Goal: Task Accomplishment & Management: Complete application form

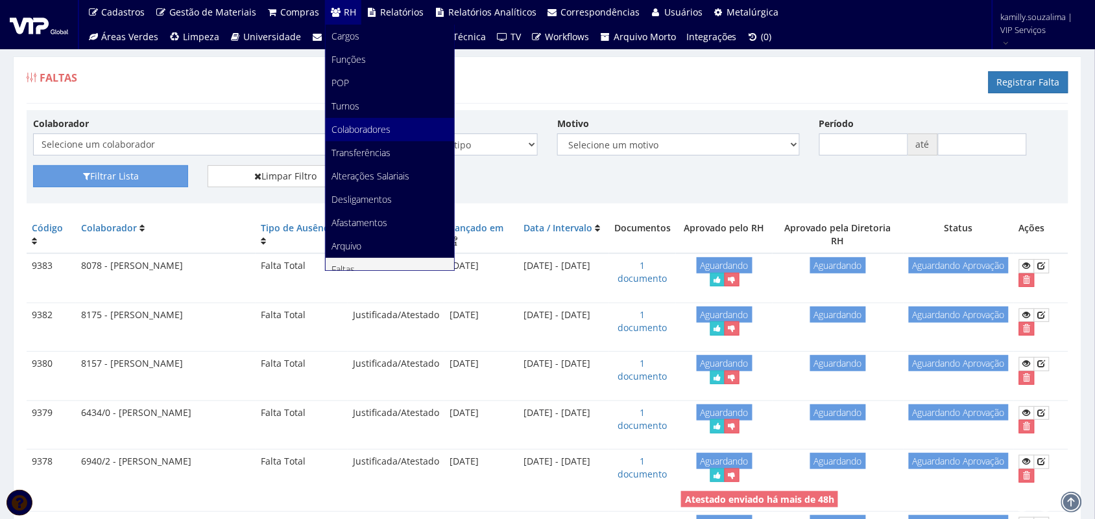
click at [367, 130] on span "Colaboradores" at bounding box center [361, 129] width 59 height 12
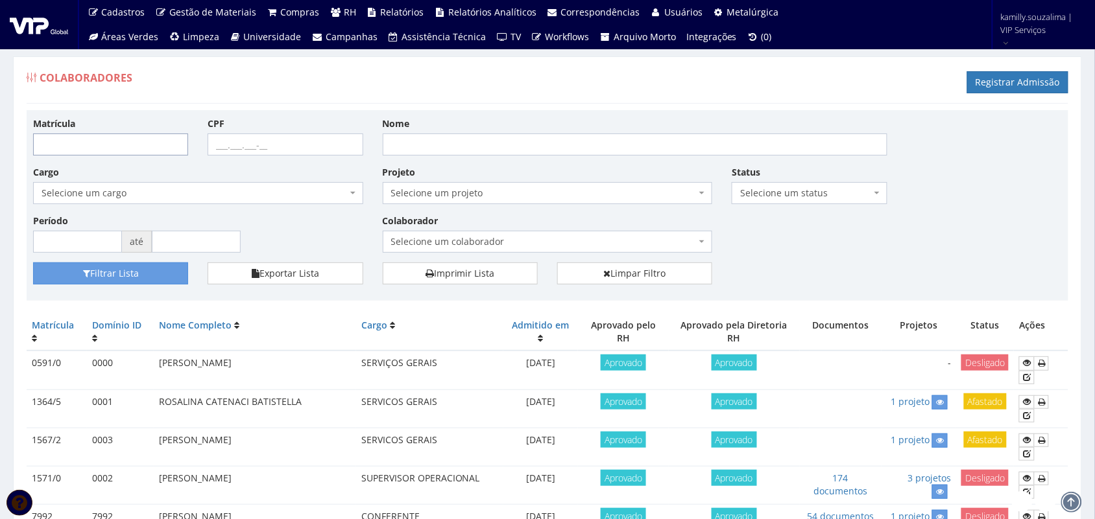
click at [149, 150] on input "Matrícula" at bounding box center [110, 145] width 155 height 22
type input "8183"
click at [124, 272] on button "Filtrar Lista" at bounding box center [110, 274] width 155 height 22
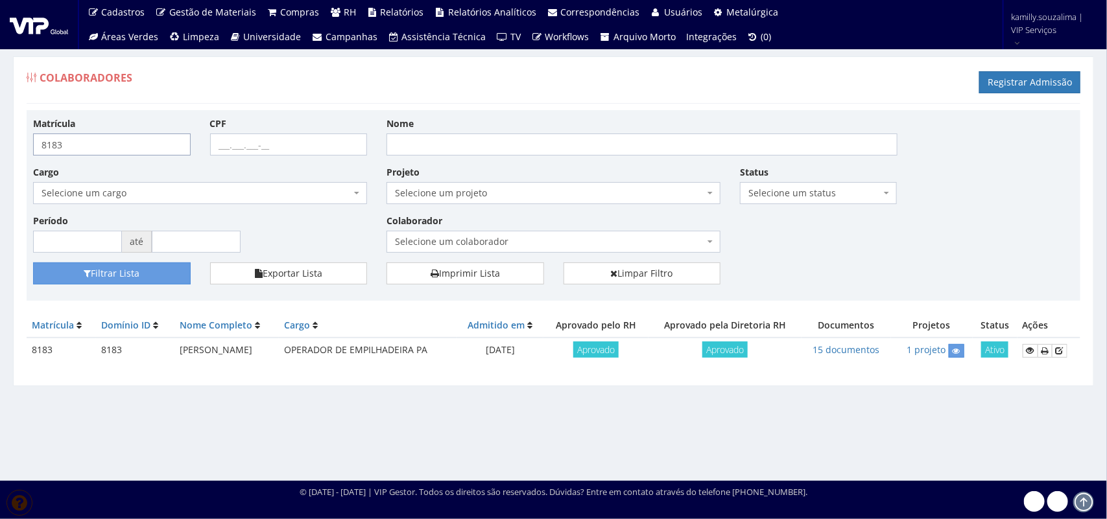
click at [96, 138] on input "8183" at bounding box center [112, 145] width 158 height 22
type input "8184"
click at [115, 276] on button "Filtrar Lista" at bounding box center [112, 274] width 158 height 22
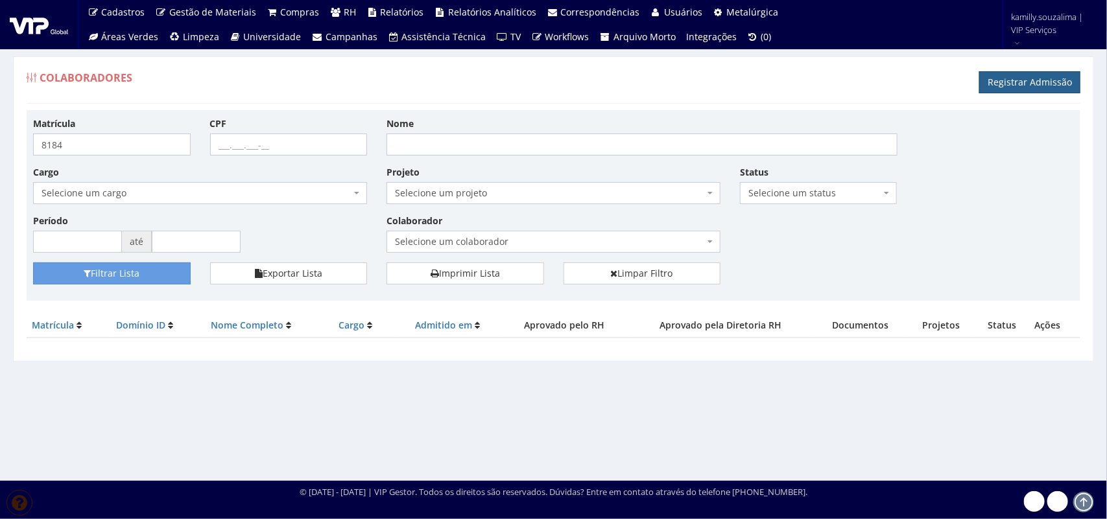
click at [997, 89] on link "Registrar Admissão" at bounding box center [1029, 82] width 101 height 22
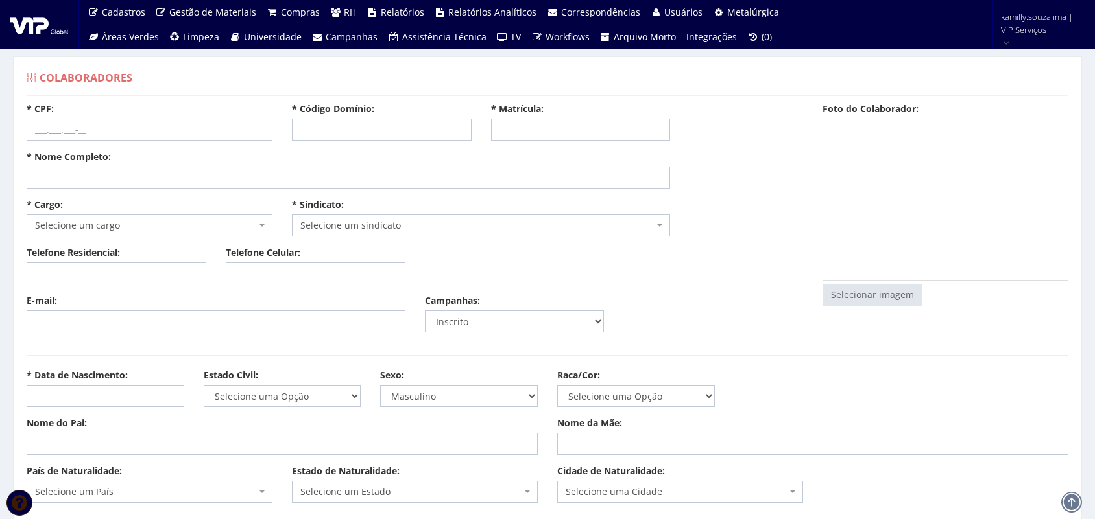
select select
click at [109, 173] on input "* Nome Completo:" at bounding box center [348, 178] width 643 height 22
type input "ADRIANO MENDONÇA ELIAS"
click at [402, 132] on input "* Código Domínio:" at bounding box center [382, 130] width 180 height 22
type input "8184"
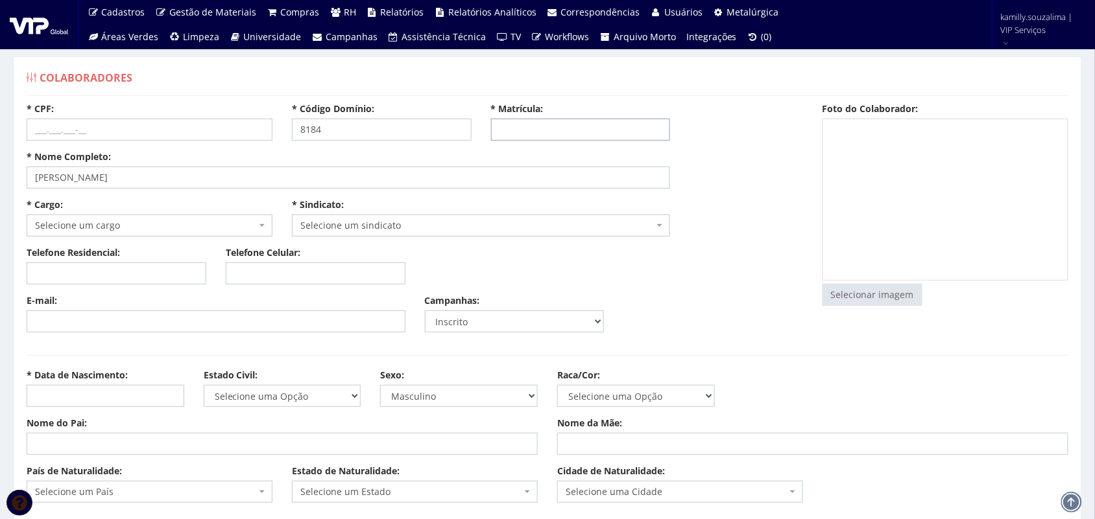
click at [509, 132] on input "* Matrícula:" at bounding box center [581, 130] width 180 height 22
type input "8184"
click at [136, 124] on input "* CPF:" at bounding box center [150, 130] width 246 height 22
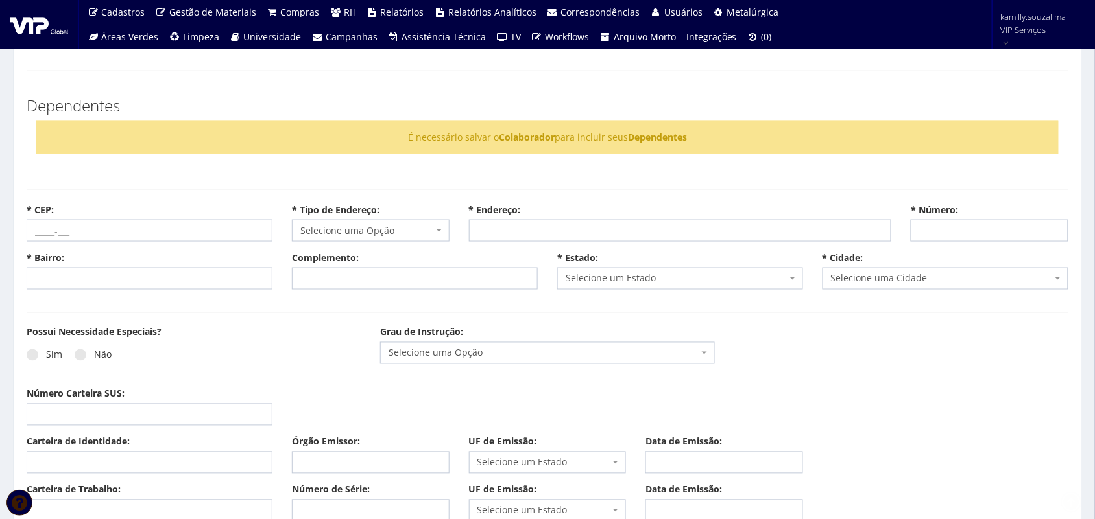
scroll to position [567, 0]
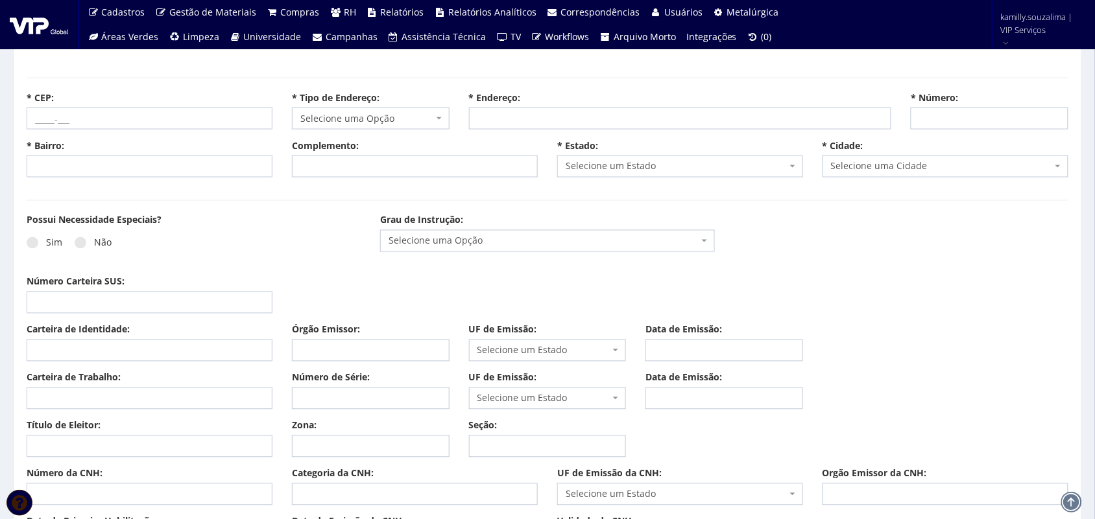
type input "076.910.516-54"
click at [115, 351] on input "Carteira de Identidade:" at bounding box center [150, 351] width 246 height 22
type input "076"
drag, startPoint x: 69, startPoint y: 353, endPoint x: 8, endPoint y: 353, distance: 60.3
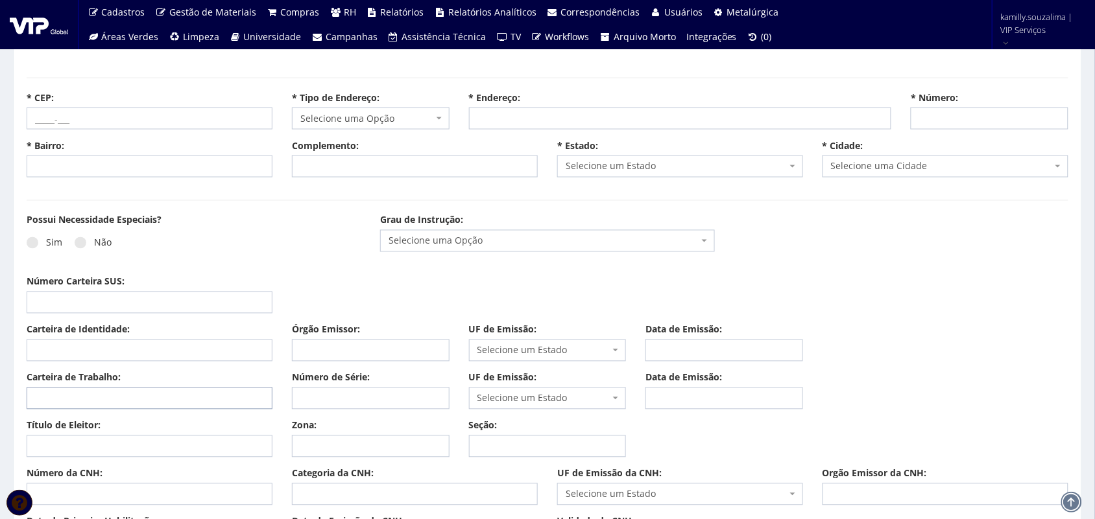
click at [69, 400] on input "Carteira de Trabalho:" at bounding box center [150, 399] width 246 height 22
type input "0769105"
click at [327, 403] on input "Número de Série:" at bounding box center [371, 399] width 158 height 22
type input "1654"
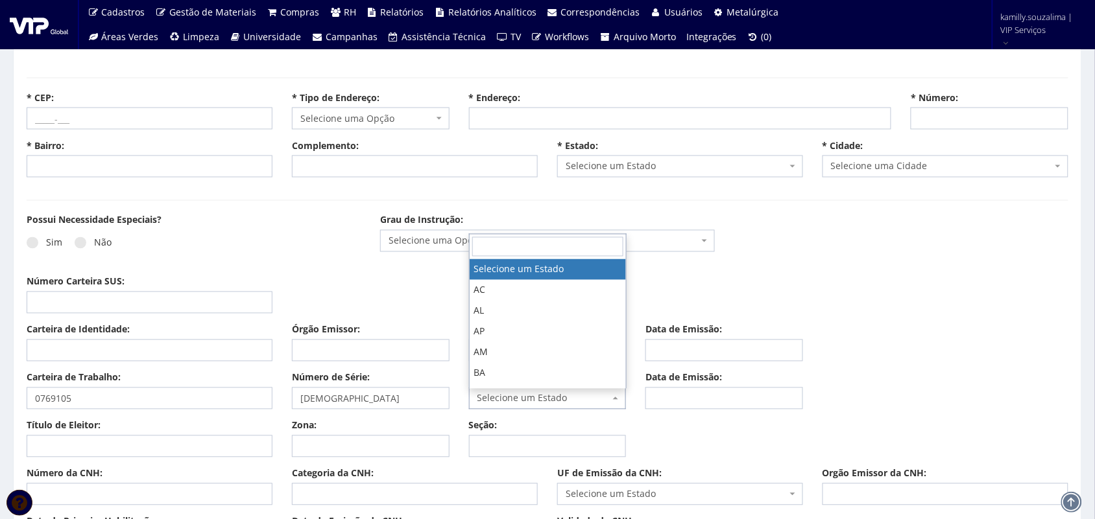
click at [506, 394] on span "Selecione um Estado" at bounding box center [543, 398] width 133 height 13
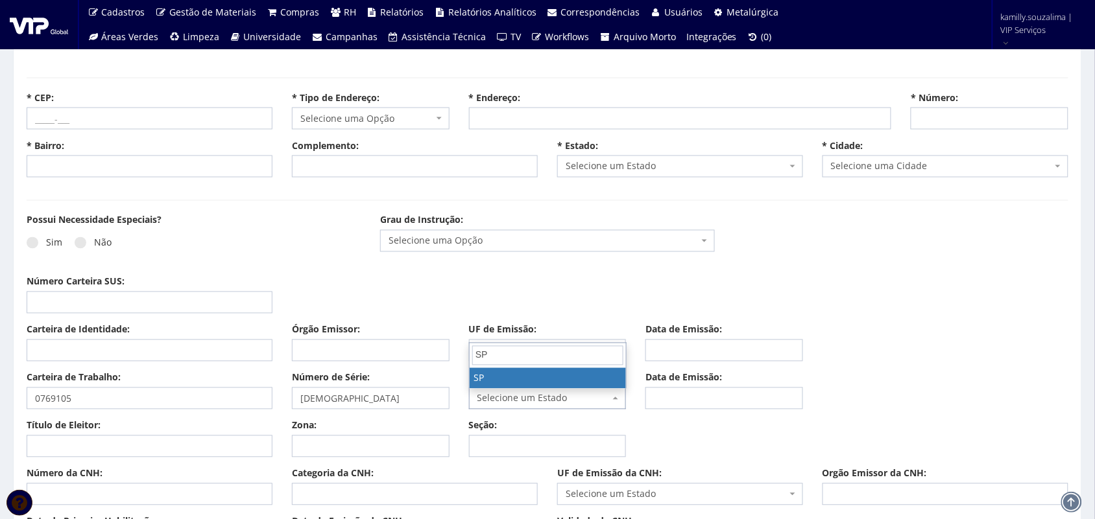
type input "SP"
click at [511, 368] on span "SP" at bounding box center [547, 356] width 156 height 25
select select "SP"
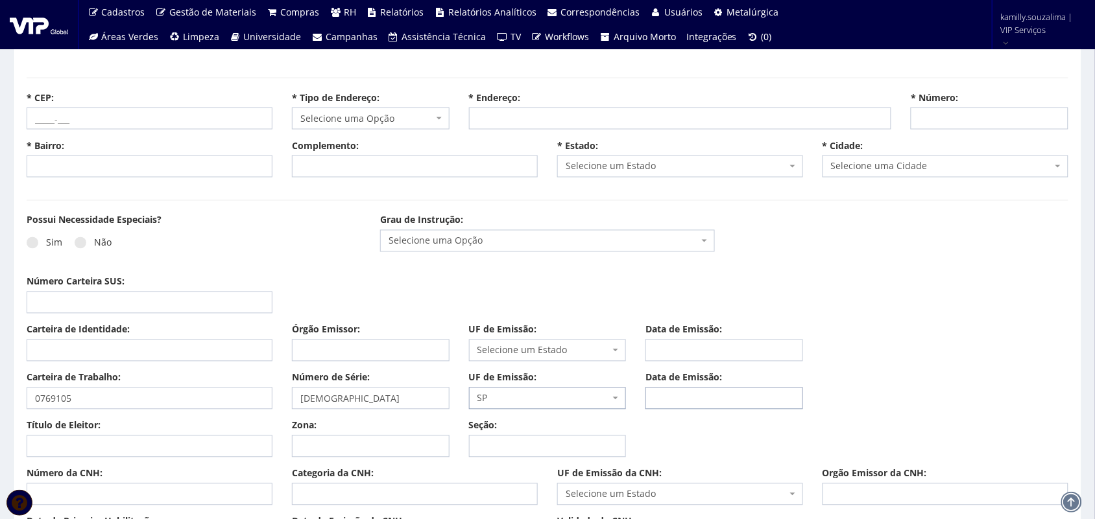
click at [676, 404] on input "Data de Emissão:" at bounding box center [724, 399] width 158 height 22
type input "16/04/2020"
click at [174, 352] on input "Carteira de Identidade:" at bounding box center [150, 351] width 246 height 22
click at [81, 243] on span at bounding box center [81, 243] width 12 height 12
click at [94, 243] on input "Não" at bounding box center [98, 243] width 8 height 8
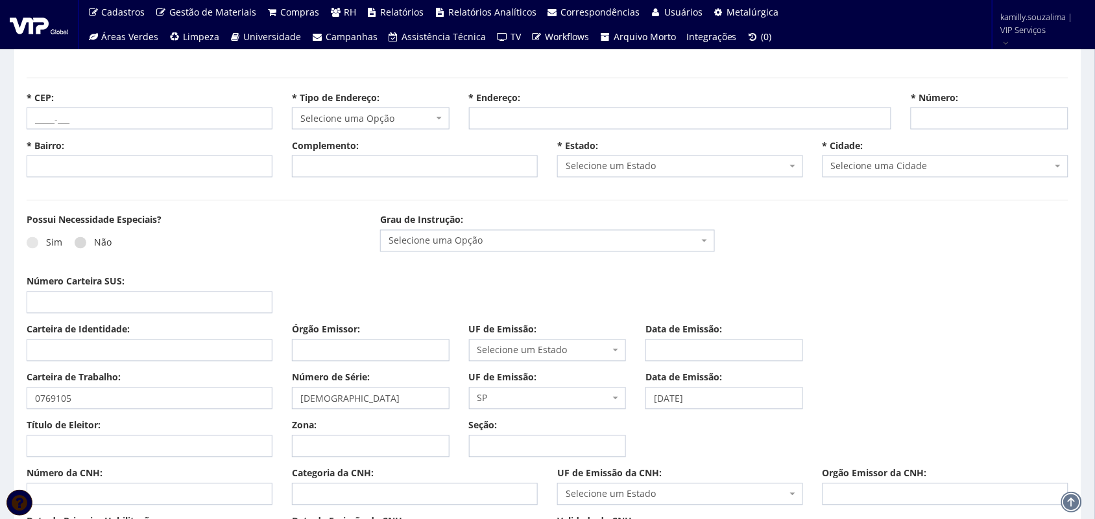
radio input "true"
click at [84, 121] on input "* CEP:" at bounding box center [150, 119] width 246 height 22
type input "38407-114"
select select
type input "Carregando..."
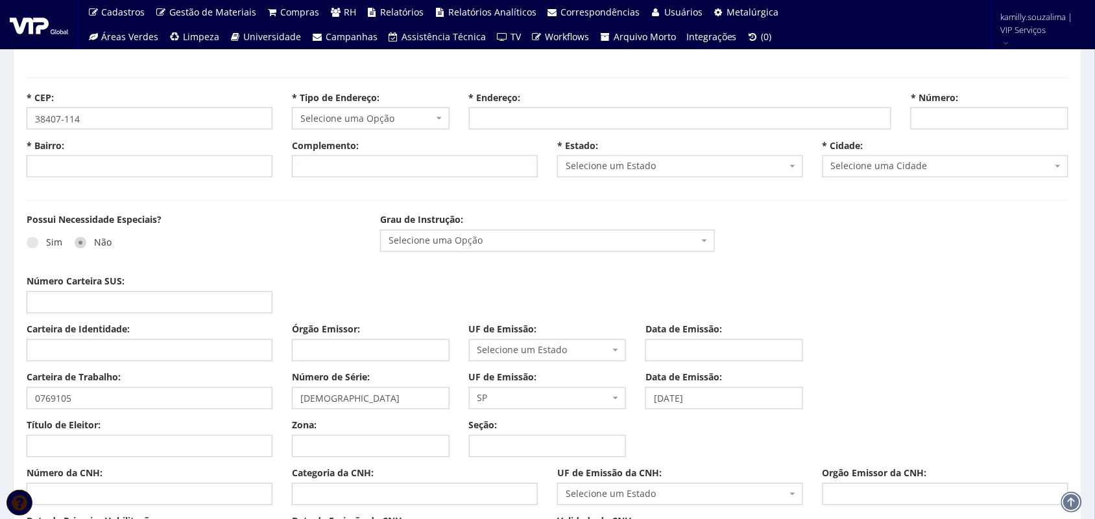
type input "Carregando..."
select select
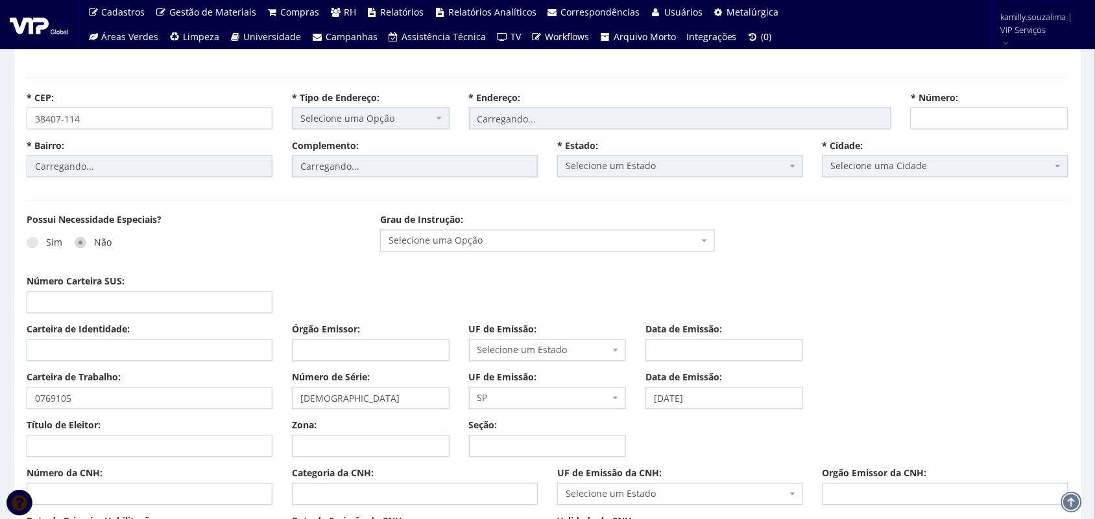
click at [308, 257] on div "Sim Não" at bounding box center [194, 248] width 334 height 36
select select "rua"
type input "Aristides Fernandes de Moraes"
type input "Conjunto Alvorada"
select select "13"
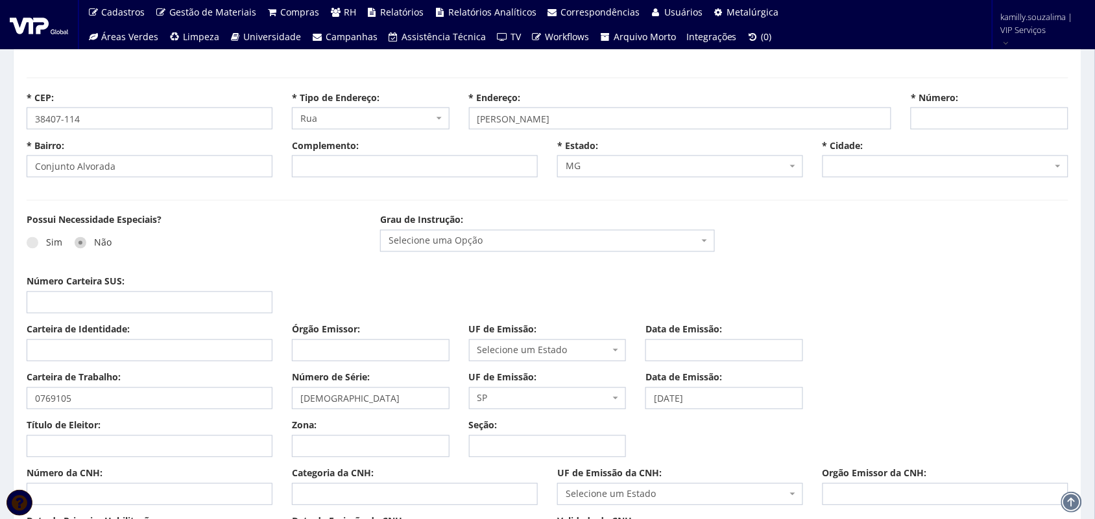
select select "2389"
drag, startPoint x: 962, startPoint y: 124, endPoint x: 969, endPoint y: 127, distance: 8.4
click at [969, 127] on input "* Número:" at bounding box center [989, 119] width 158 height 22
type input "405"
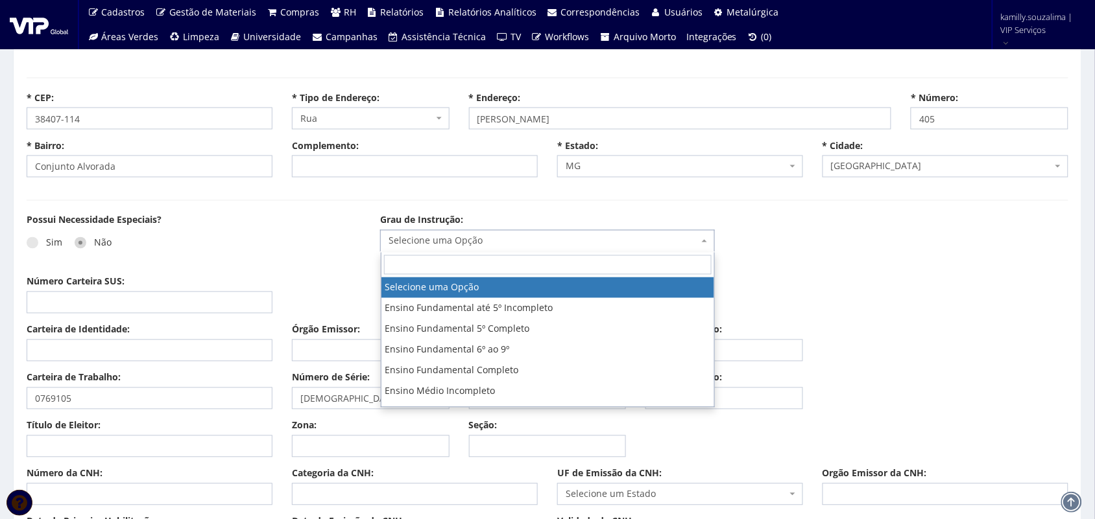
click at [487, 241] on span "Selecione uma Opção" at bounding box center [542, 241] width 309 height 13
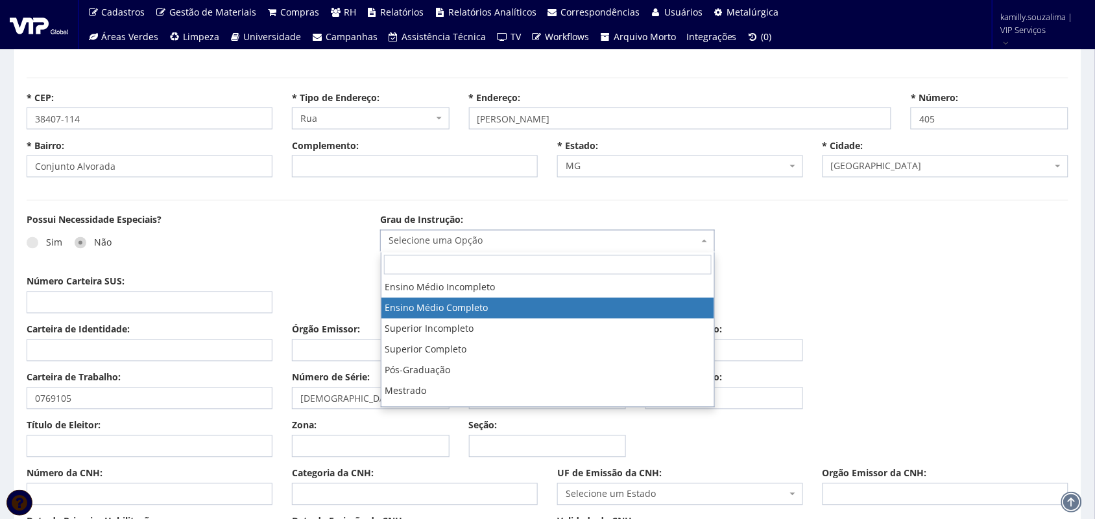
scroll to position [79, 0]
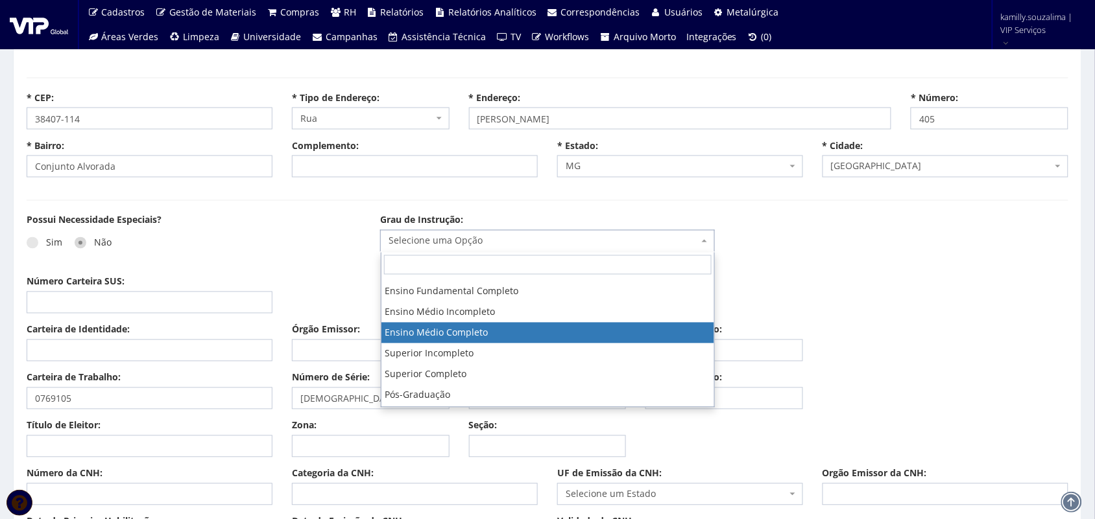
select select "ensino_medio_completo"
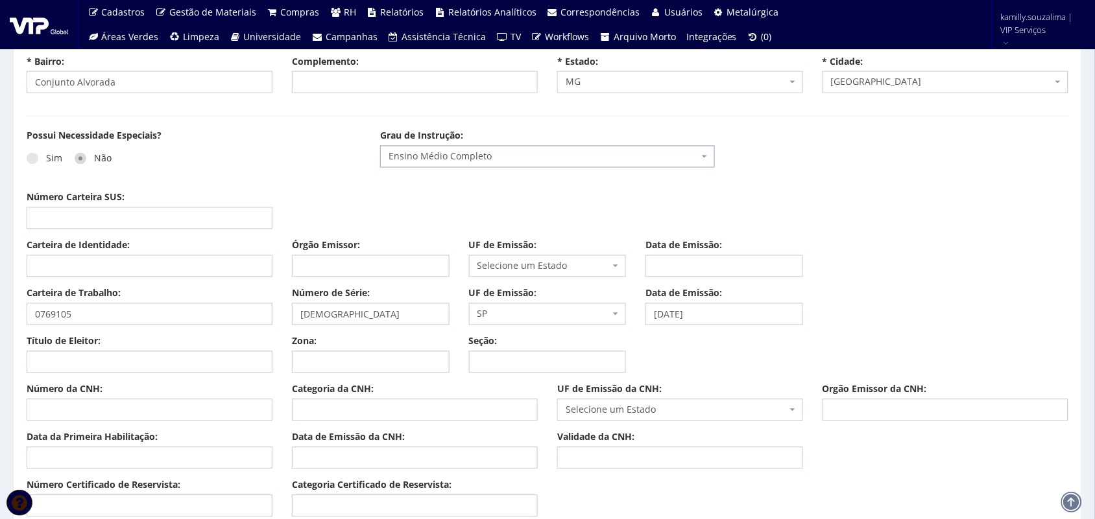
scroll to position [730, 0]
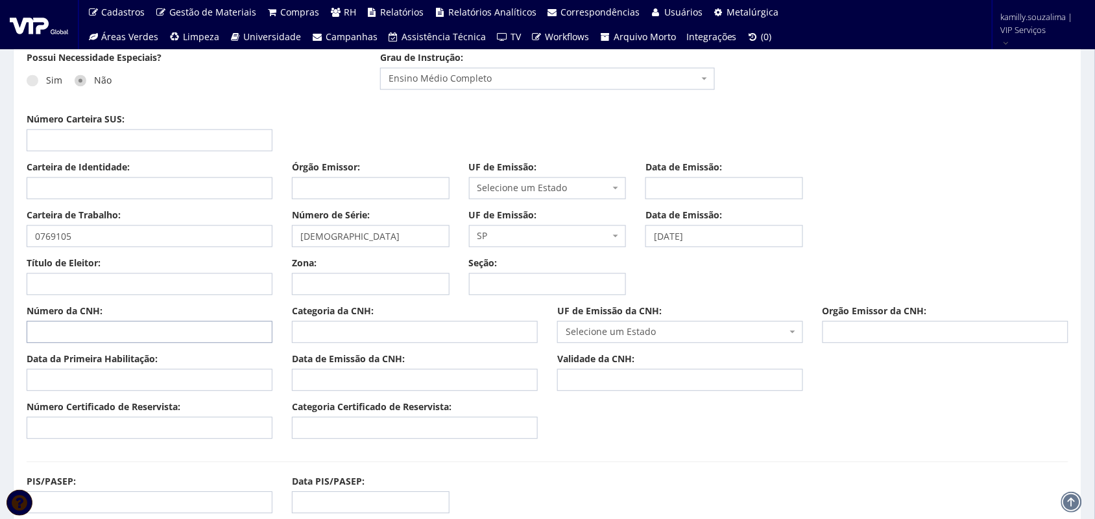
click at [96, 336] on input "Número da CNH:" at bounding box center [150, 333] width 246 height 22
type input "05328927152"
click at [359, 323] on input "Categoria da CNH:" at bounding box center [415, 333] width 246 height 22
type input "A"
click at [636, 338] on span "Selecione um Estado" at bounding box center [675, 332] width 221 height 13
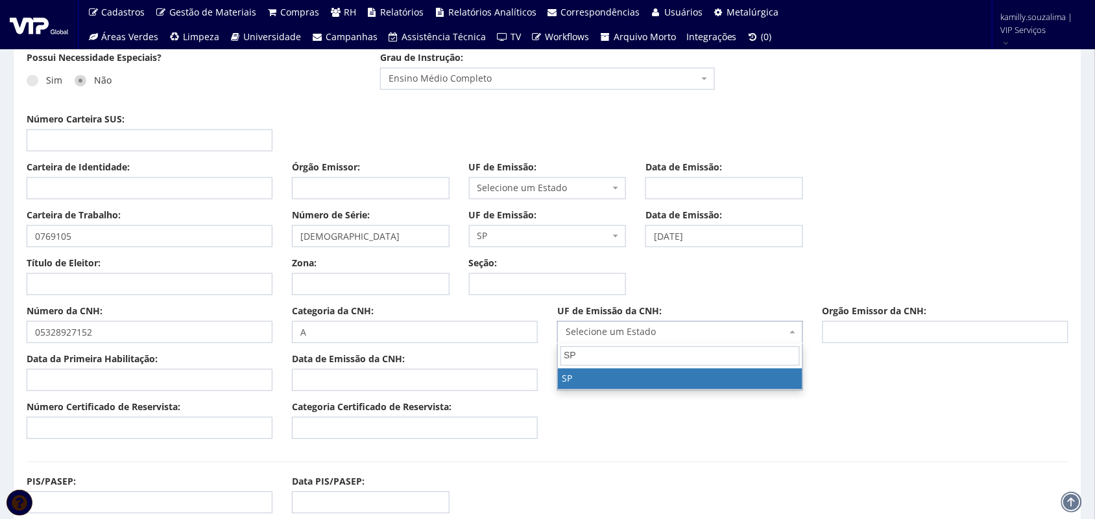
type input "SP"
select select "SP"
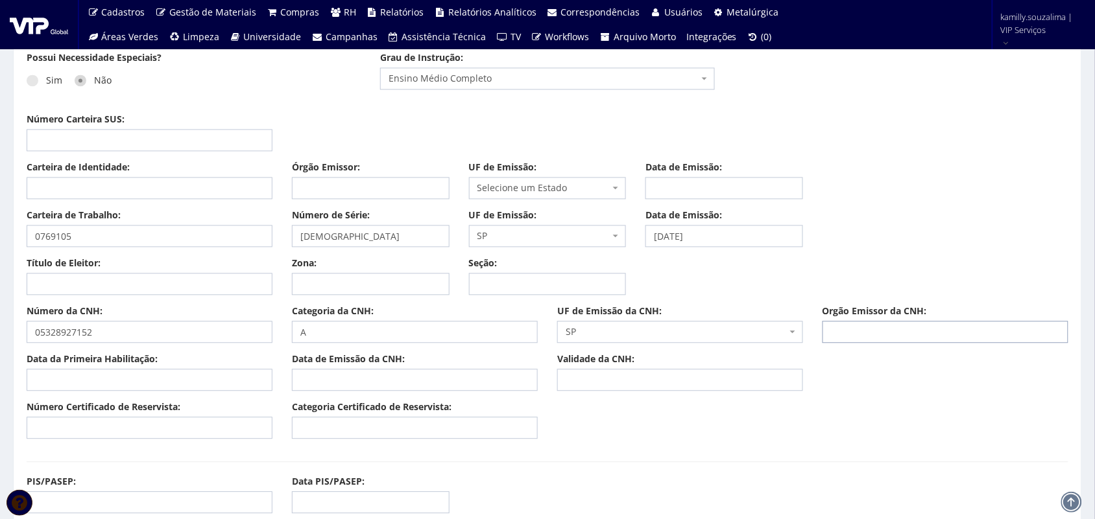
click at [869, 337] on input "Orgão Emissor da CNH:" at bounding box center [945, 333] width 246 height 22
type input "DETRAN"
click at [208, 377] on input "Data da Primeira Habilitação:" at bounding box center [150, 381] width 246 height 22
type input "11/10/2011"
click at [407, 380] on input "Data de Emissão da CNH:" at bounding box center [415, 381] width 246 height 22
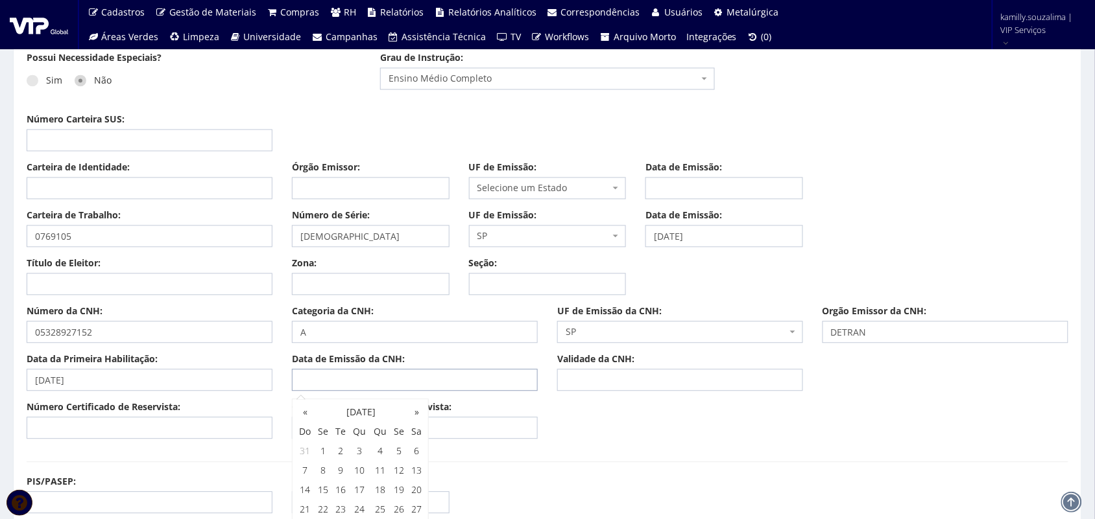
click at [375, 383] on input "Data de Emissão da CNH:" at bounding box center [415, 381] width 246 height 22
type input "19/10/2020"
click at [602, 381] on input "Validade da CNH:" at bounding box center [680, 381] width 246 height 22
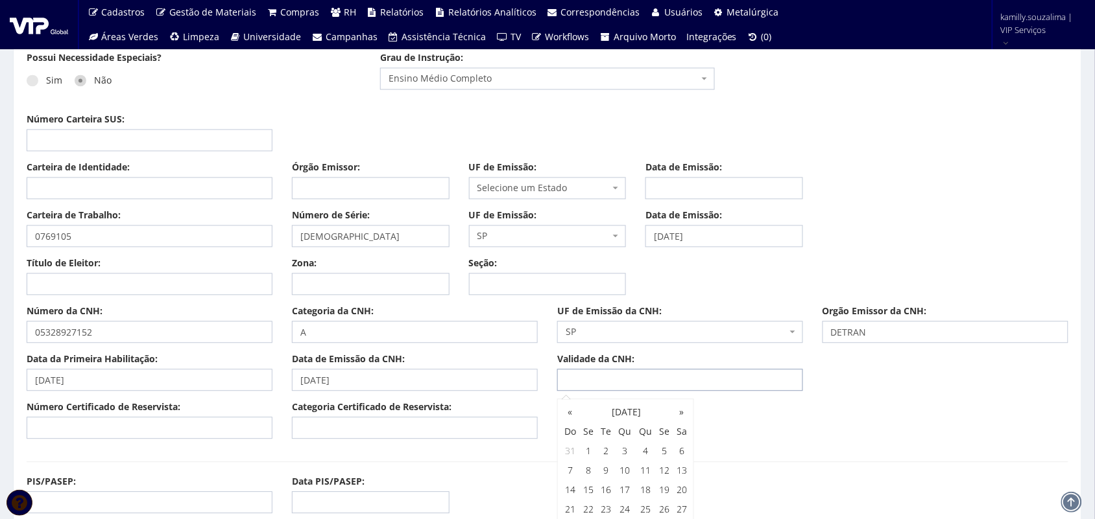
click at [721, 381] on input "Validade da CNH:" at bounding box center [680, 381] width 246 height 22
type input "14/10/2025"
click at [121, 431] on input "Número Certificado de Reservista:" at bounding box center [150, 429] width 246 height 22
drag, startPoint x: 154, startPoint y: 423, endPoint x: 183, endPoint y: 427, distance: 29.4
click at [154, 423] on input "Número Certificado de Reservista:" at bounding box center [150, 429] width 246 height 22
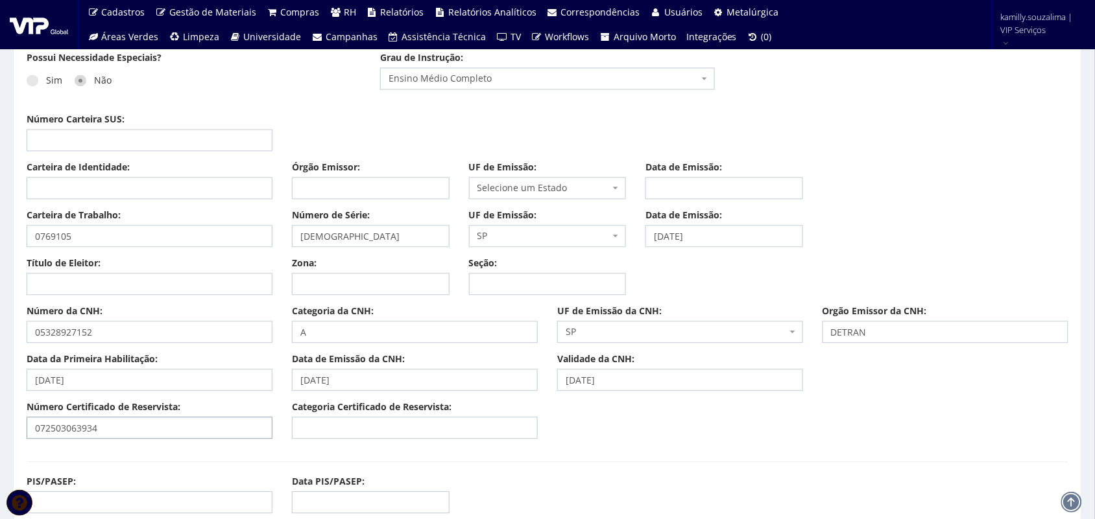
type input "072503063934"
click at [432, 425] on input "Categoria Certificado de Reservista:" at bounding box center [415, 429] width 246 height 22
type input "CDI"
click at [104, 283] on input "Título de Eleitor:" at bounding box center [150, 285] width 246 height 22
type input "15363840205"
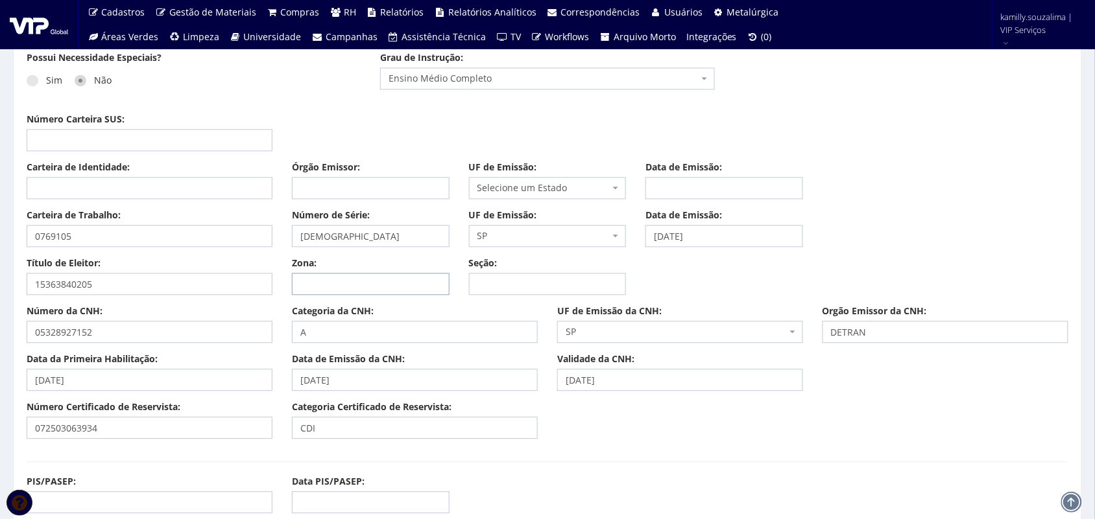
click at [351, 283] on input "Zona:" at bounding box center [371, 285] width 158 height 22
type input "278"
click at [524, 291] on input "Seção:" at bounding box center [548, 285] width 158 height 22
type input "0669"
click at [62, 139] on input "Número Carteira SUS:" at bounding box center [150, 141] width 246 height 22
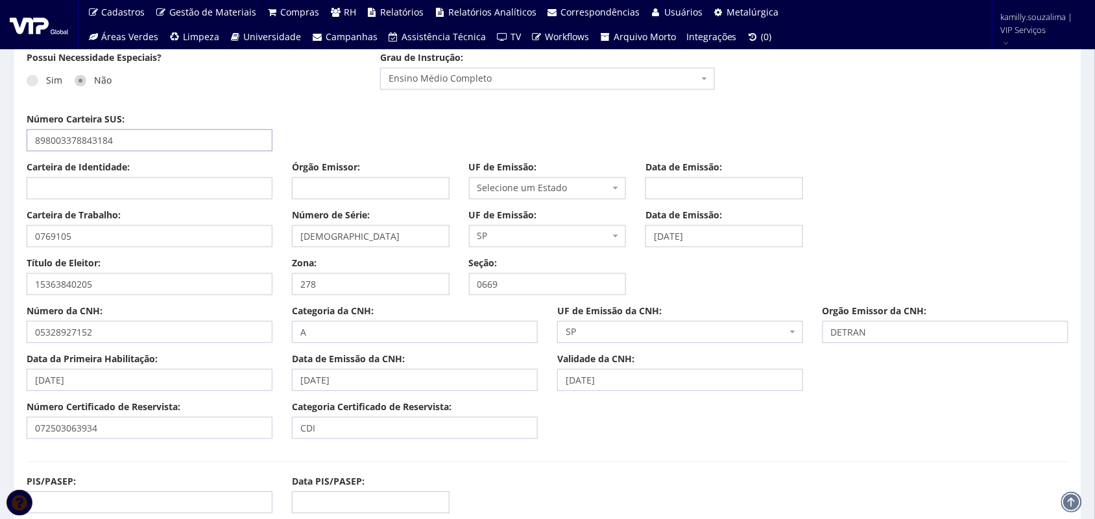
type input "898003378843184"
click at [193, 190] on input "Carteira de Identidade:" at bounding box center [150, 189] width 246 height 22
click at [86, 192] on input "Carteira de Identidade:" at bounding box center [150, 189] width 246 height 22
type input "MG14212771"
click at [388, 195] on input "Órgão Emissor:" at bounding box center [371, 189] width 158 height 22
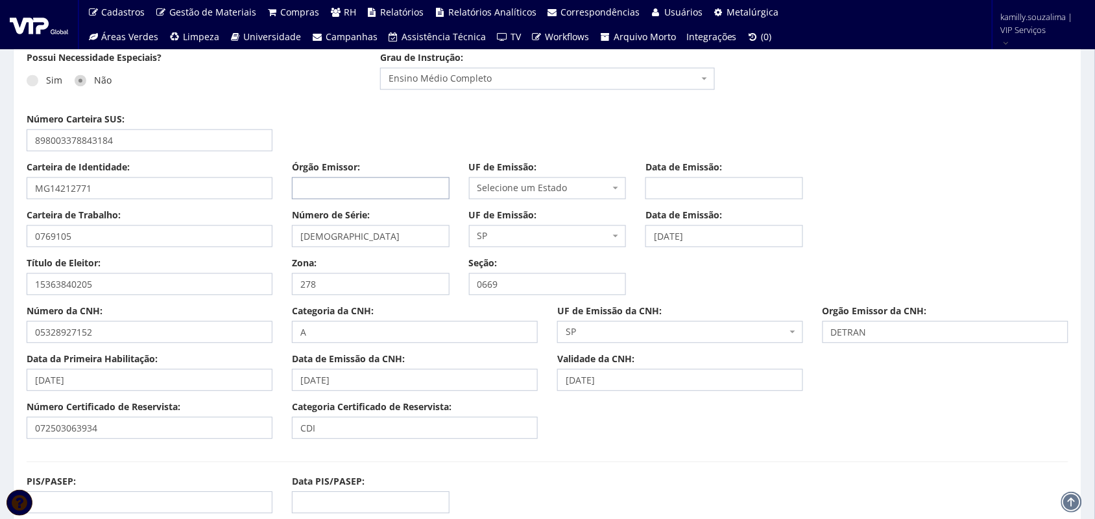
type input "SSP"
click at [550, 189] on span "Selecione um Estado" at bounding box center [543, 188] width 133 height 13
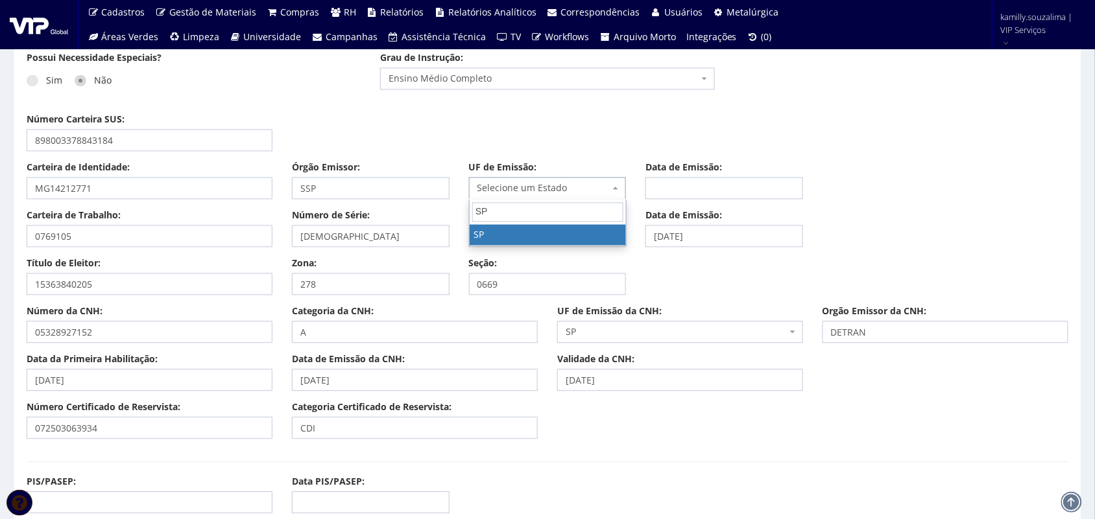
type input "SP"
drag, startPoint x: 550, startPoint y: 242, endPoint x: 648, endPoint y: 220, distance: 100.9
select select "SP"
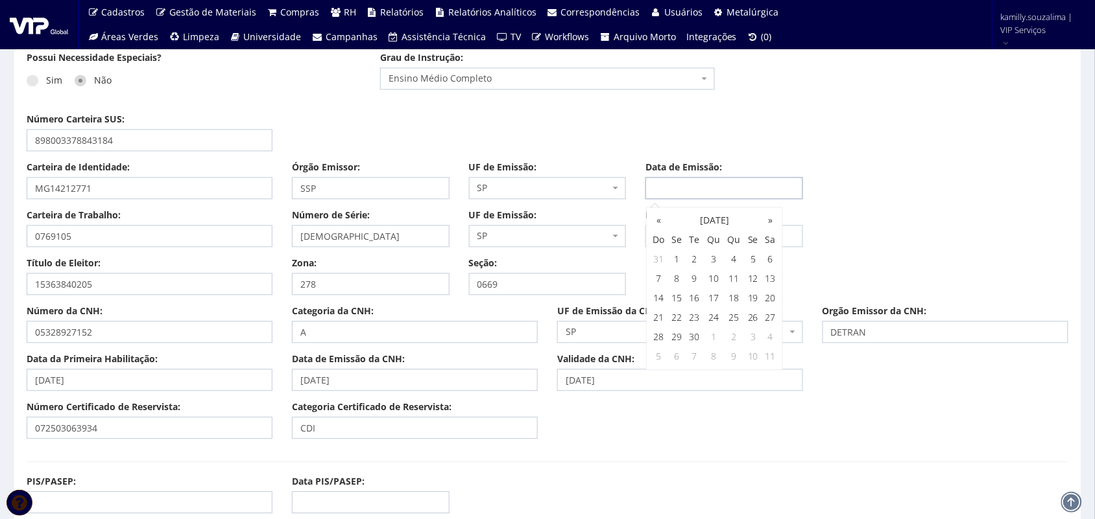
click at [731, 180] on input "Data de Emissão:" at bounding box center [724, 189] width 158 height 22
type input "10/06/2002"
click at [827, 170] on div "Carteira de Identidade: MG14212771 Órgão Emissor: SSP UF de Emissão: Selecione …" at bounding box center [547, 185] width 1061 height 48
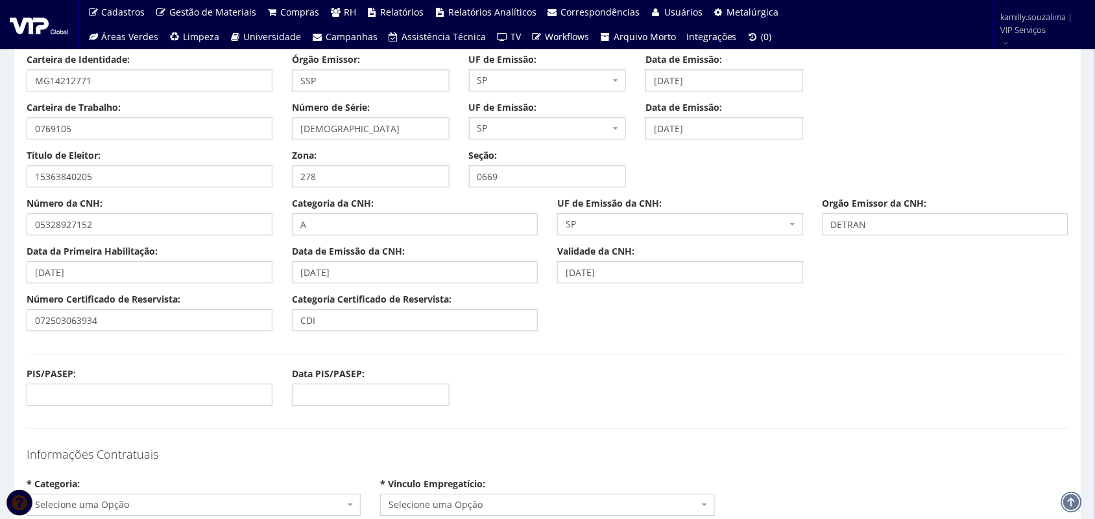
scroll to position [973, 0]
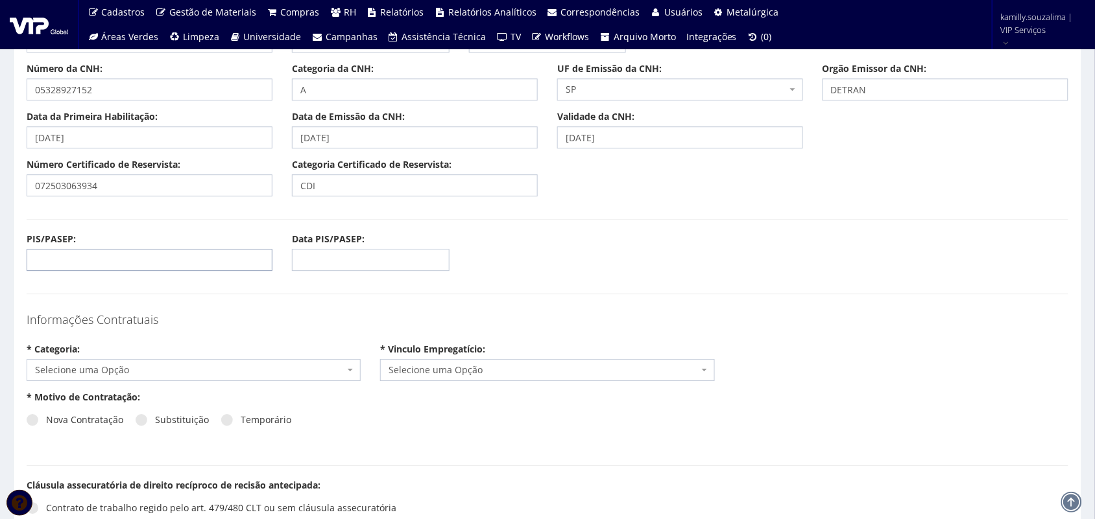
click at [101, 258] on input "PIS/PASEP:" at bounding box center [150, 260] width 246 height 22
type input "12926911108"
click at [130, 374] on span "Selecione uma Opção" at bounding box center [189, 370] width 309 height 13
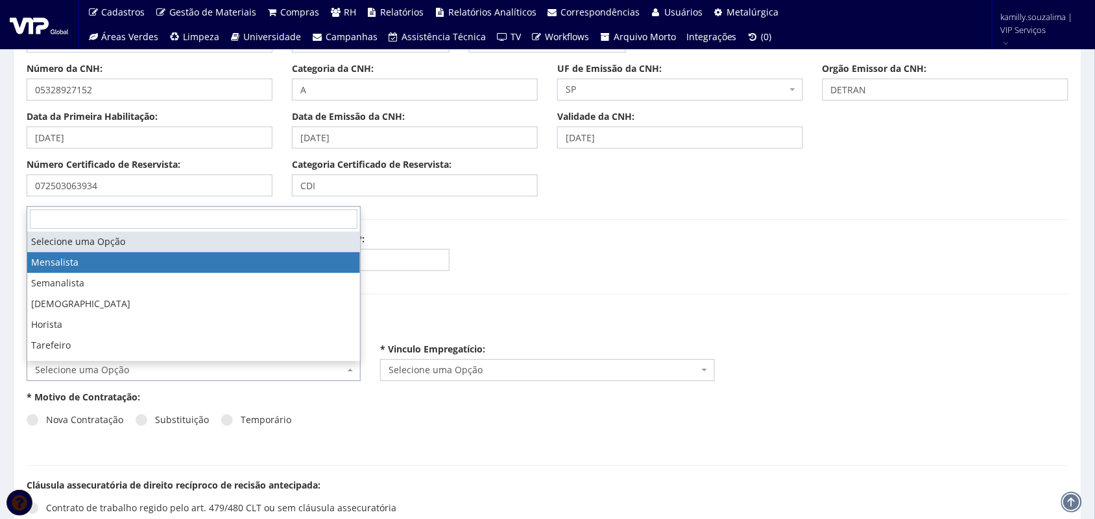
select select "mensalista"
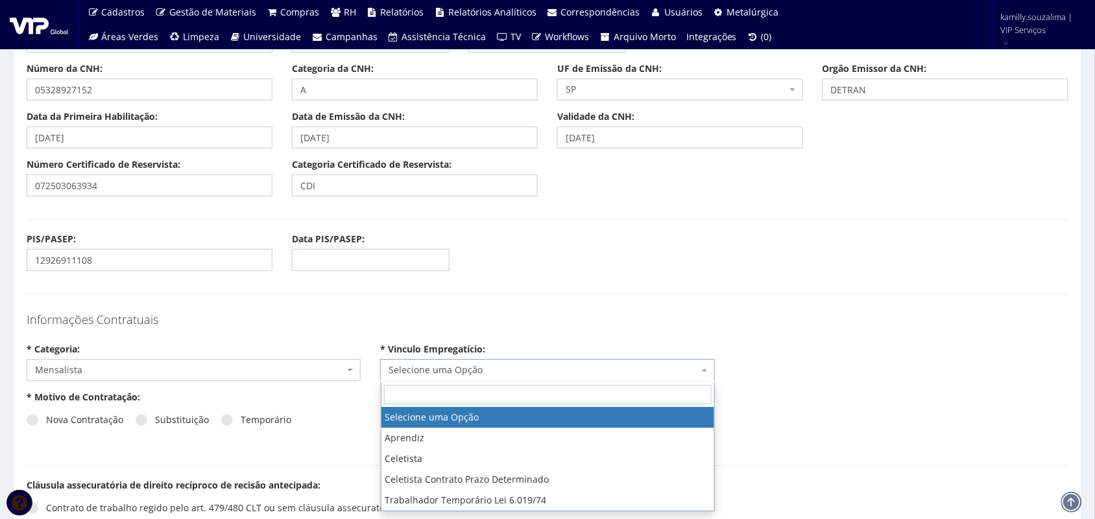
click at [461, 372] on span "Selecione uma Opção" at bounding box center [542, 370] width 309 height 13
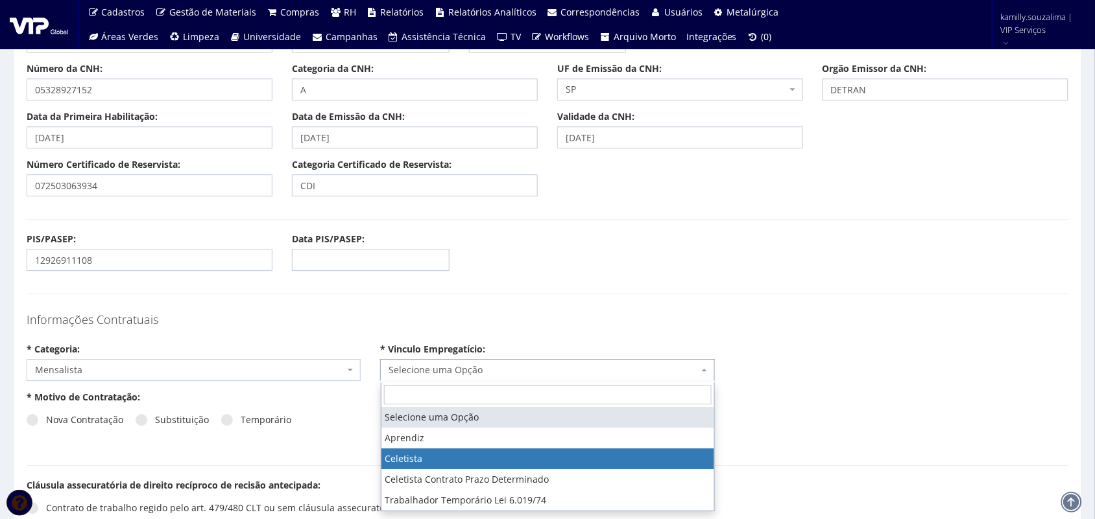
select select "celetista"
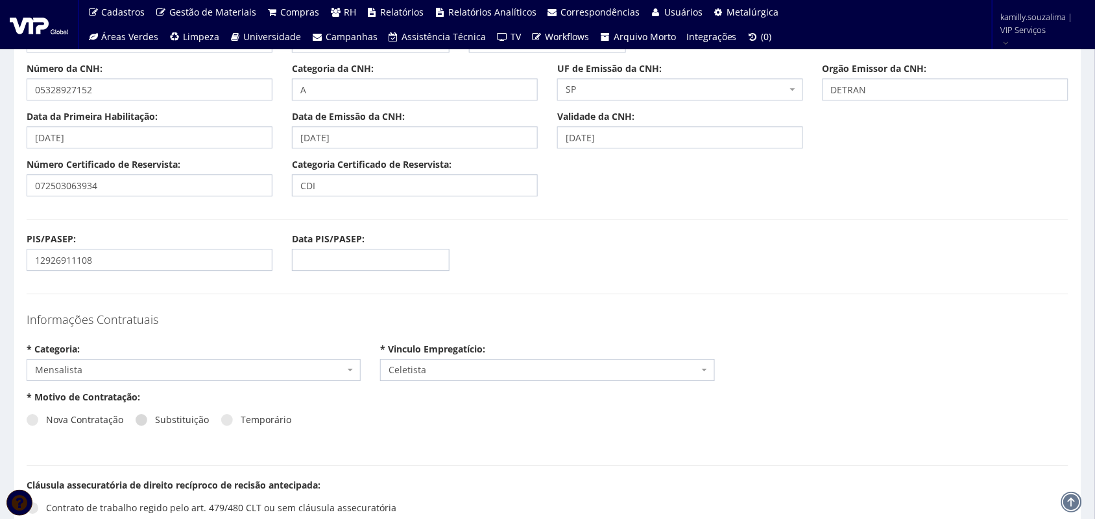
click at [146, 423] on label "Substituição" at bounding box center [172, 420] width 73 height 13
click at [155, 423] on input "Substituição" at bounding box center [159, 420] width 8 height 8
radio input "true"
click at [432, 425] on span "Selecione um colaborador" at bounding box center [542, 418] width 309 height 13
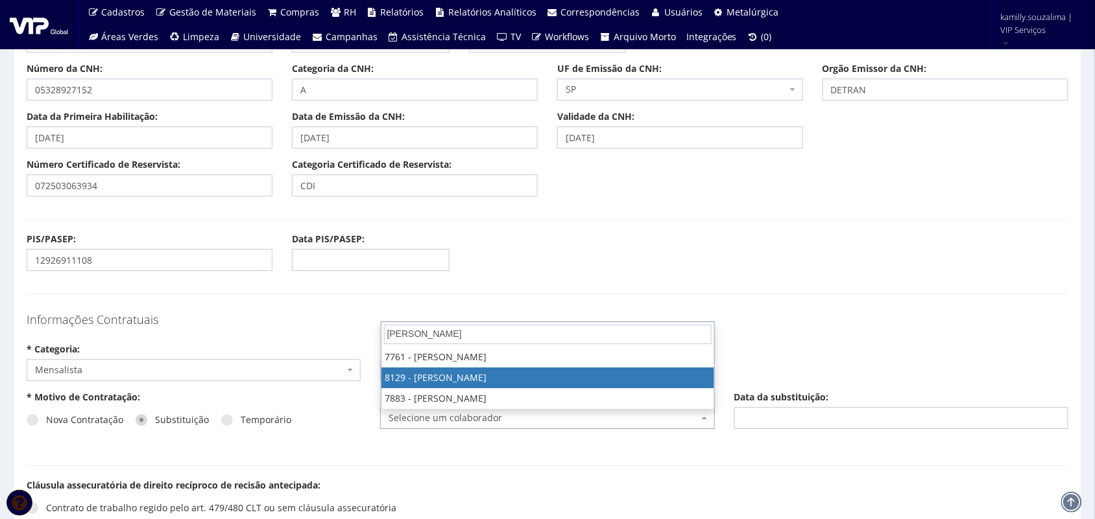
type input "CLAUDIO"
select select "3731"
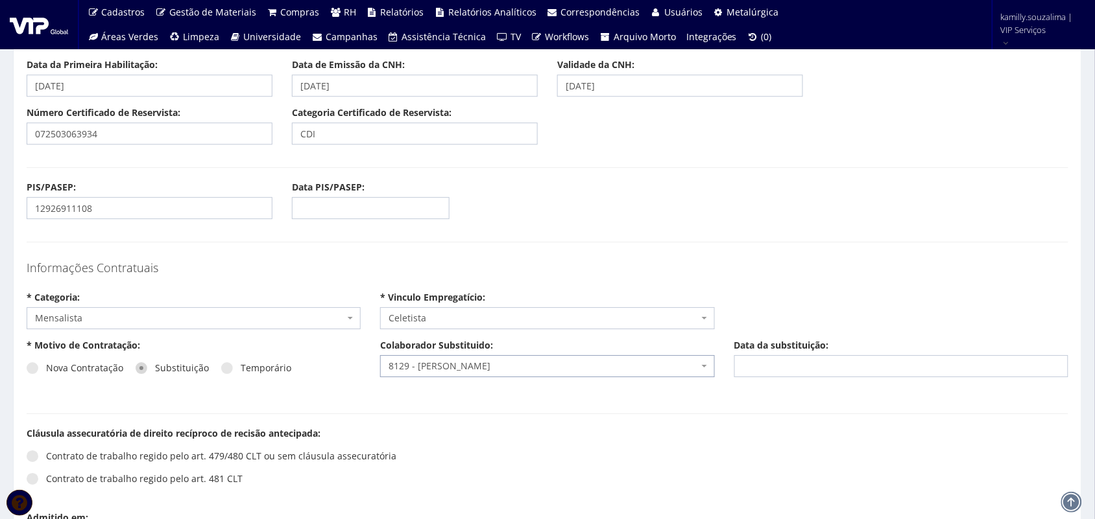
scroll to position [1216, 0]
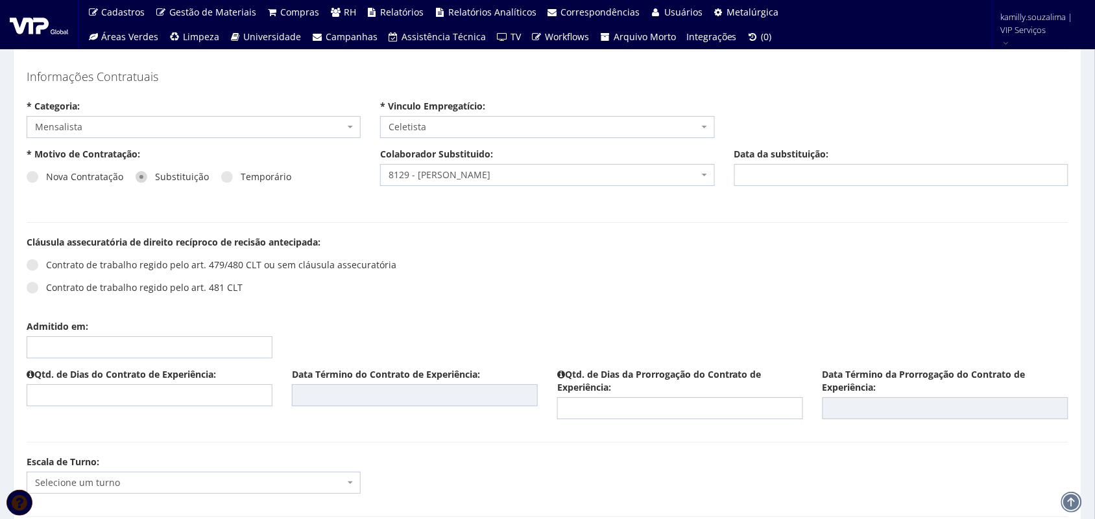
drag, startPoint x: 30, startPoint y: 263, endPoint x: 128, endPoint y: 342, distance: 126.4
click at [30, 263] on span at bounding box center [33, 265] width 12 height 12
click at [46, 263] on input "Contrato de trabalho regido pelo art. 479/480 CLT ou sem cláusula assecuratória" at bounding box center [50, 265] width 8 height 8
radio input "true"
click at [136, 349] on input "Admitido em:" at bounding box center [150, 348] width 246 height 22
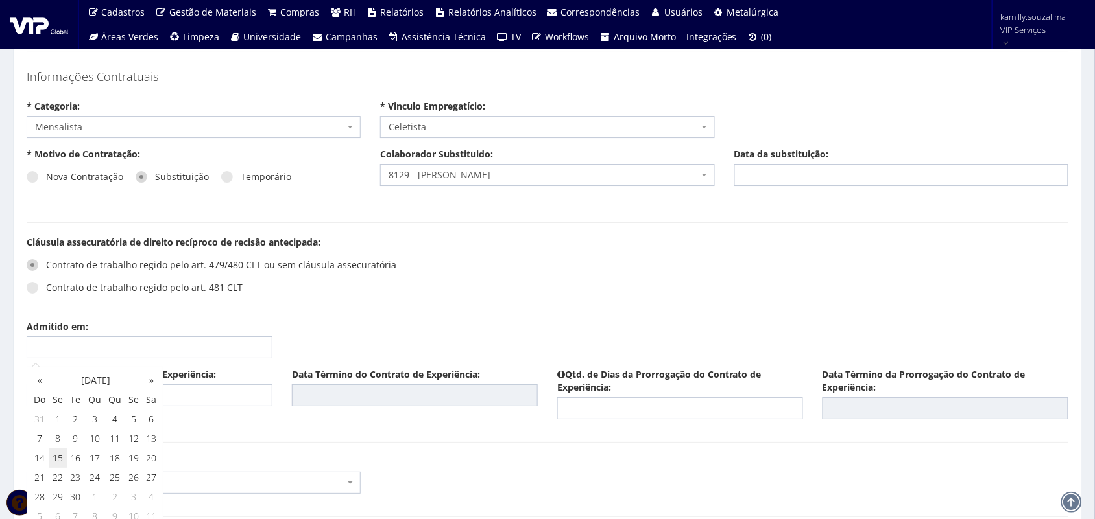
click at [58, 455] on td "15" at bounding box center [58, 458] width 18 height 19
type input "15/09/2025"
drag, startPoint x: 342, startPoint y: 422, endPoint x: 117, endPoint y: 392, distance: 227.0
click at [307, 419] on div "Qtd. de Dias do Contrato de Experiência: Data Término do Contrato de Experiênci…" at bounding box center [547, 398] width 1061 height 61
click at [113, 391] on input "text" at bounding box center [150, 396] width 246 height 22
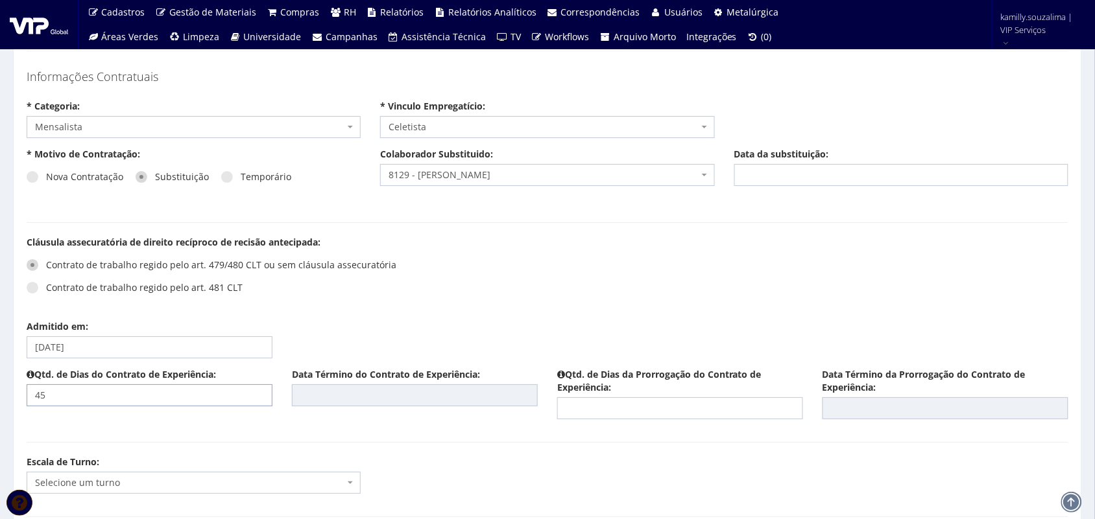
type input "45"
type input "29/10/2025"
click at [620, 399] on div "Qtd. de Dias da Prorrogação do Contrato de Experiência:" at bounding box center [679, 393] width 265 height 51
click at [669, 398] on div "Qtd. de Dias da Prorrogação do Contrato de Experiência:" at bounding box center [679, 393] width 265 height 51
click at [659, 406] on input "text" at bounding box center [680, 409] width 246 height 22
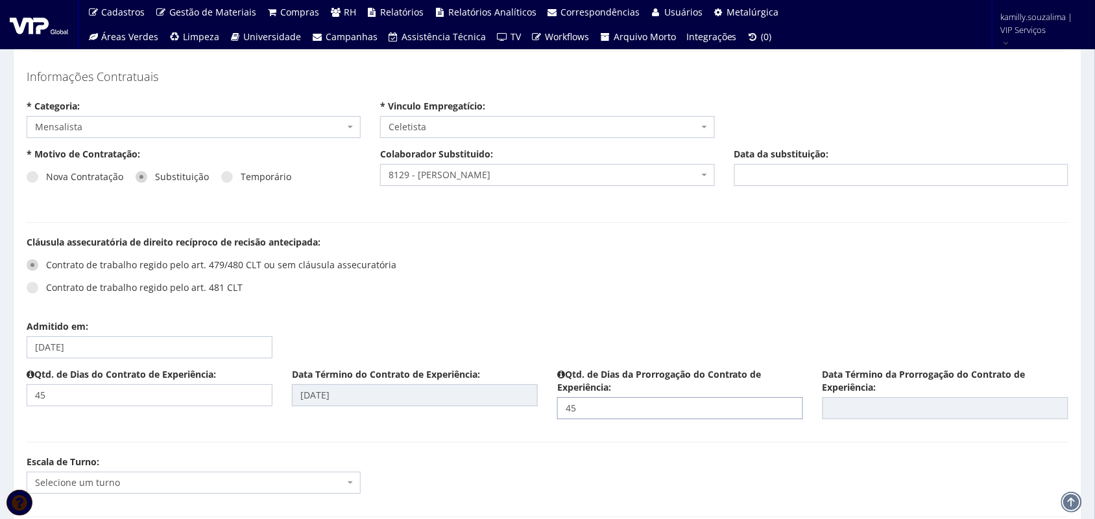
type input "45"
type input "13/12/2025"
click at [501, 428] on div "Qtd. de Dias do Contrato de Experiência: 45 Data Término do Contrato de Experiê…" at bounding box center [547, 398] width 1061 height 61
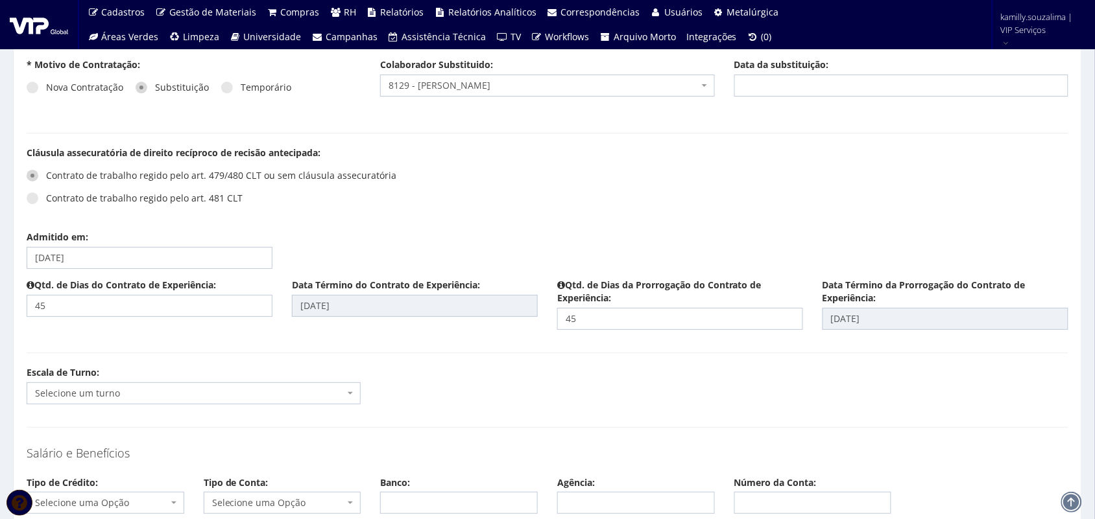
scroll to position [1540, 0]
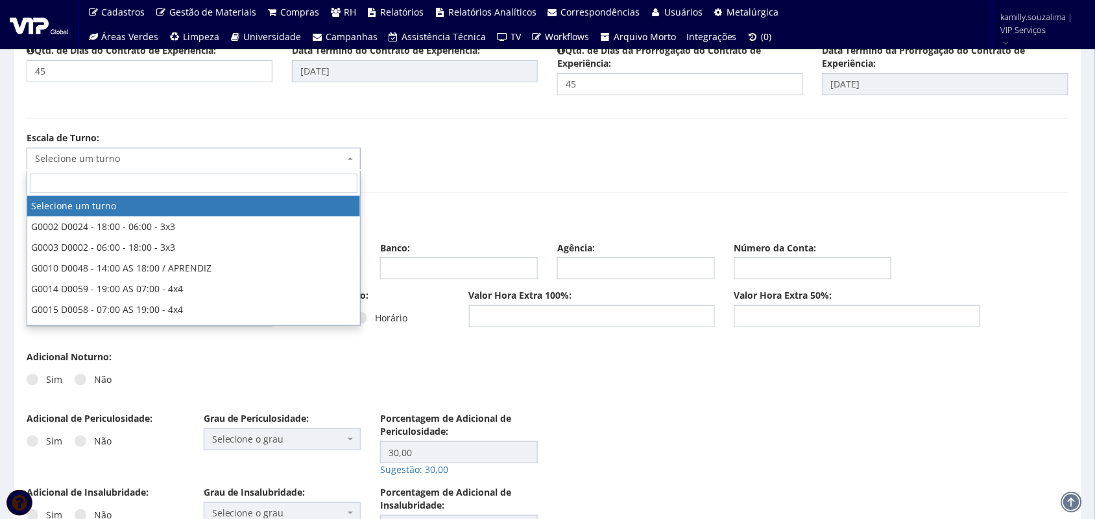
click at [150, 161] on span "Selecione um turno" at bounding box center [189, 158] width 309 height 13
click at [170, 185] on input "search" at bounding box center [193, 183] width 327 height 19
type input "18:00"
select select "2"
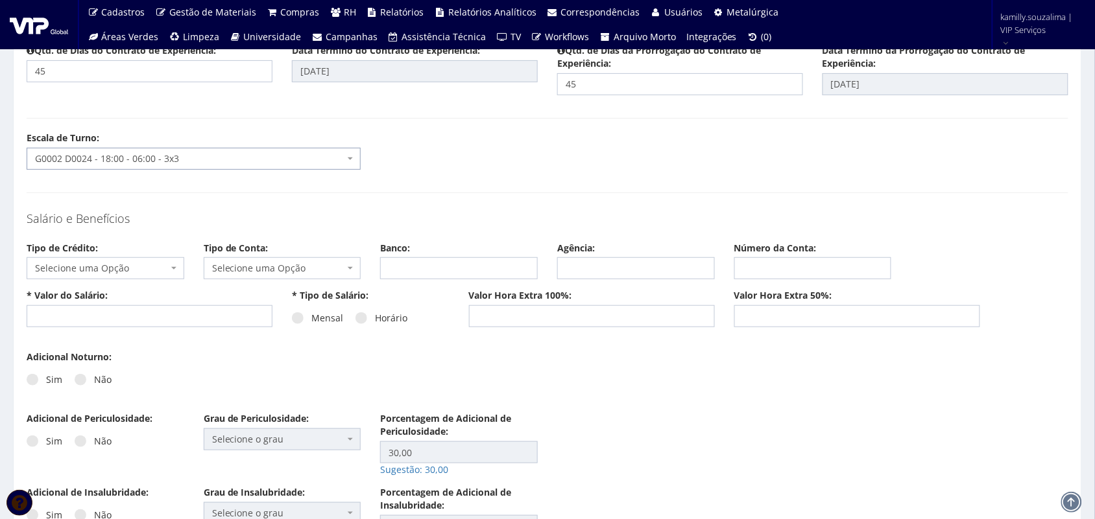
click at [125, 260] on span "Selecione uma Opção" at bounding box center [106, 268] width 158 height 22
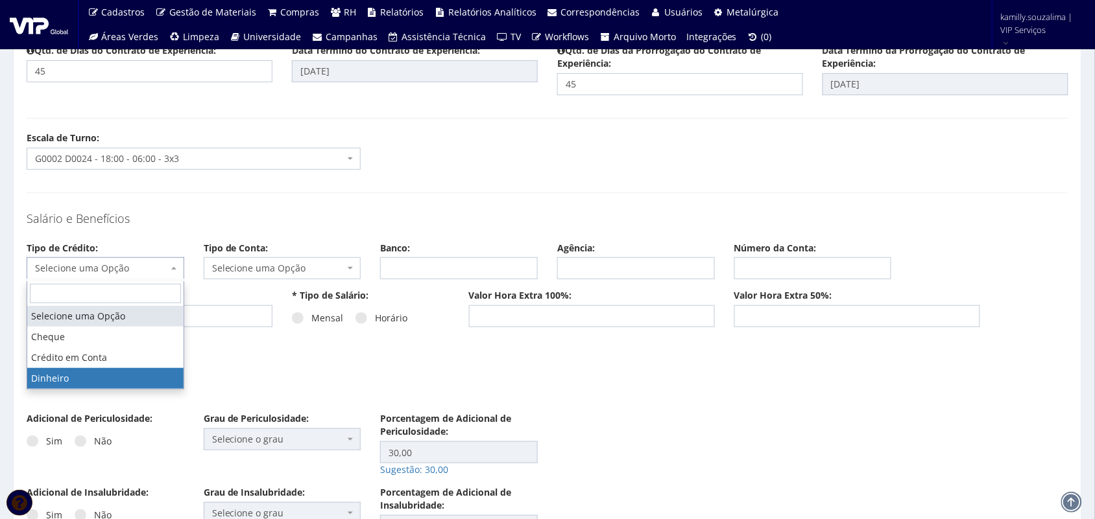
select select "dinheiro"
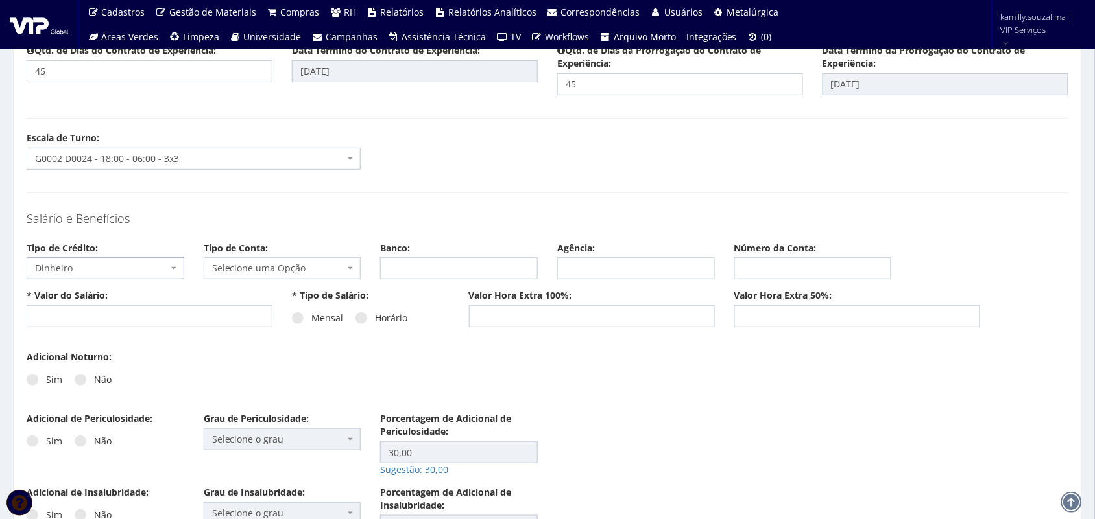
click at [234, 274] on span "Selecione uma Opção" at bounding box center [278, 268] width 133 height 13
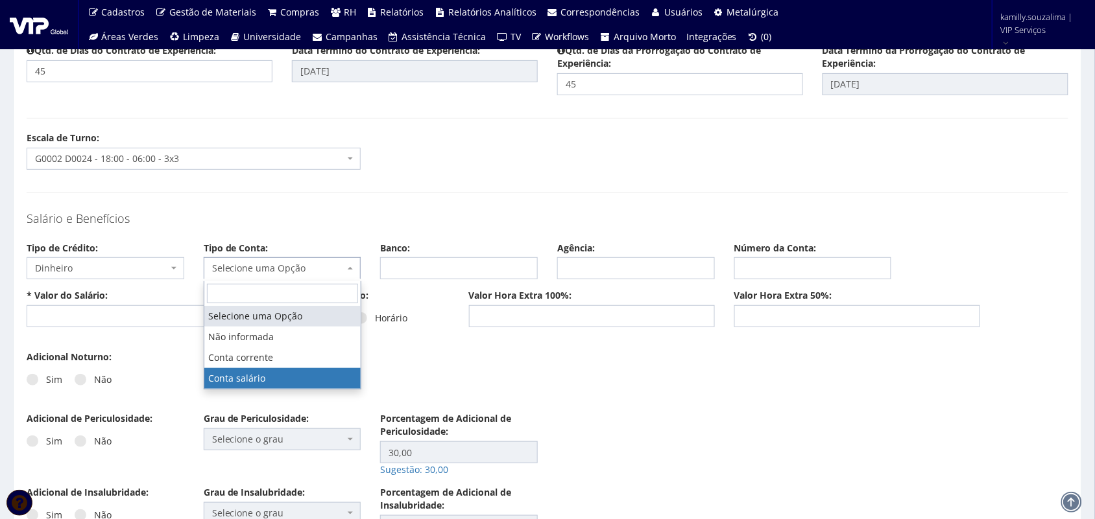
select select "conta_salario"
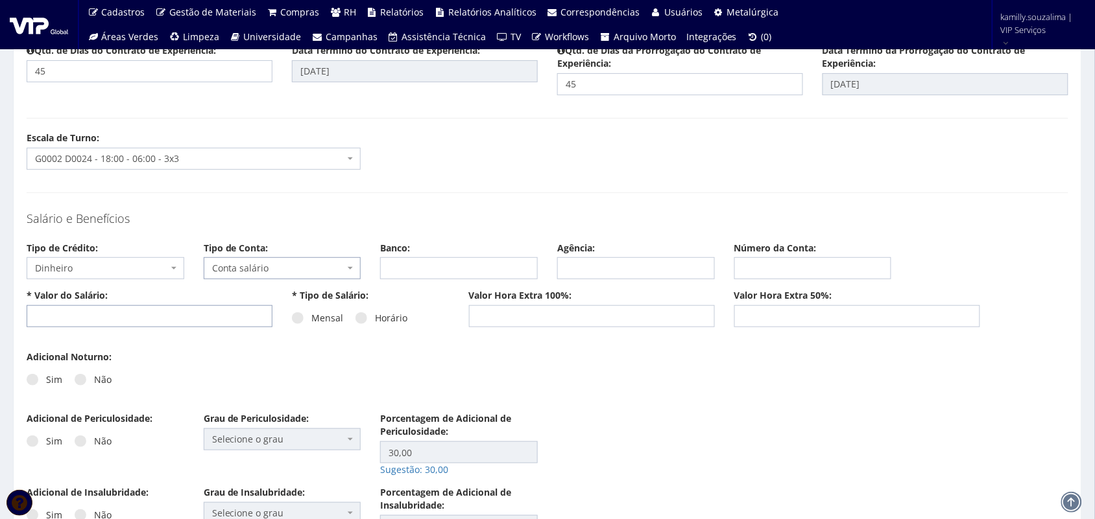
click at [209, 312] on input "text" at bounding box center [150, 316] width 246 height 22
type input "1.541,23"
click at [300, 325] on label "Mensal" at bounding box center [317, 318] width 51 height 13
click at [311, 323] on input "Mensal" at bounding box center [315, 318] width 8 height 8
radio input "true"
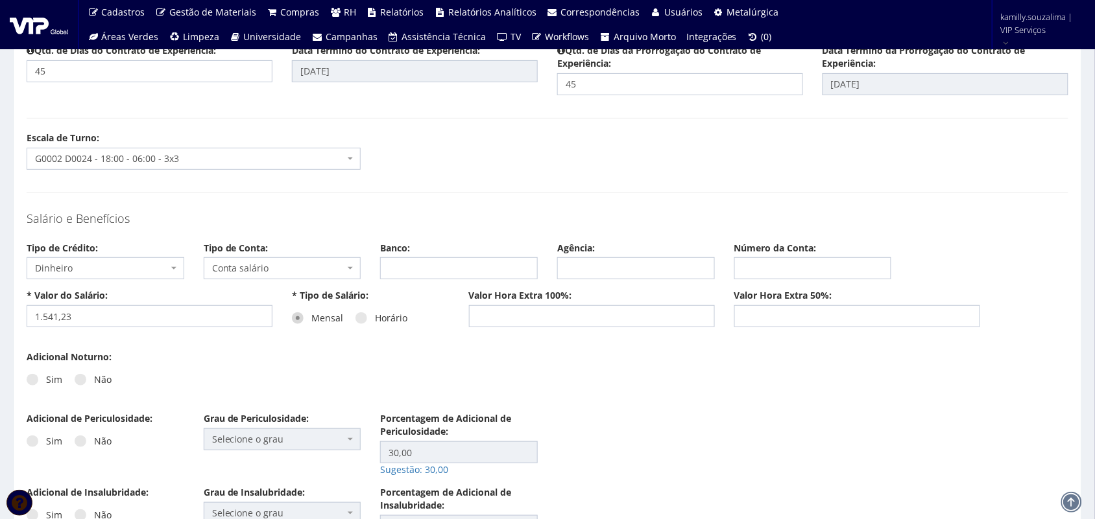
click at [272, 350] on div "* Valor do Salário: 1.541,23 * Tipo de Salário: Mensal Horário Valor Hora Extra…" at bounding box center [547, 320] width 1061 height 62
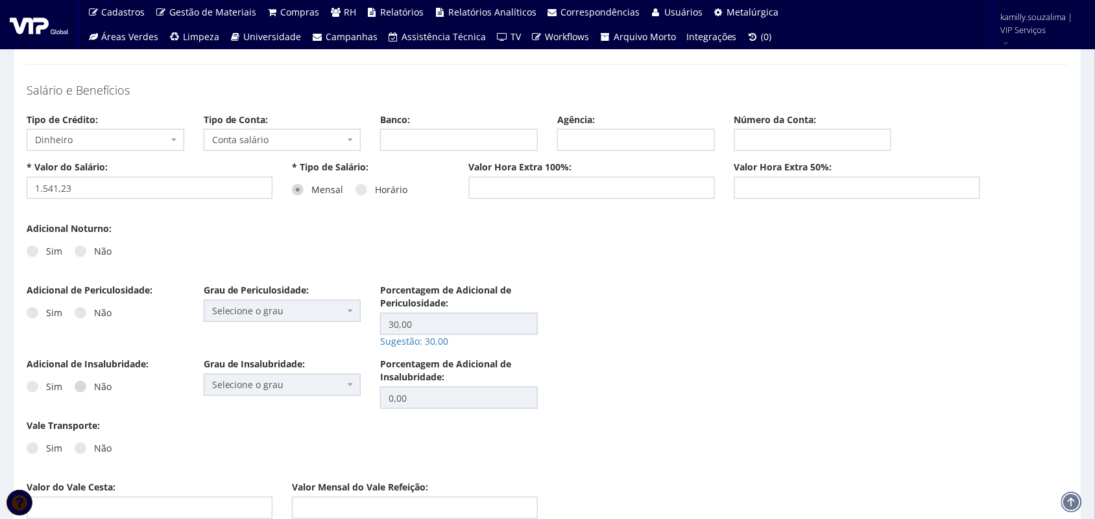
scroll to position [1783, 0]
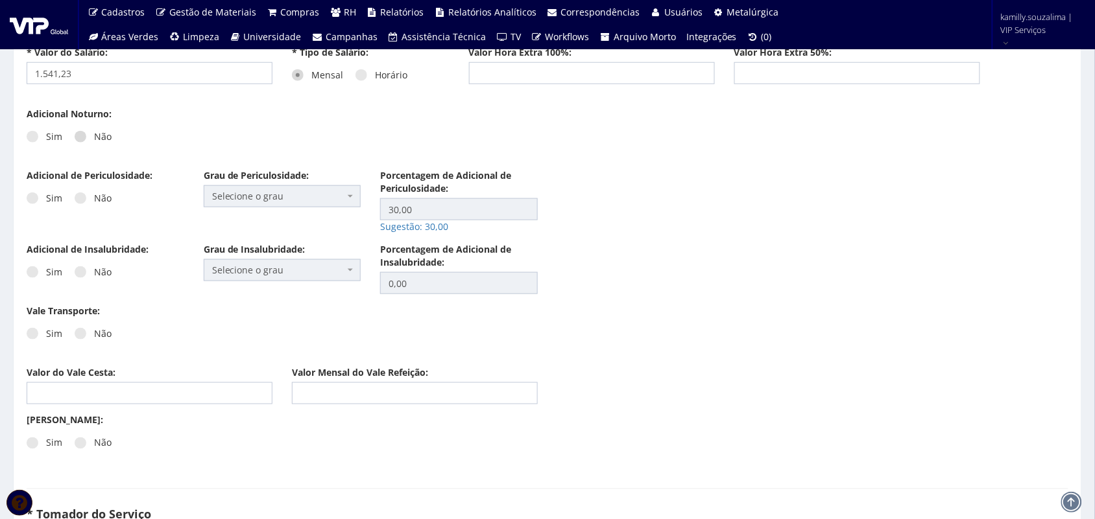
click at [77, 138] on span at bounding box center [81, 137] width 12 height 12
click at [94, 138] on input "Não" at bounding box center [98, 137] width 8 height 8
radio input "true"
click at [33, 141] on span at bounding box center [33, 137] width 12 height 12
click at [46, 141] on input "Sim" at bounding box center [50, 137] width 8 height 8
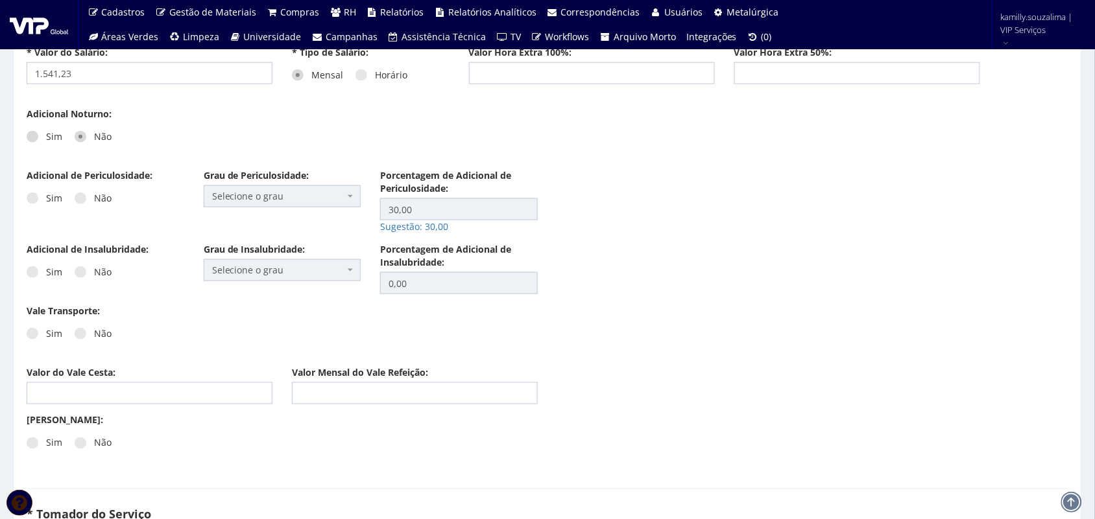
radio input "true"
click at [81, 202] on span at bounding box center [81, 199] width 12 height 12
click at [94, 202] on input "Não" at bounding box center [98, 199] width 8 height 8
radio input "true"
click at [83, 278] on span at bounding box center [81, 273] width 12 height 12
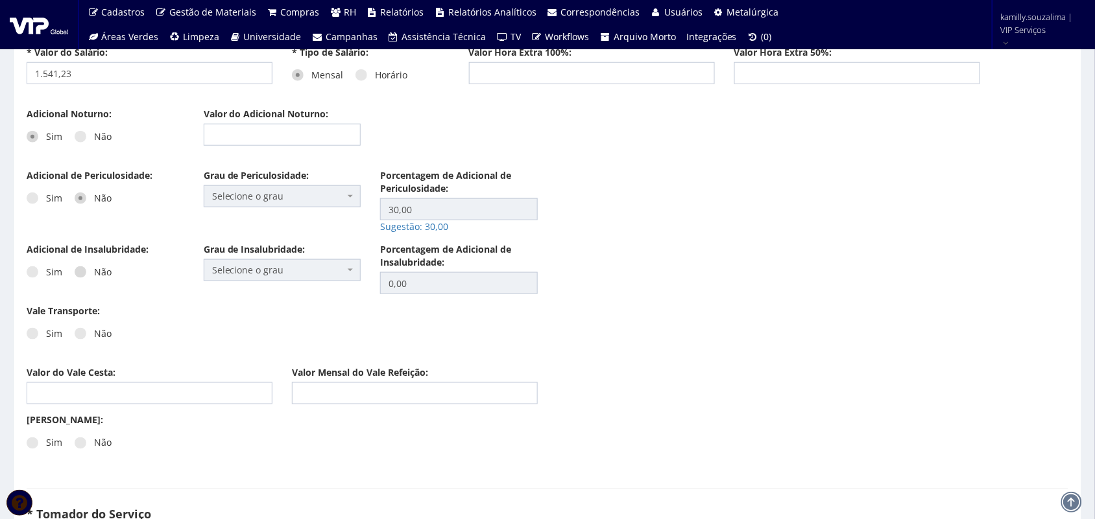
click at [94, 277] on input "Não" at bounding box center [98, 272] width 8 height 8
radio input "true"
click at [82, 331] on span at bounding box center [81, 334] width 12 height 12
click at [94, 331] on input "Não" at bounding box center [98, 334] width 8 height 8
radio input "true"
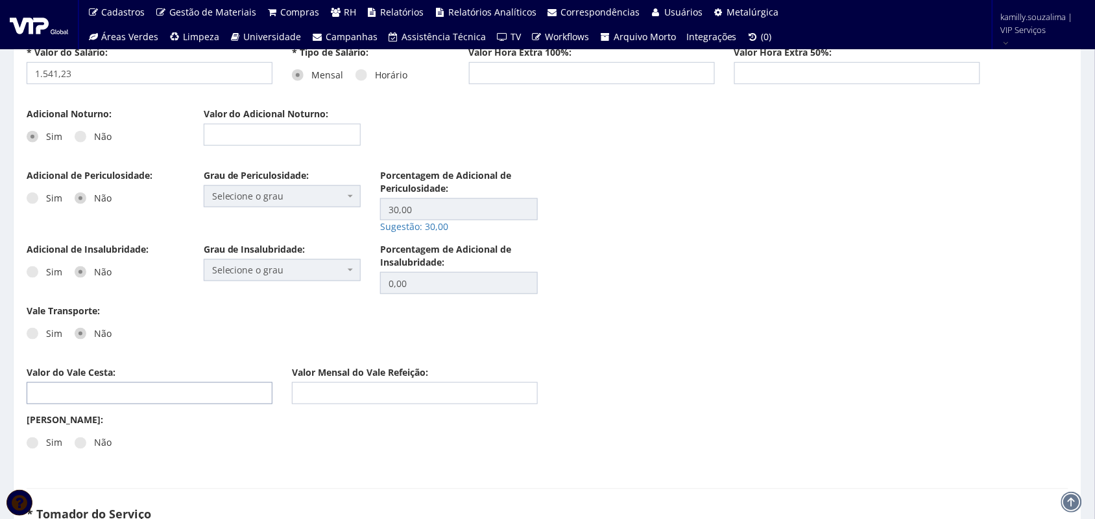
click at [93, 390] on input "Valor do Vale Cesta:" at bounding box center [150, 394] width 246 height 22
type input "320,00"
click at [80, 444] on span at bounding box center [81, 444] width 12 height 12
click at [94, 444] on input "Não" at bounding box center [98, 444] width 8 height 8
radio input "true"
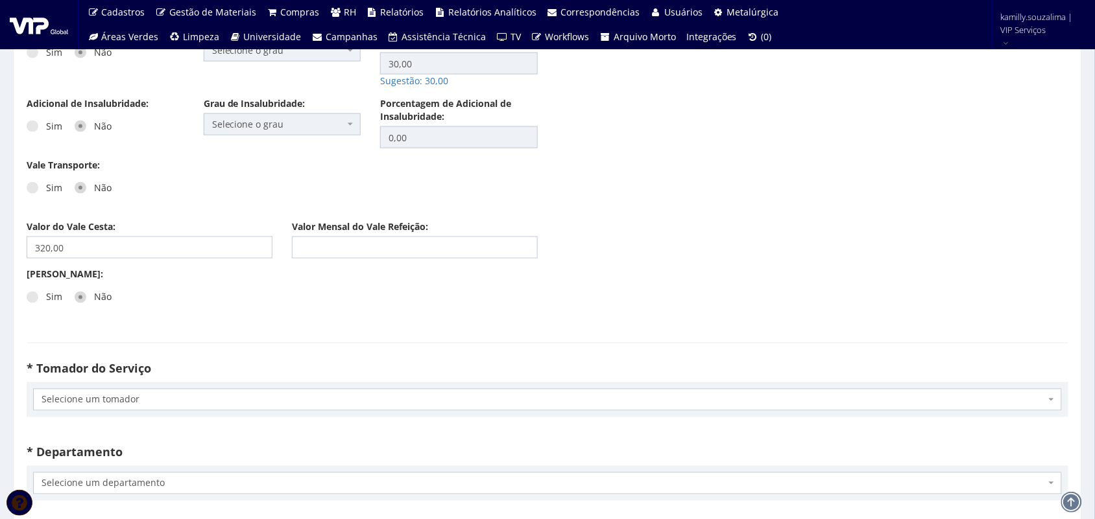
scroll to position [2026, 0]
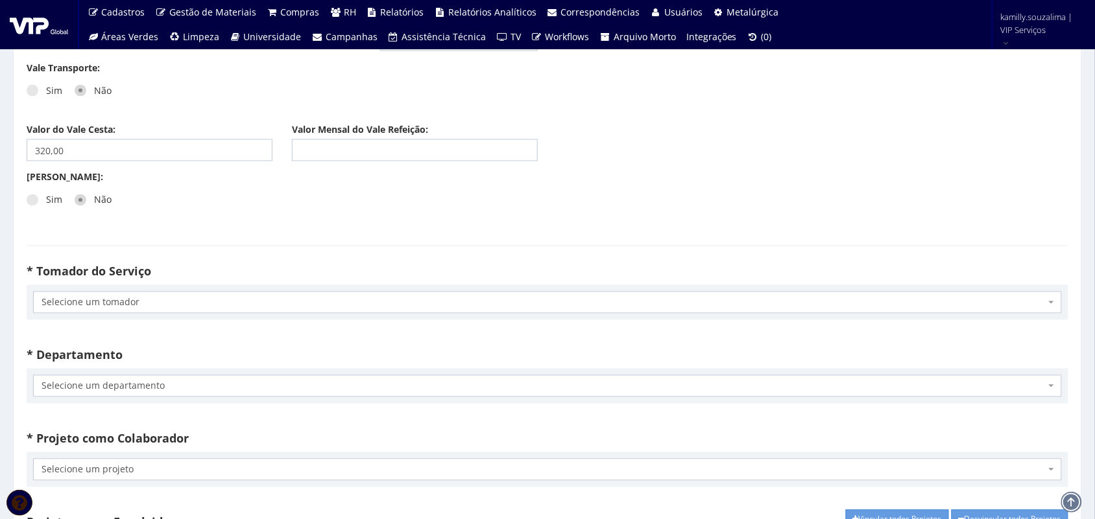
click at [147, 309] on span "Selecione um tomador" at bounding box center [544, 302] width 1004 height 13
click at [347, 270] on h4 "* Tomador do Serviço" at bounding box center [547, 272] width 1041 height 13
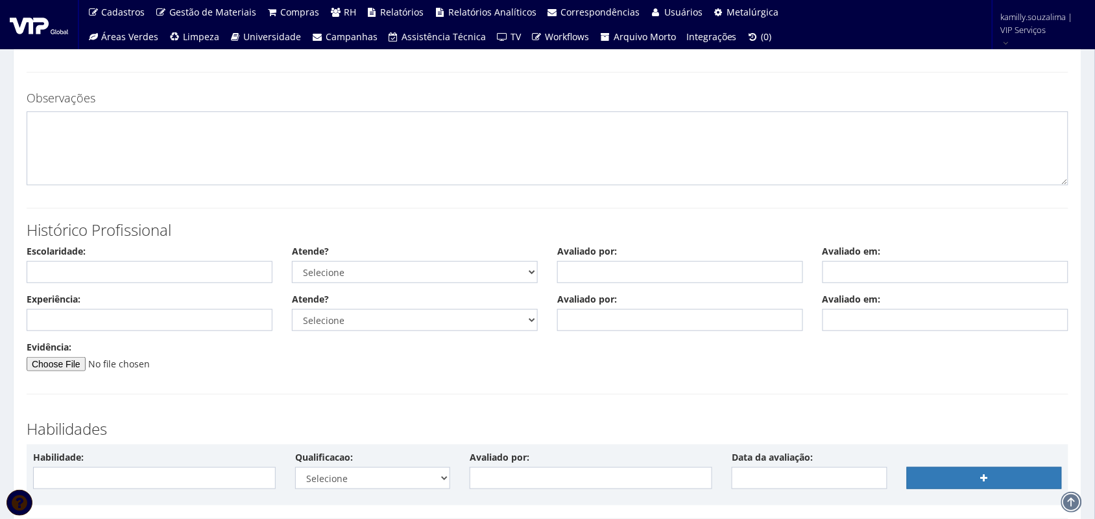
scroll to position [3019, 0]
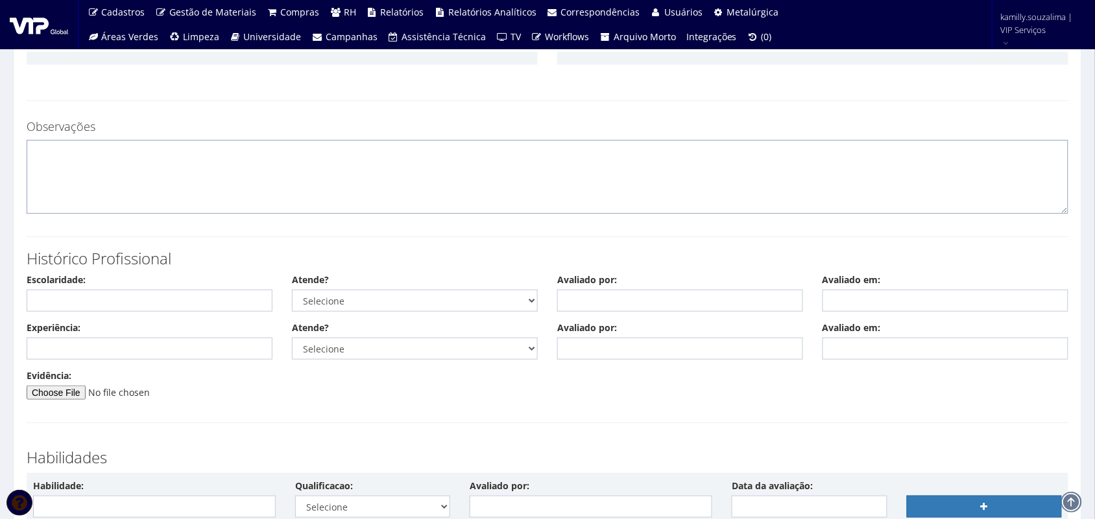
click at [143, 183] on textarea at bounding box center [547, 177] width 1041 height 74
type textarea "UTILIZA FRETADO DESCONTO DE 6%"
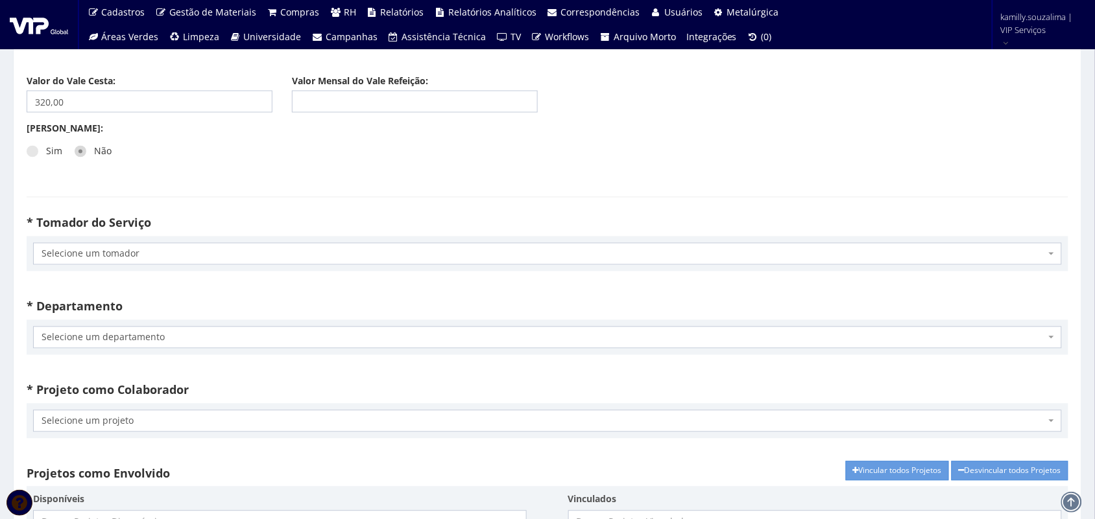
scroll to position [2128, 0]
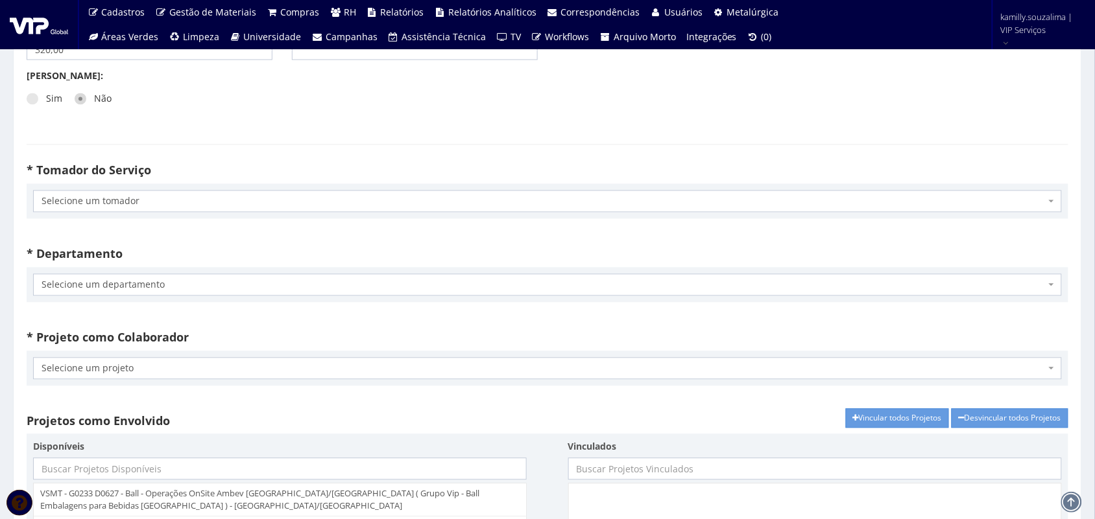
click at [128, 208] on span "Selecione um tomador" at bounding box center [544, 201] width 1004 height 13
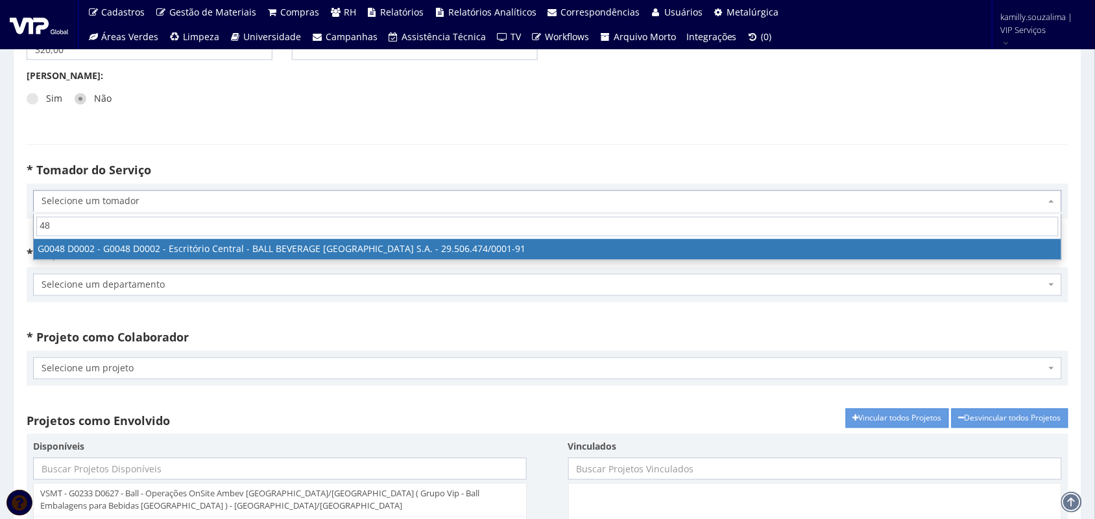
type input "48"
select select "48"
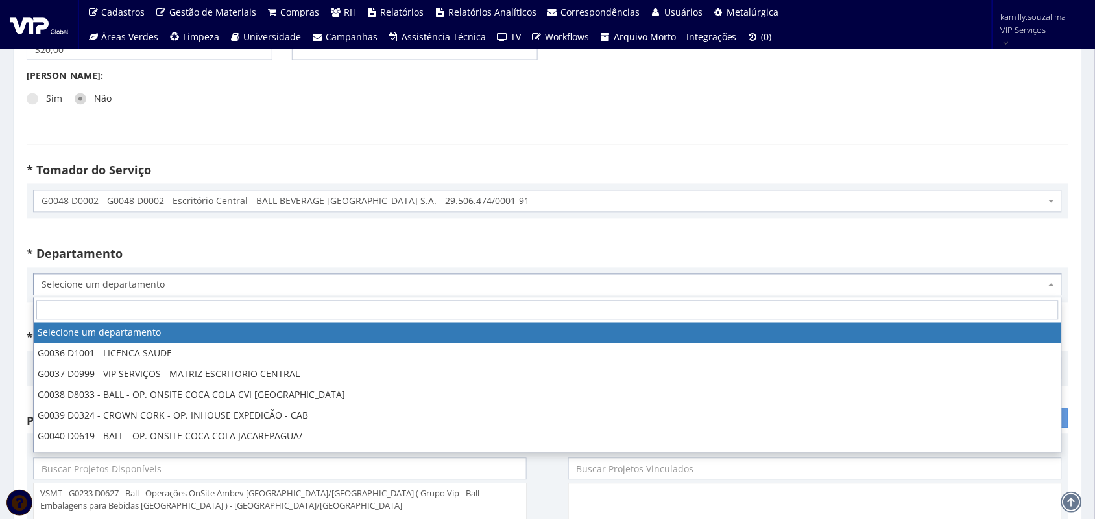
click at [273, 283] on span "Selecione um departamento" at bounding box center [544, 285] width 1004 height 13
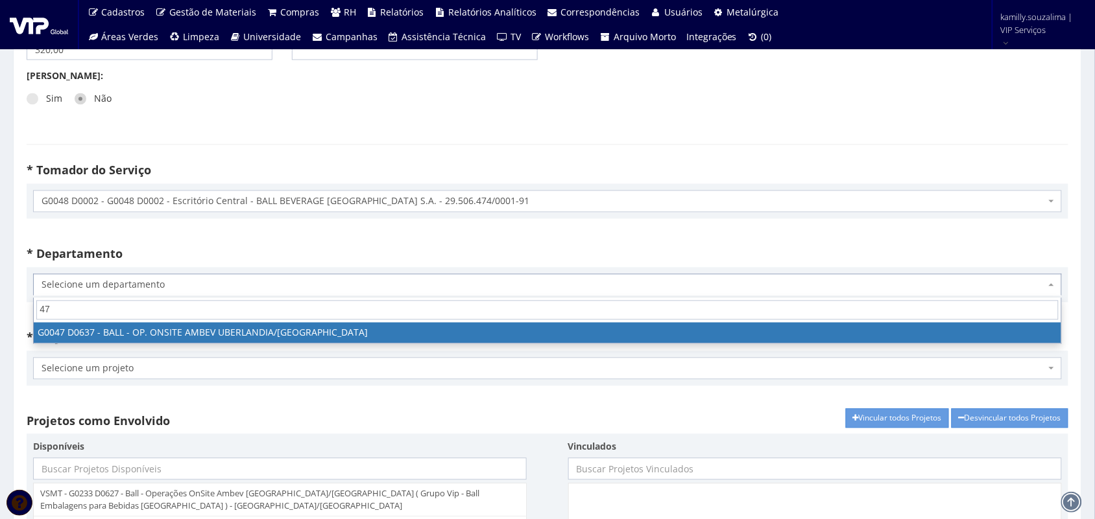
type input "47"
select select "47"
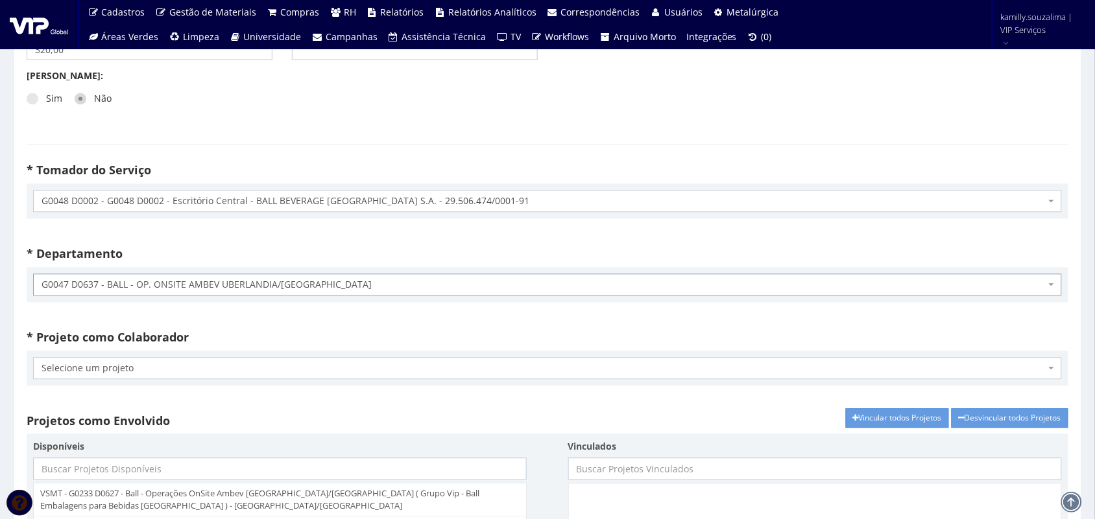
click at [241, 370] on span "Selecione um projeto" at bounding box center [544, 368] width 1004 height 13
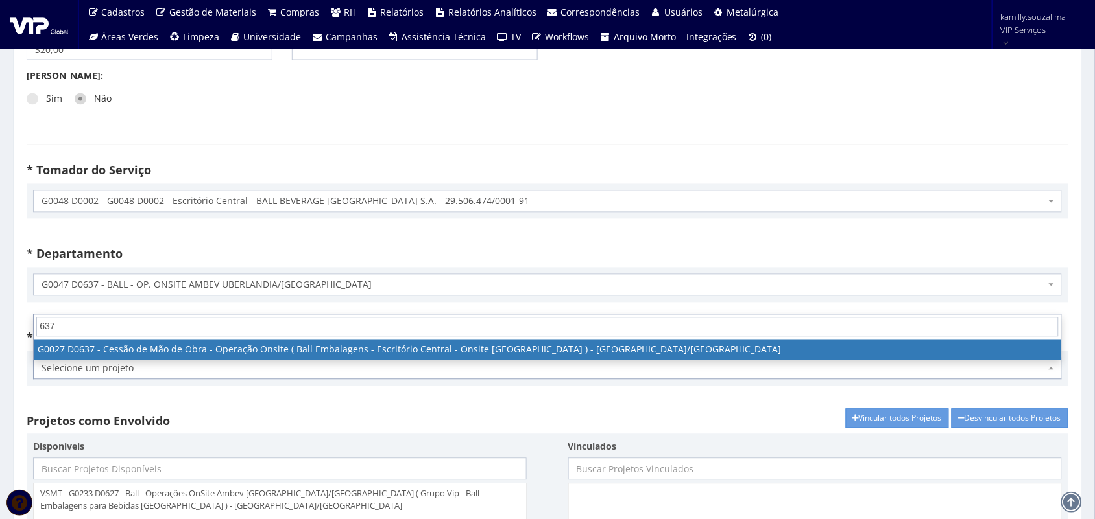
type input "637"
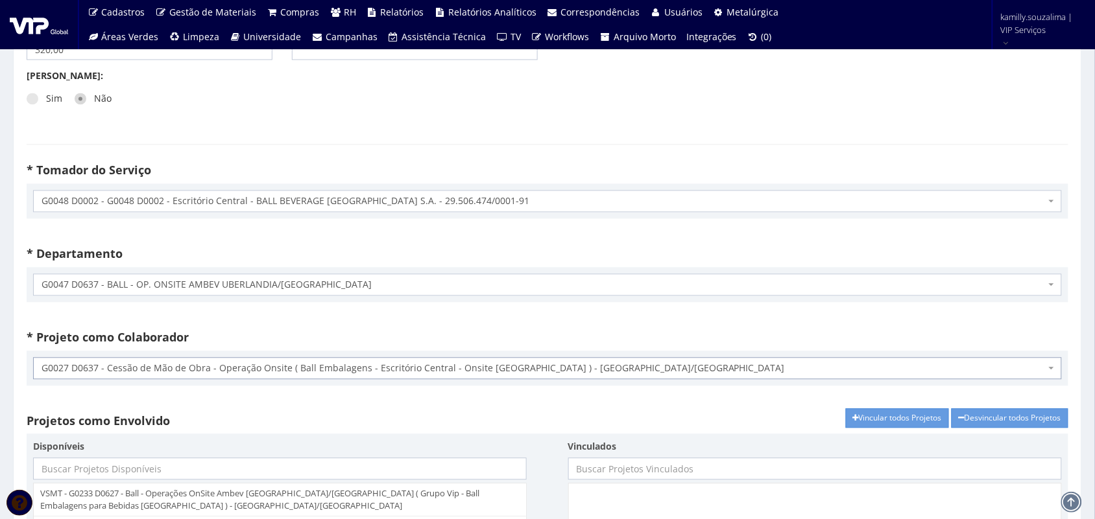
select select "27"
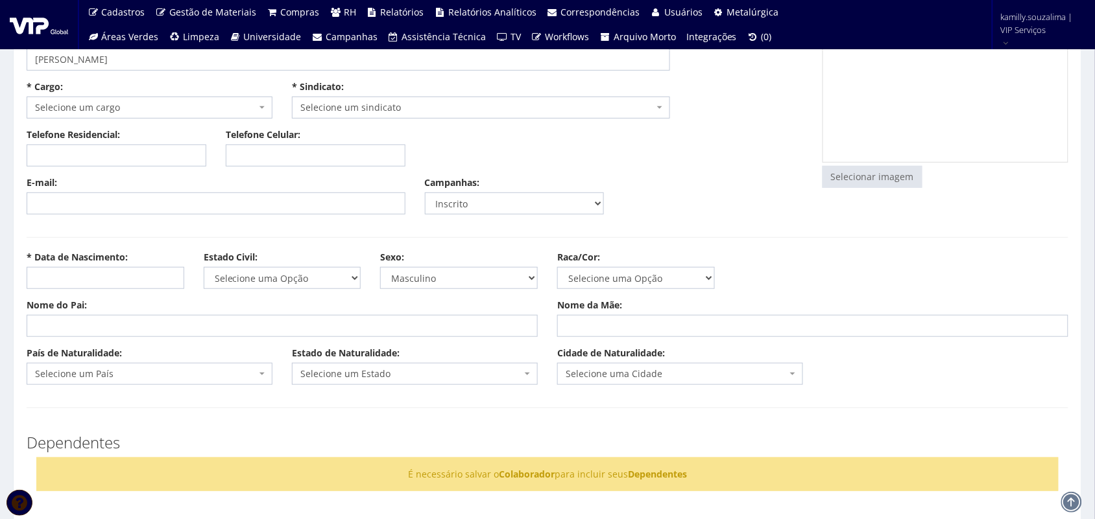
scroll to position [0, 0]
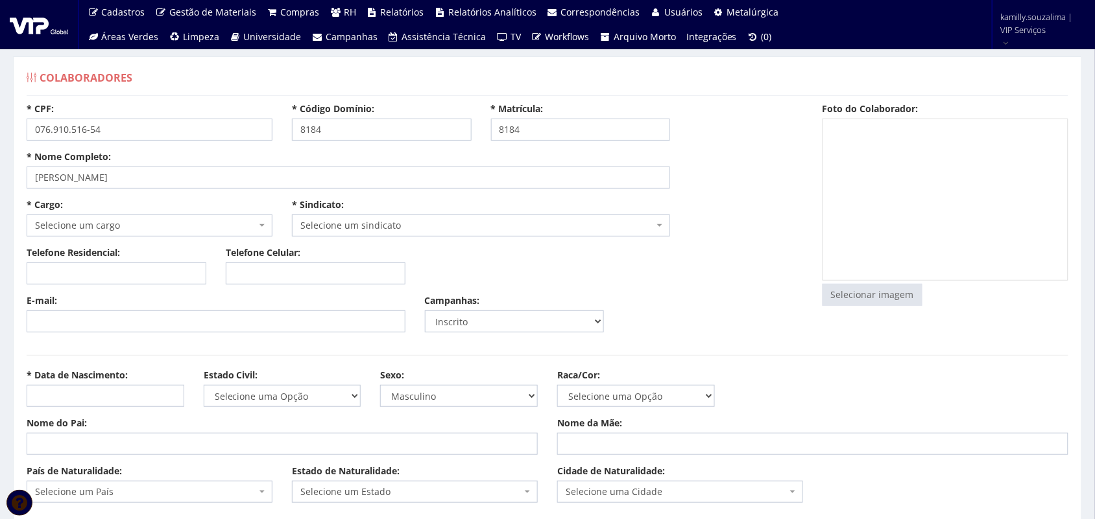
click at [158, 217] on span "Selecione um cargo" at bounding box center [150, 226] width 246 height 22
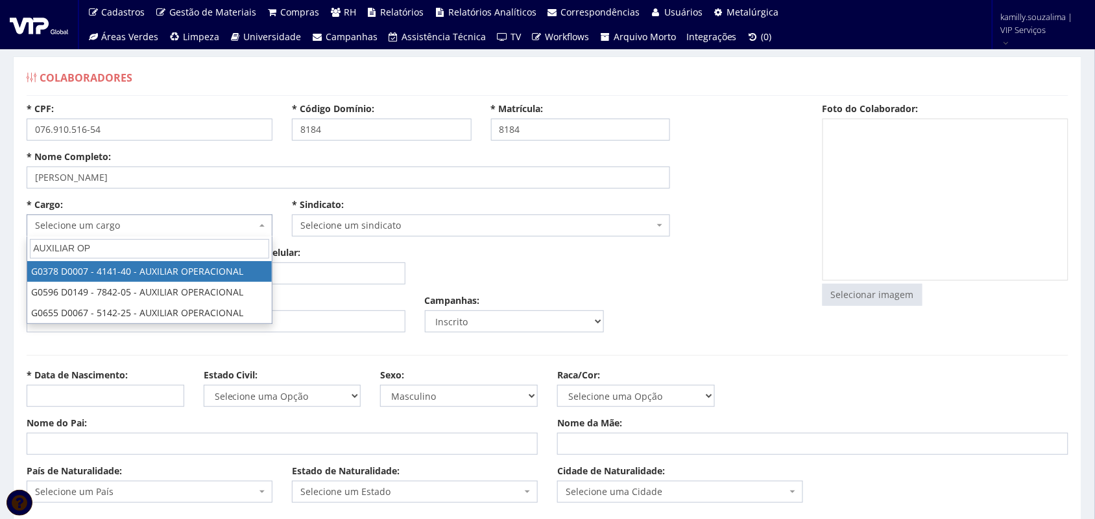
type input "AUXILIAR OP"
select select "378"
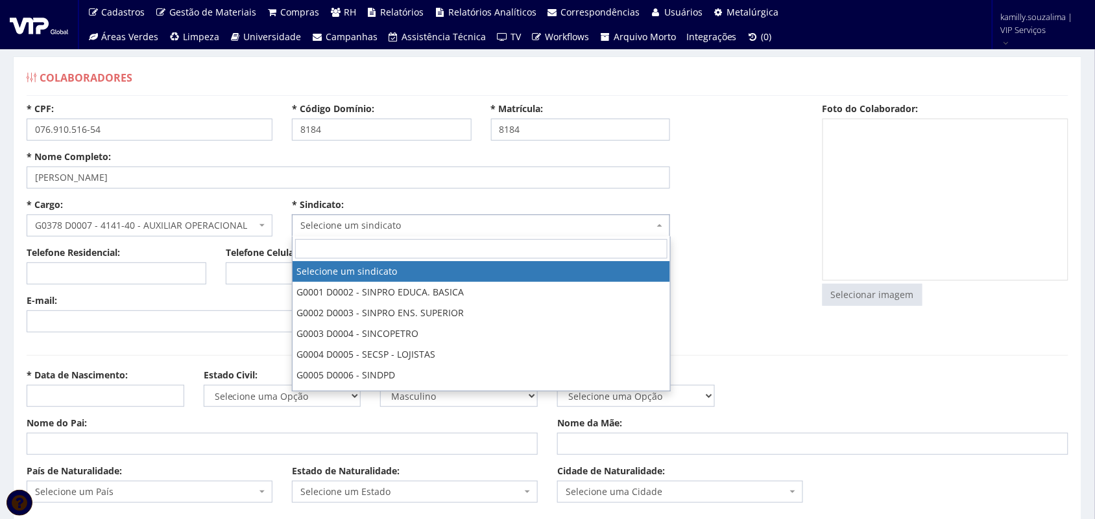
click at [386, 219] on span "Selecione um sindicato" at bounding box center [477, 225] width 354 height 13
type input "5"
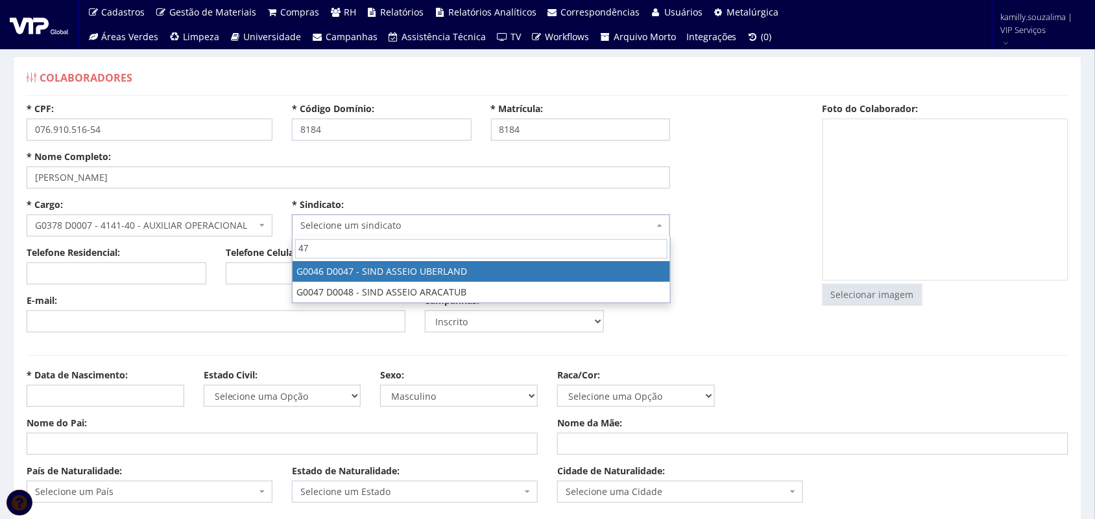
type input "47"
select select "46"
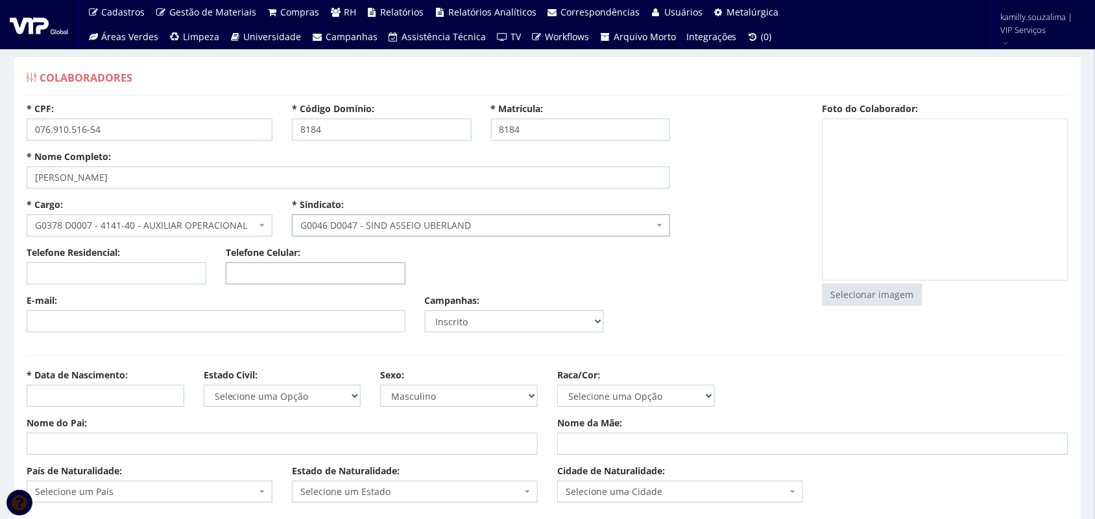
click at [305, 279] on input "Telefone Celular:" at bounding box center [316, 274] width 180 height 22
type input "(34) 99289-7442"
click at [298, 314] on input "E-mail:" at bounding box center [216, 322] width 379 height 22
paste input "tropicalpalmira@gmail.com"
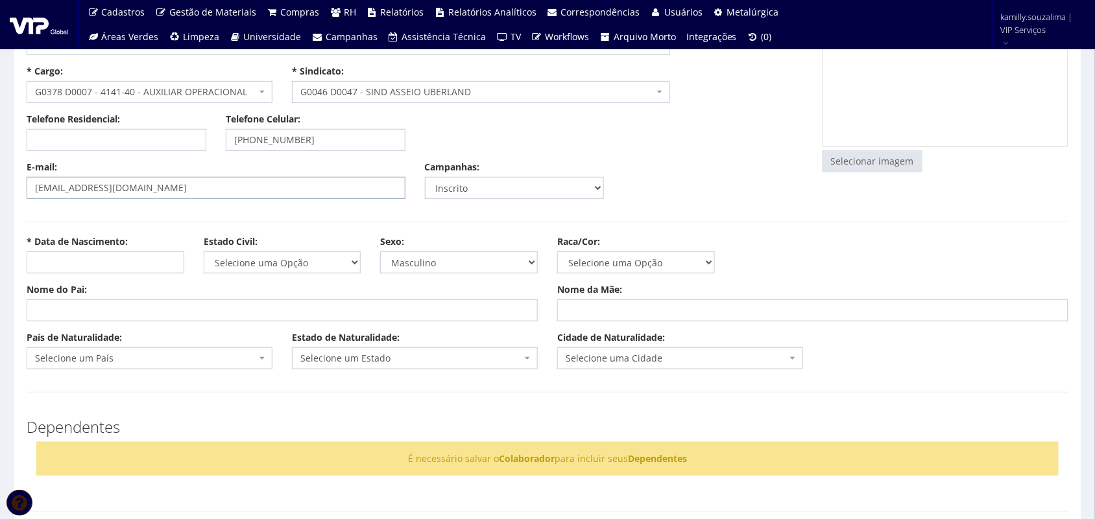
scroll to position [162, 0]
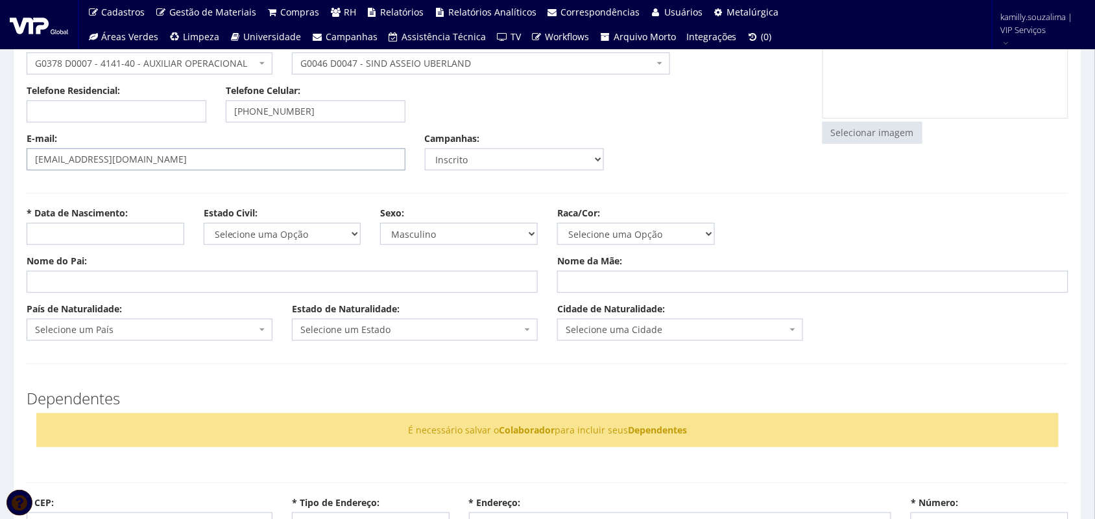
type input "tropicalpalmira@gmail.com"
click at [150, 248] on div "* Data de Nascimento: Estado Civil: Selecione uma Opção Solteiro Casado União E…" at bounding box center [547, 231] width 1061 height 48
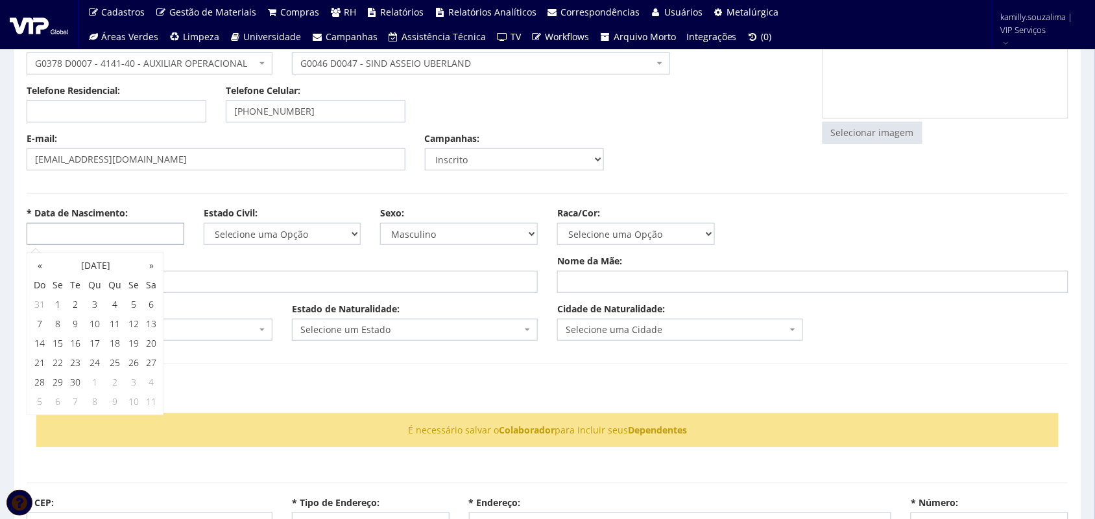
click at [152, 228] on input "* Data de Nascimento:" at bounding box center [106, 234] width 158 height 22
type input "29/07/1986"
click at [302, 241] on select "Selecione uma Opção Solteiro Casado União Estável Divorciado Viúvo Separado" at bounding box center [283, 234] width 158 height 22
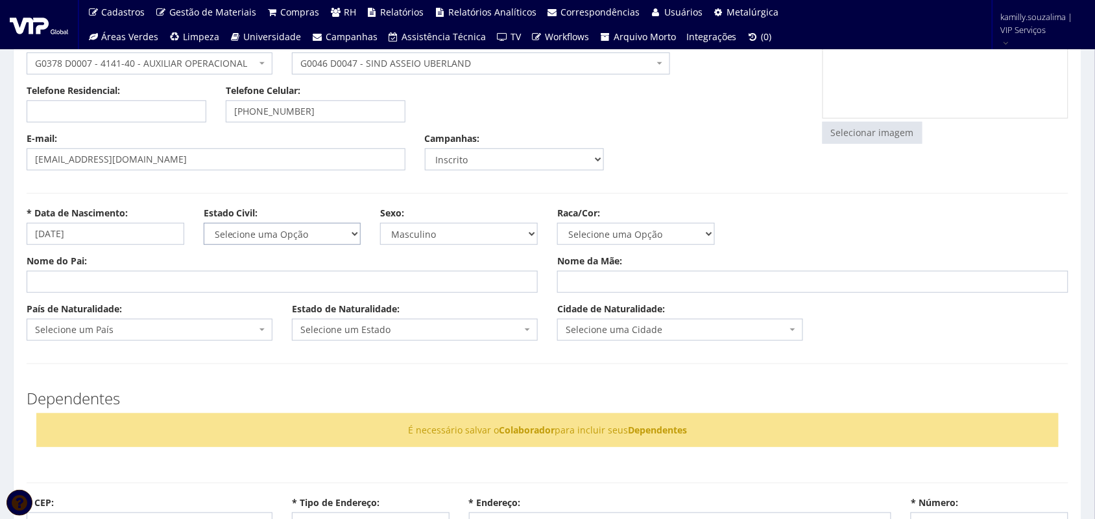
select select "solteiro"
click at [204, 223] on select "Selecione uma Opção Solteiro Casado União Estável Divorciado Viúvo Separado" at bounding box center [283, 234] width 158 height 22
click at [615, 235] on select "Selecione uma Opção Não Informada Amarela Branca Parda Negra Indígena" at bounding box center [636, 234] width 158 height 22
select select "branca"
click at [557, 223] on select "Selecione uma Opção Não Informada Amarela Branca Parda Negra Indígena" at bounding box center [636, 234] width 158 height 22
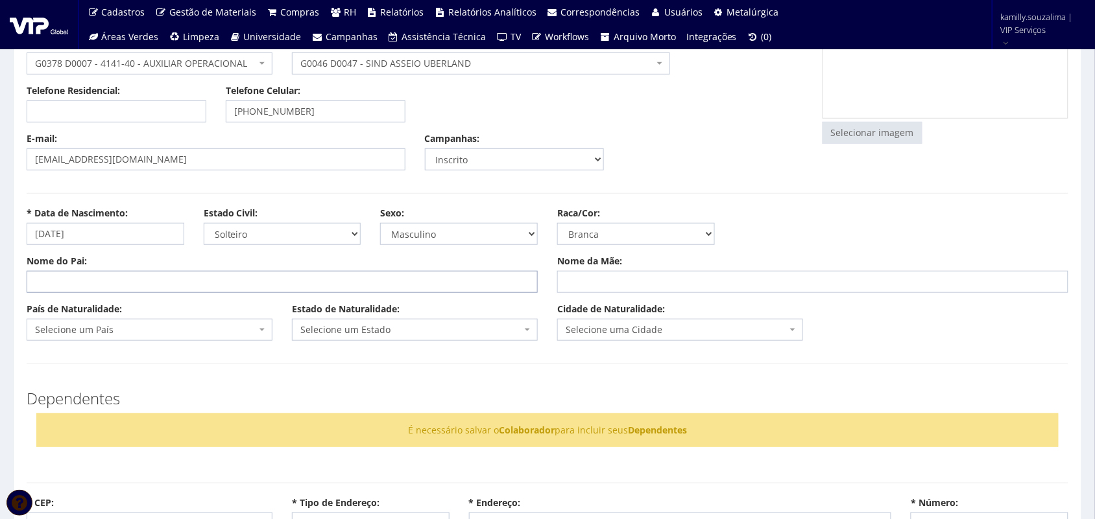
drag, startPoint x: 177, startPoint y: 280, endPoint x: 203, endPoint y: 280, distance: 25.9
click at [177, 280] on input "Nome do Pai:" at bounding box center [282, 282] width 511 height 22
click at [222, 284] on input "IVO MENDONÇA ELIA" at bounding box center [282, 282] width 511 height 22
type input "IVO MENDONÇA ELIAS"
type input "M"
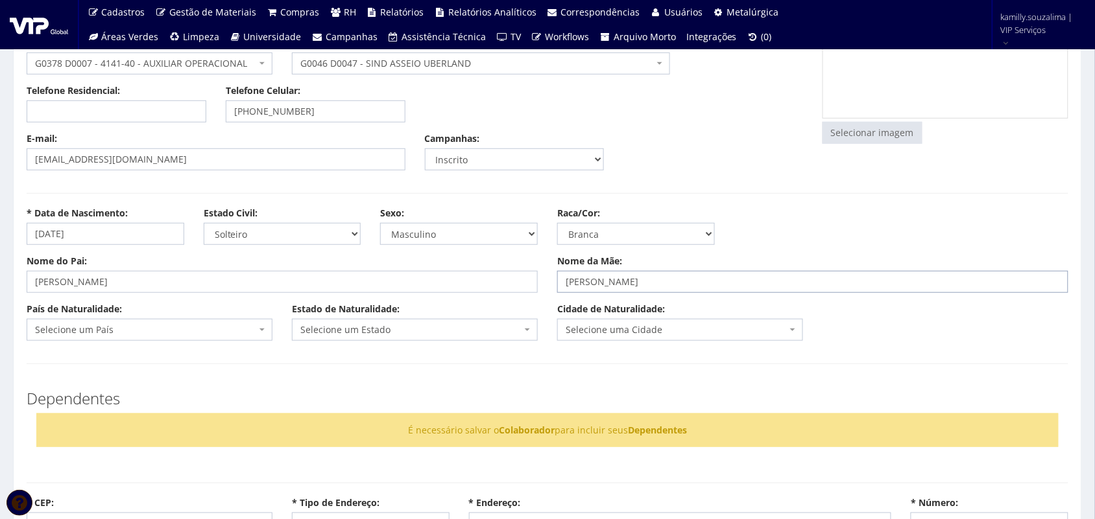
type input "NADIR SILVA MENDONÇA"
click at [146, 326] on span "Selecione um País" at bounding box center [145, 330] width 221 height 13
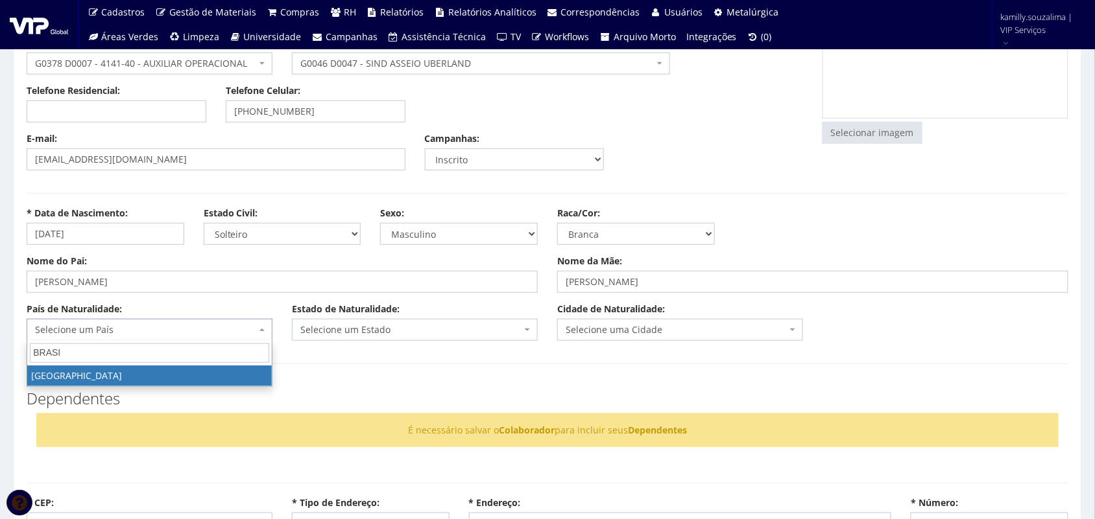
type input "BRASI"
select select "30"
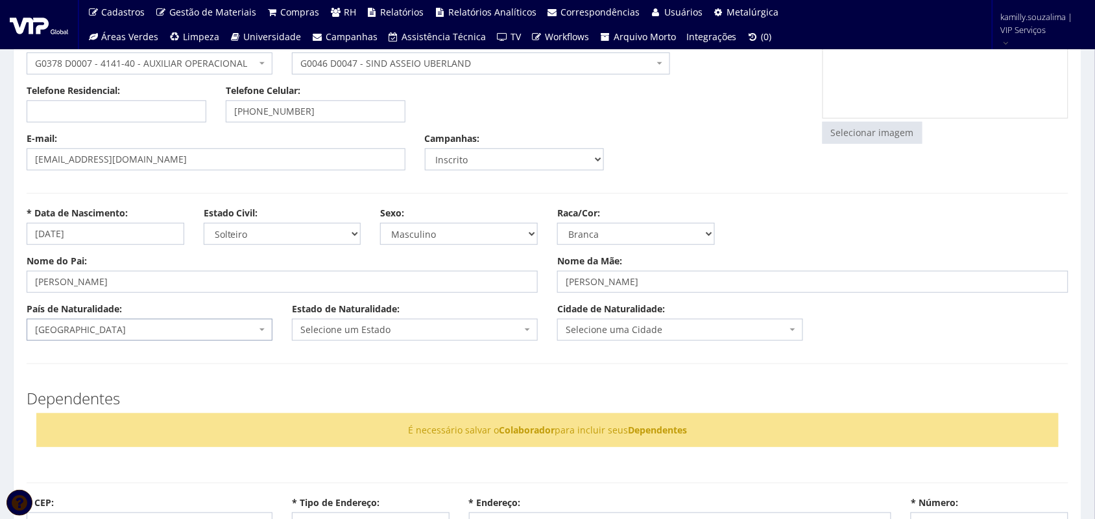
click at [379, 335] on span "Selecione um Estado" at bounding box center [410, 330] width 221 height 13
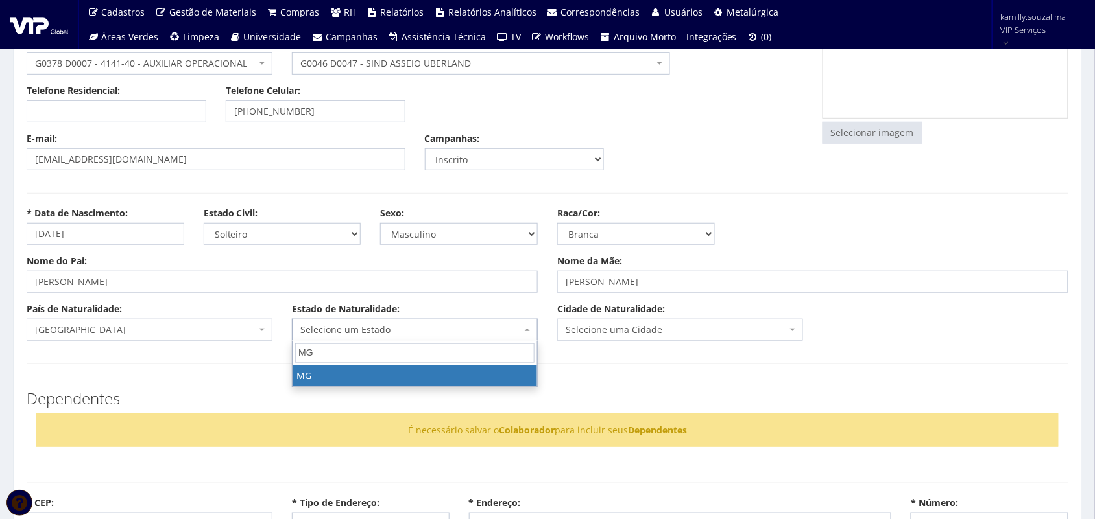
type input "MG"
select select "13"
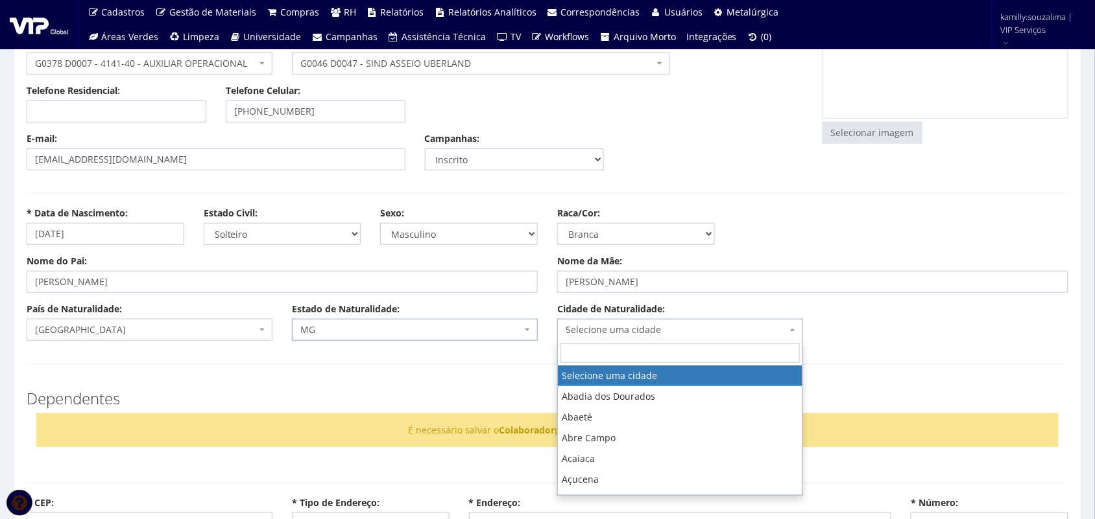
click at [689, 332] on span "Selecione uma cidade" at bounding box center [675, 330] width 221 height 13
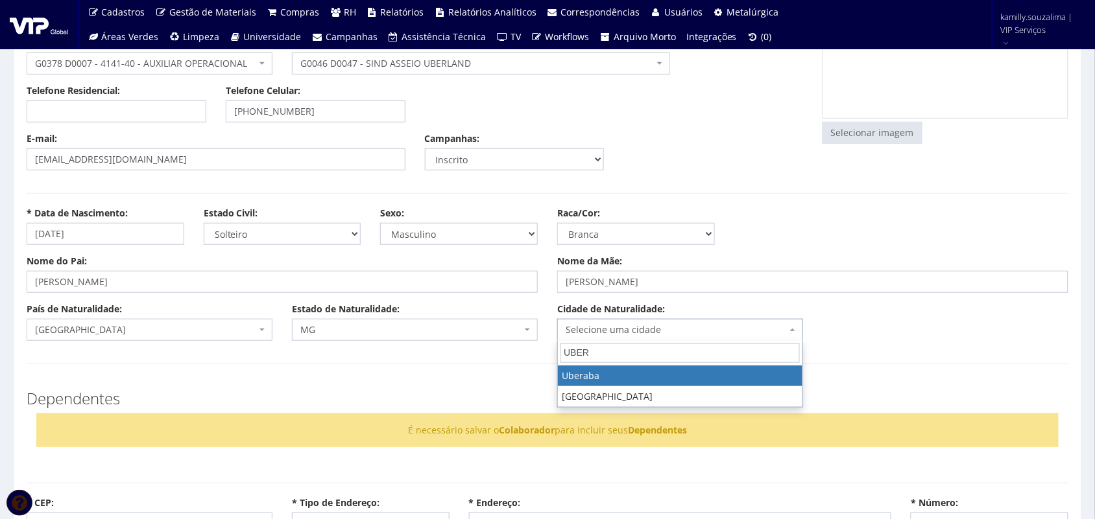
type input "UBER"
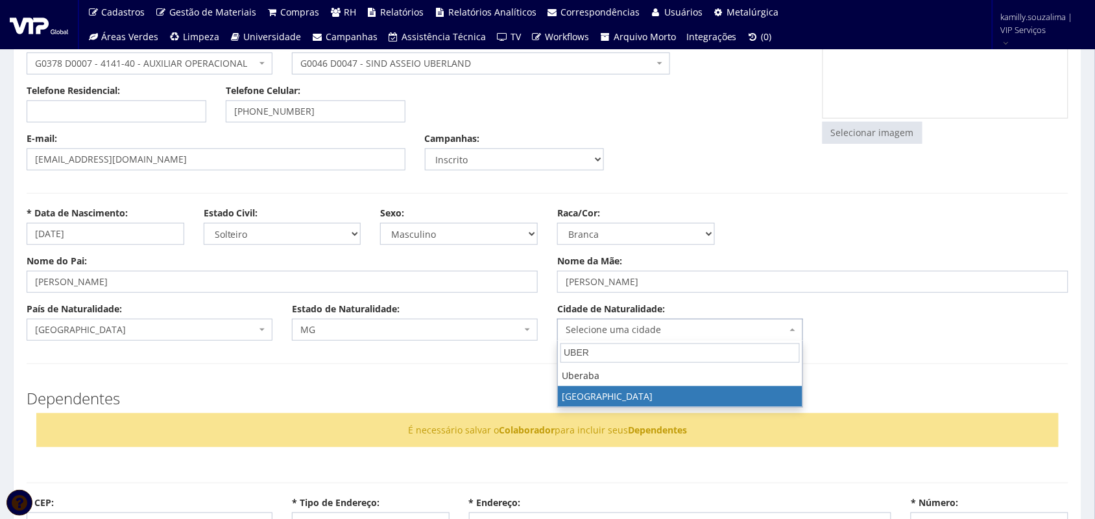
select select "2389"
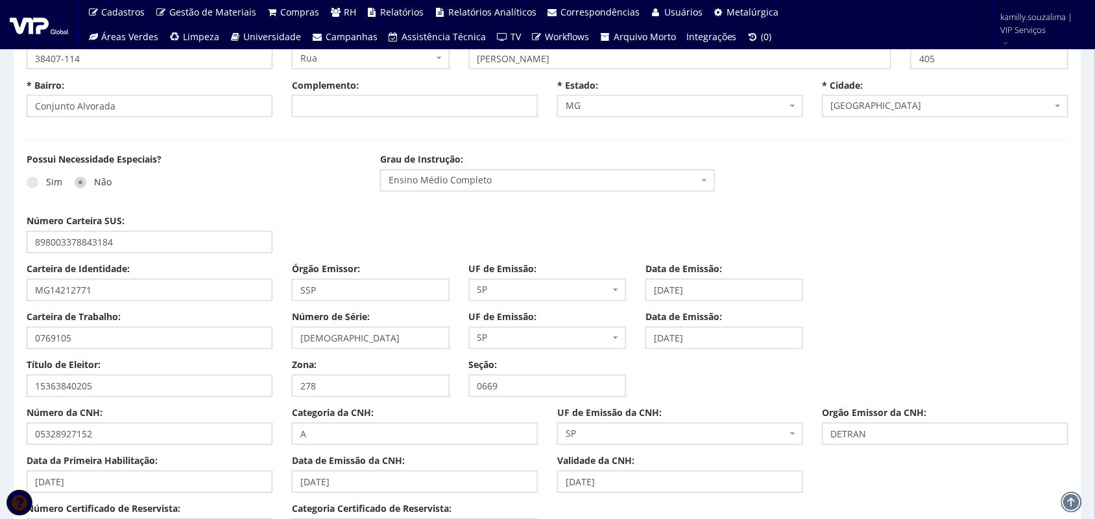
scroll to position [730, 0]
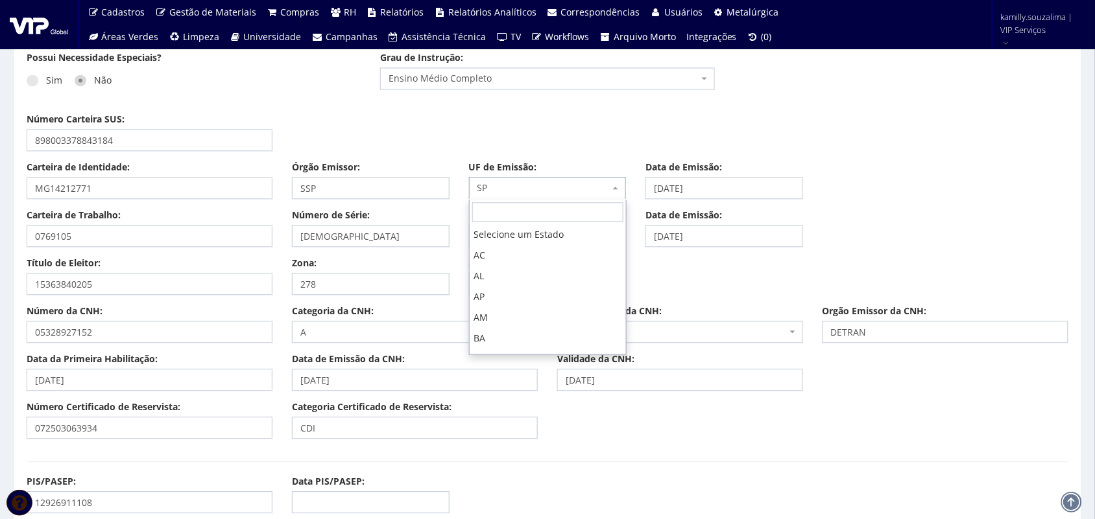
click at [494, 196] on span "SP" at bounding box center [548, 189] width 158 height 22
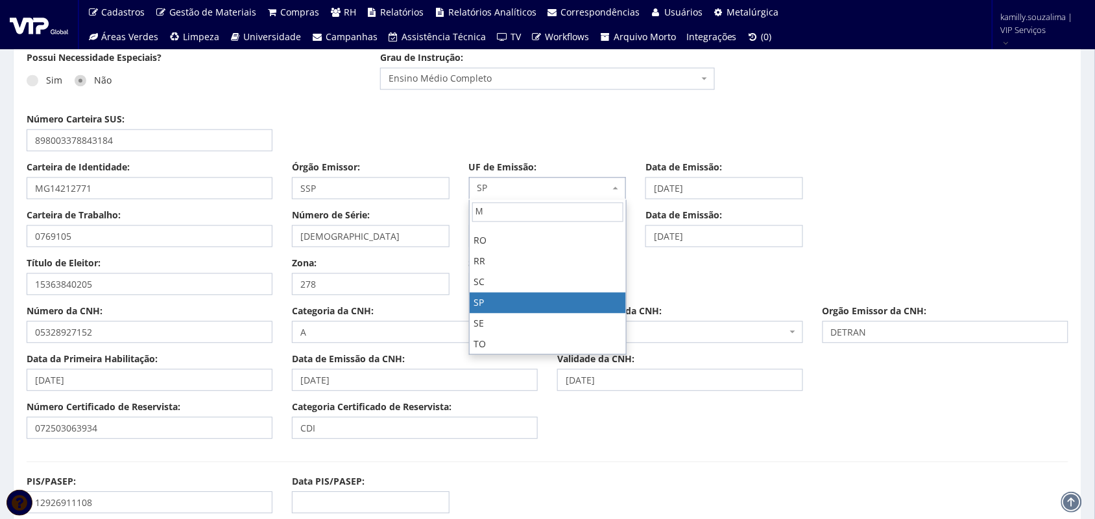
scroll to position [0, 0]
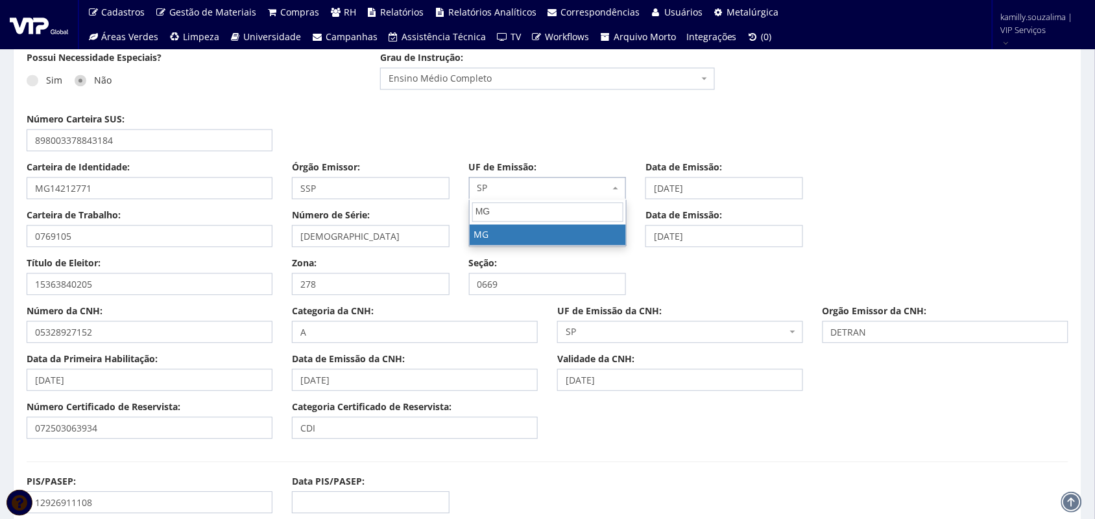
type input "MG"
select select "MG"
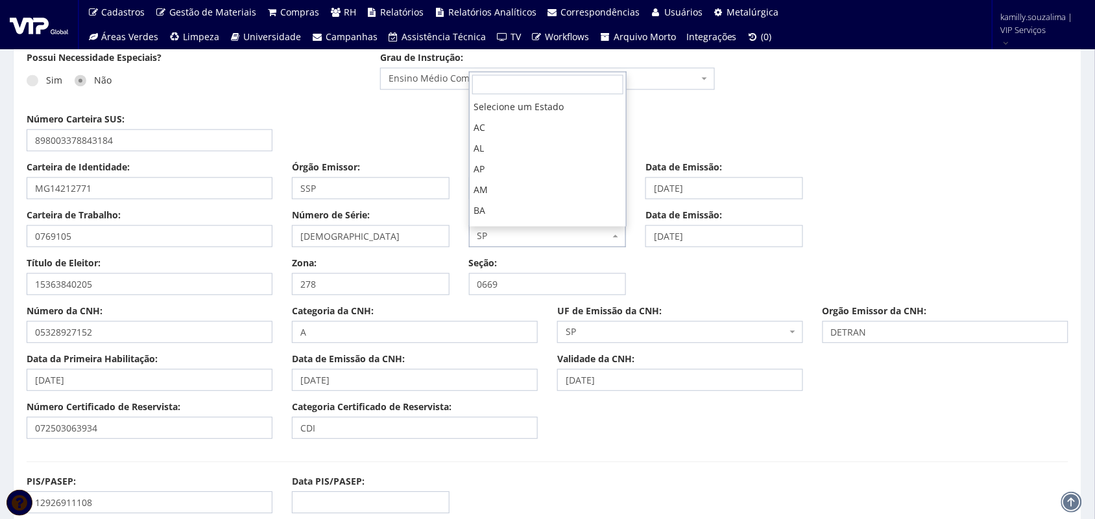
click at [522, 238] on span "SP" at bounding box center [543, 236] width 133 height 13
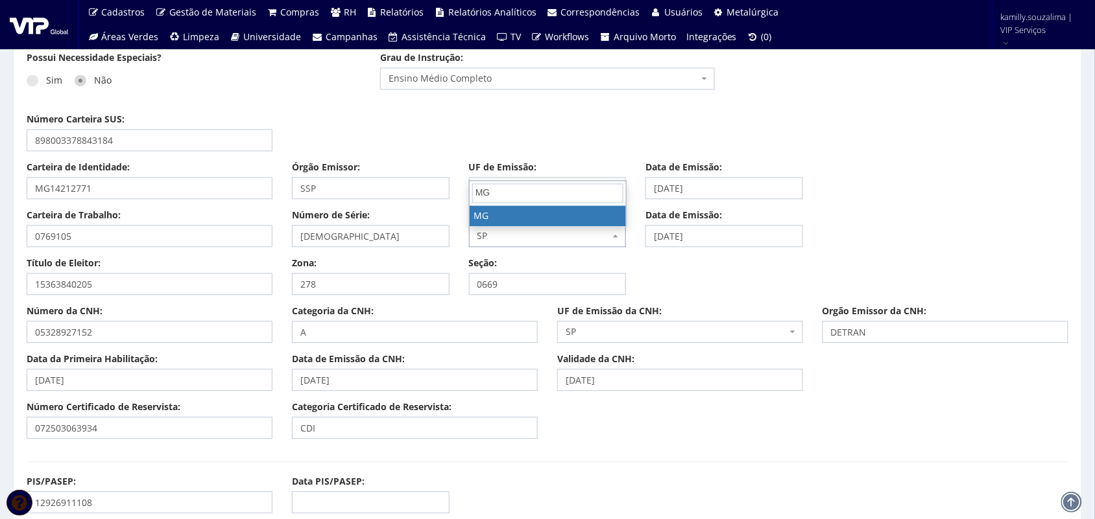
type input "MG"
select select "MG"
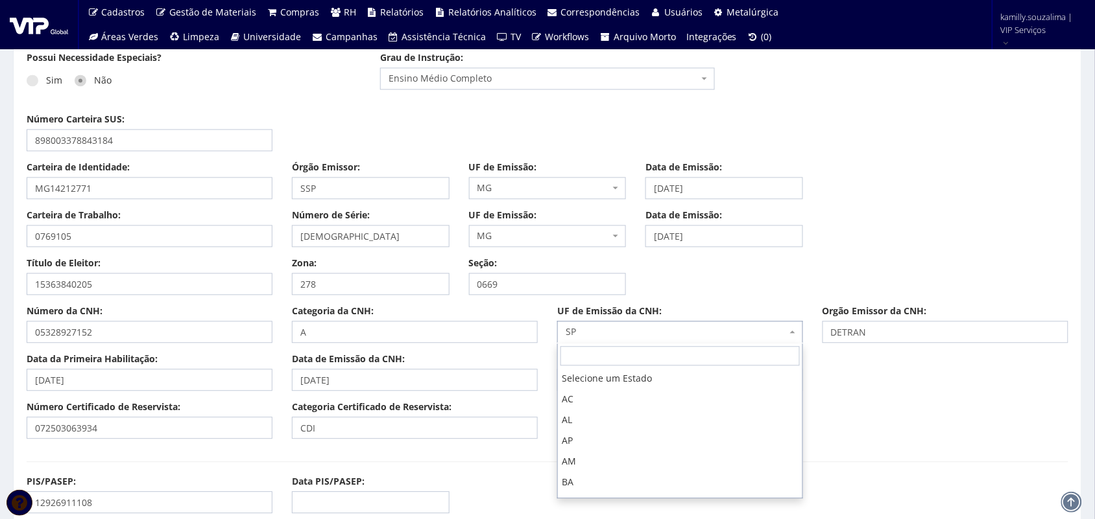
click at [624, 326] on span "SP" at bounding box center [680, 333] width 246 height 22
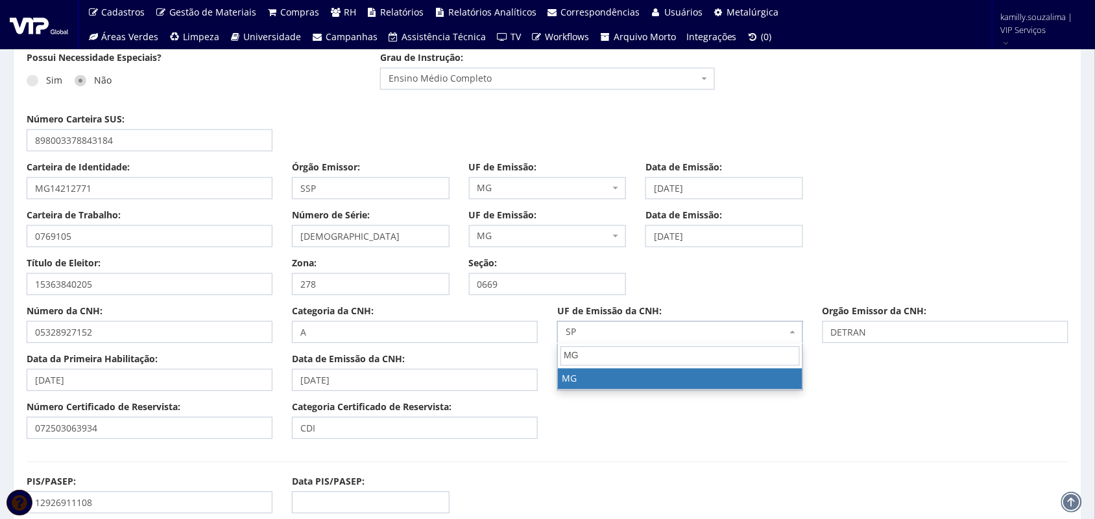
type input "MG"
select select "MG"
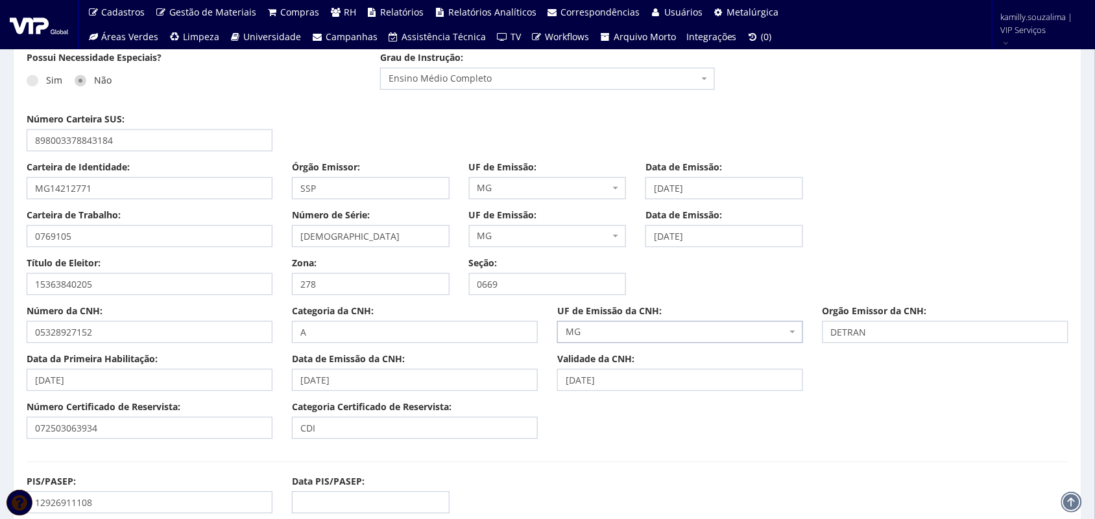
click at [728, 439] on div "Número Certificado de Reservista: 072503063934 Categoria Certificado de Reservi…" at bounding box center [547, 425] width 1061 height 48
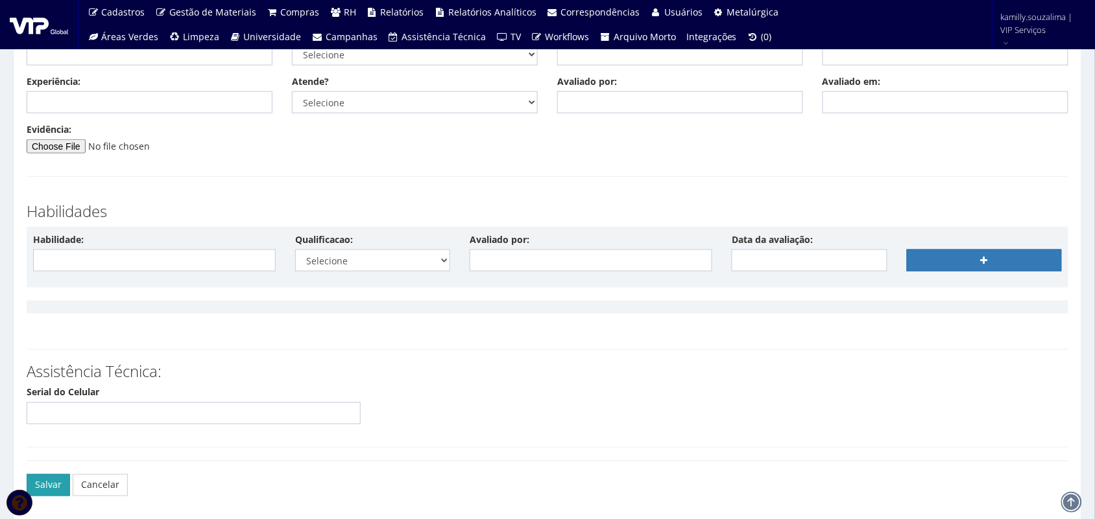
scroll to position [3323, 0]
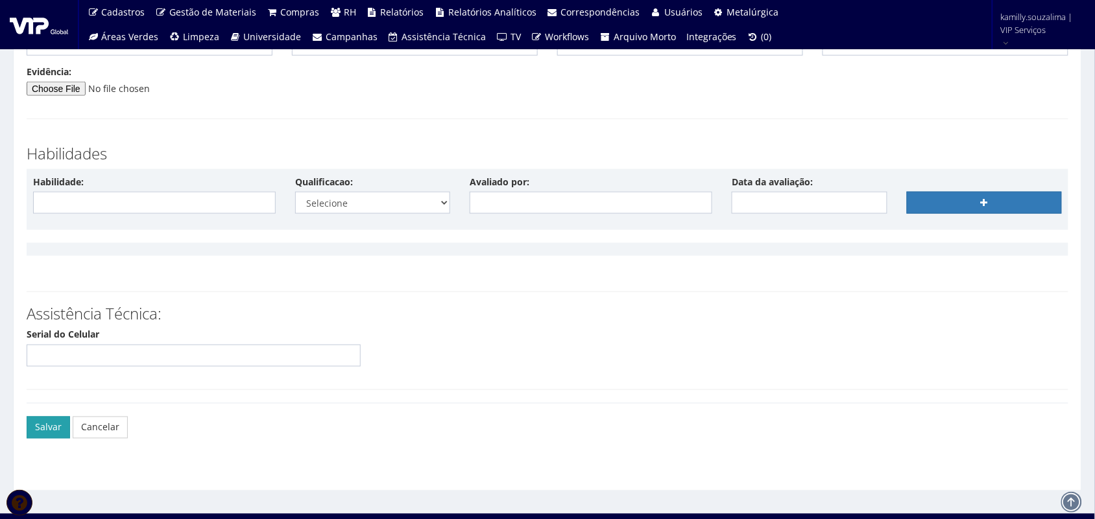
click at [50, 423] on button "Salvar" at bounding box center [48, 428] width 43 height 22
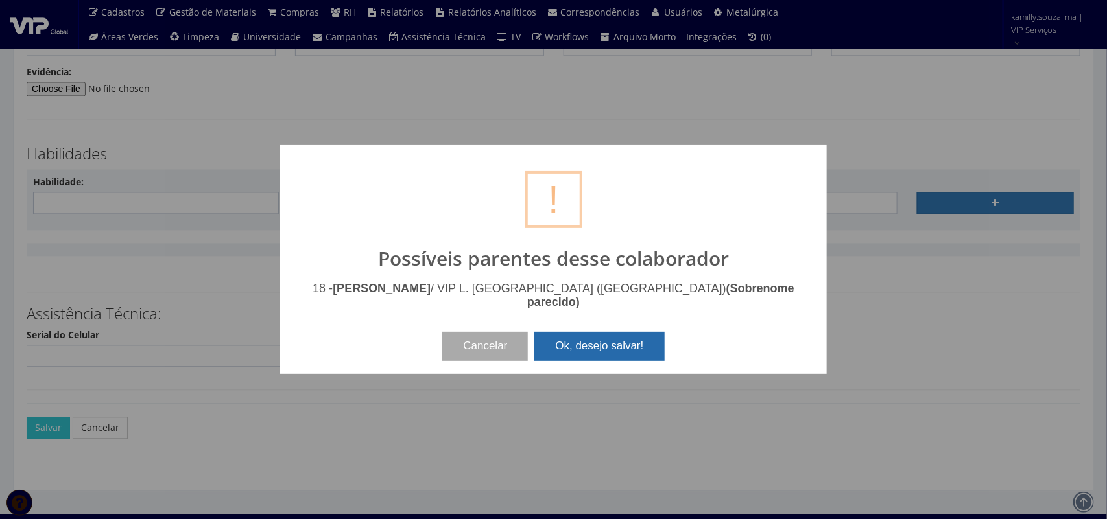
click at [569, 334] on button "Ok, desejo salvar!" at bounding box center [599, 346] width 130 height 29
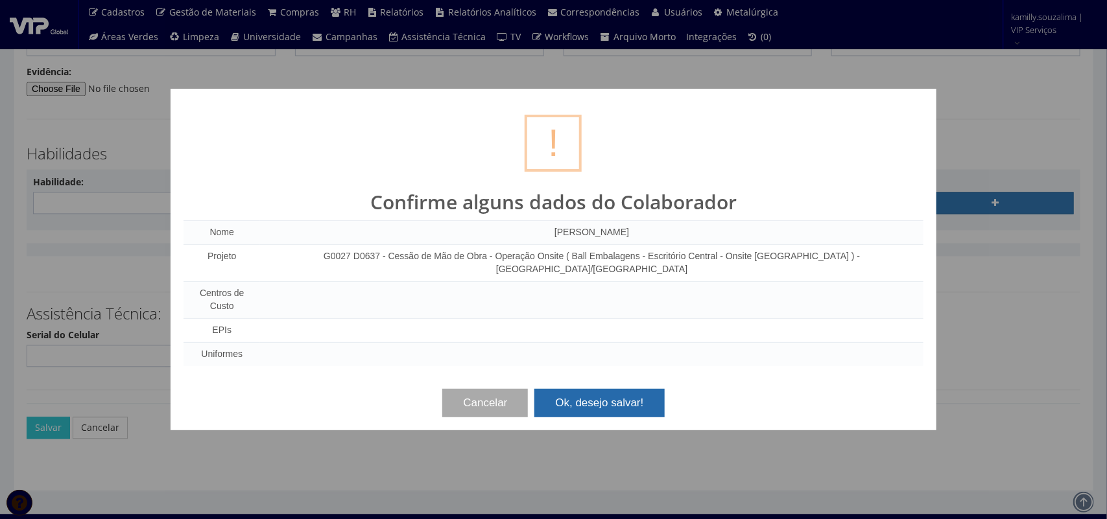
click at [575, 389] on button "Ok, desejo salvar!" at bounding box center [599, 403] width 130 height 29
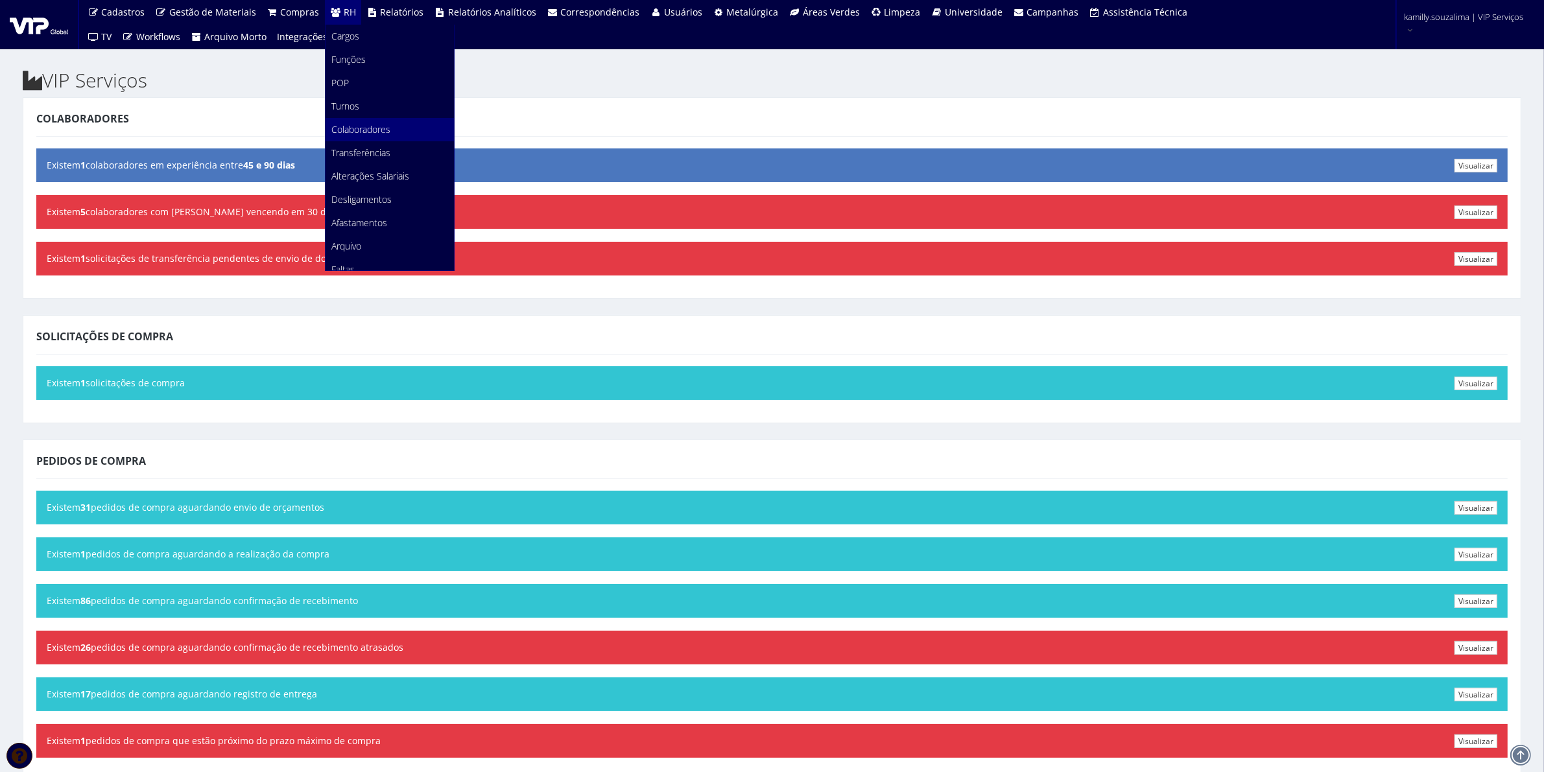
drag, startPoint x: 348, startPoint y: 122, endPoint x: 339, endPoint y: 125, distance: 9.4
click at [348, 123] on span "Colaboradores" at bounding box center [361, 129] width 59 height 12
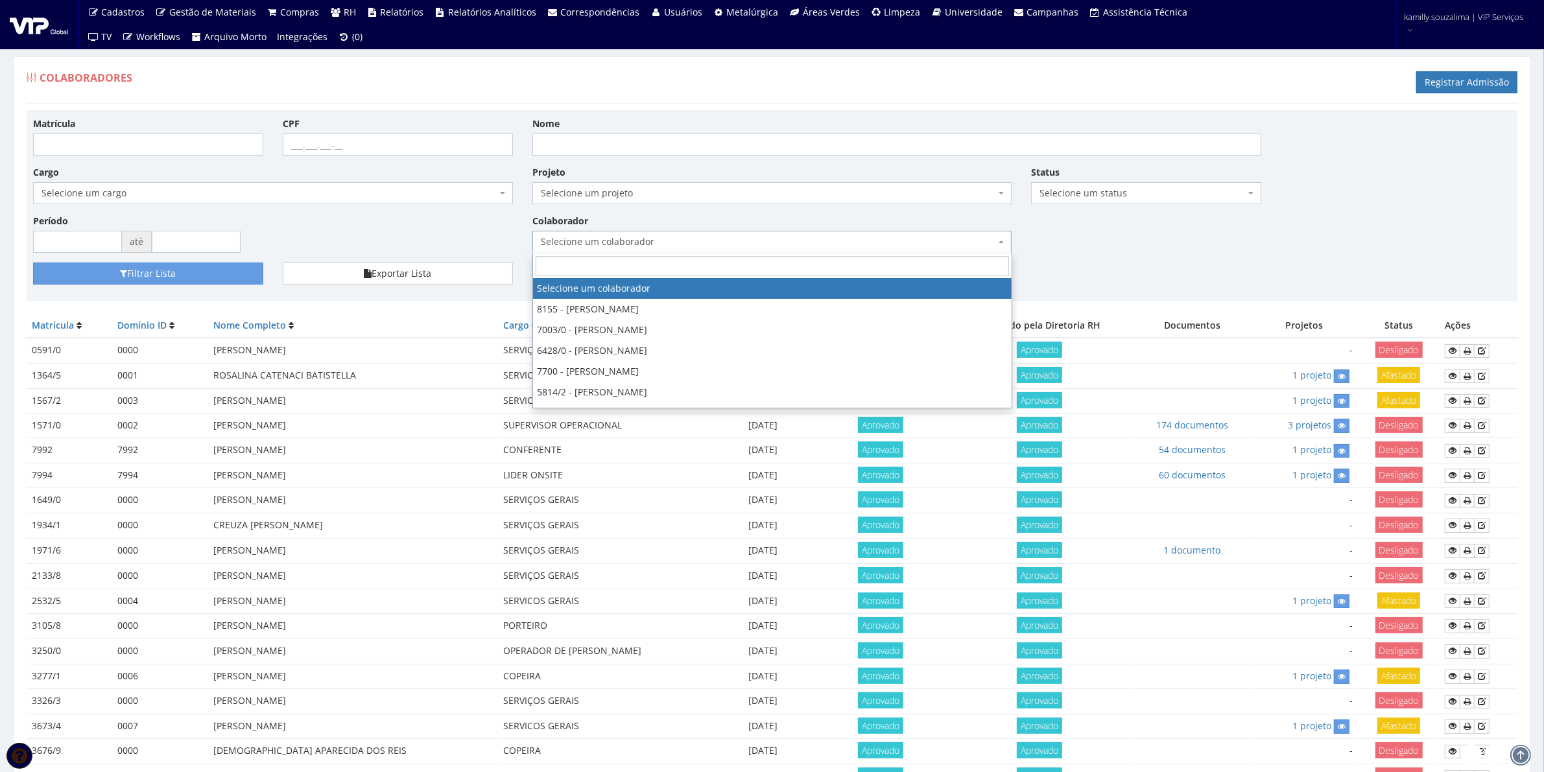
click at [632, 237] on span "Selecione um colaborador" at bounding box center [768, 241] width 455 height 13
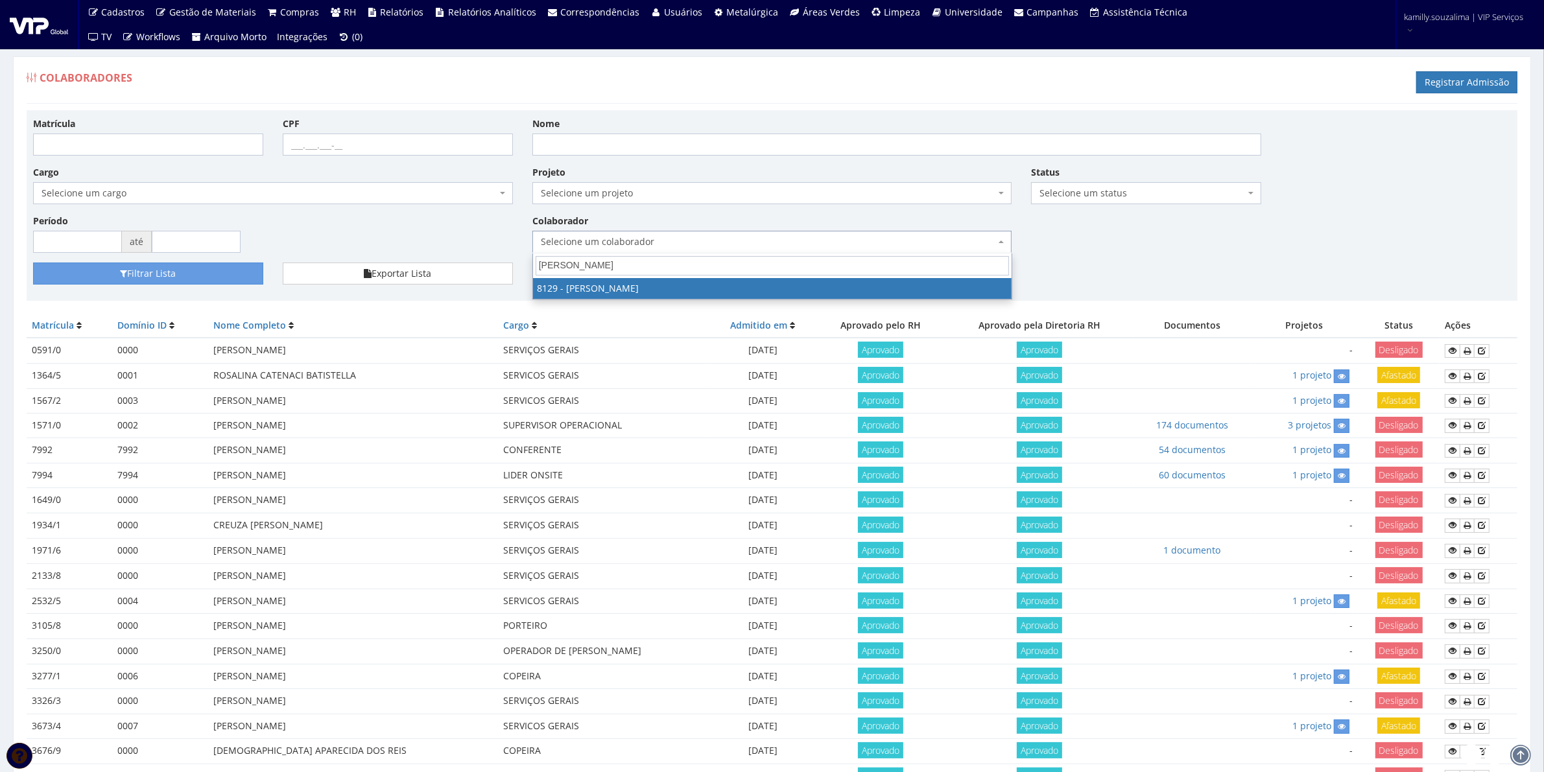
type input "CLAUDIO"
drag, startPoint x: 652, startPoint y: 293, endPoint x: 423, endPoint y: 280, distance: 229.3
select select "3731"
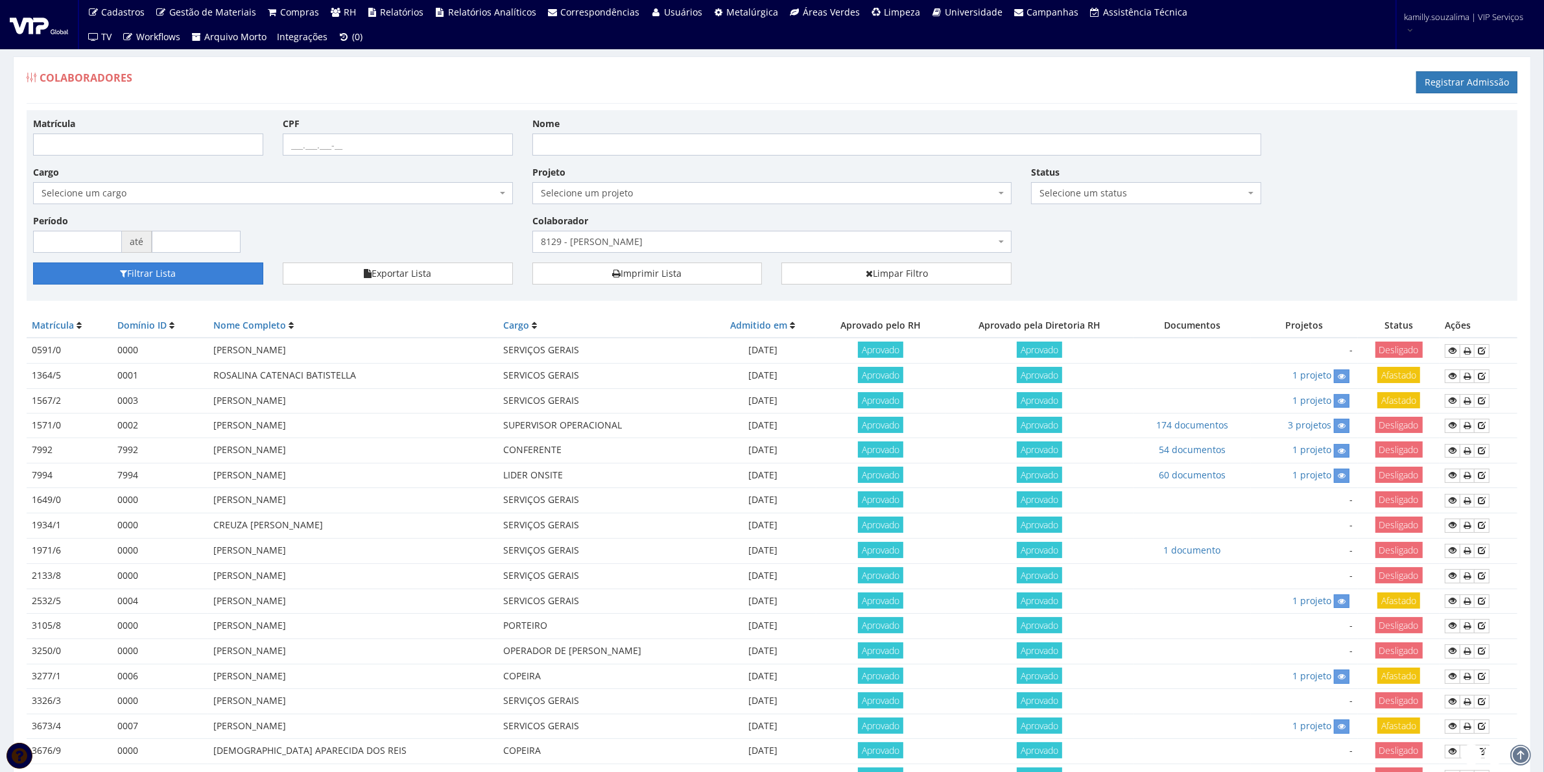
click at [250, 272] on button "Filtrar Lista" at bounding box center [148, 274] width 230 height 22
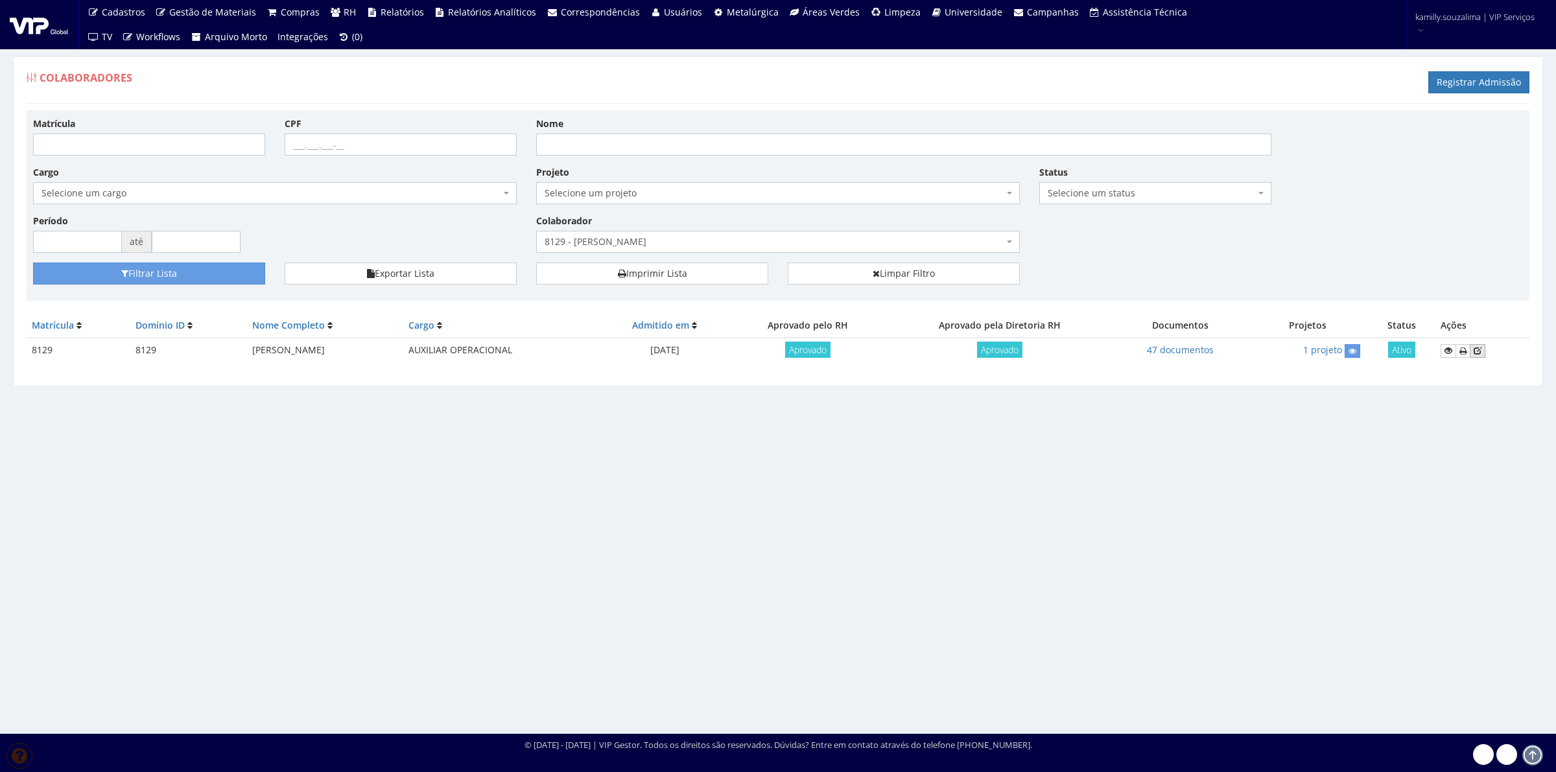
click at [1486, 352] on link at bounding box center [1478, 351] width 16 height 14
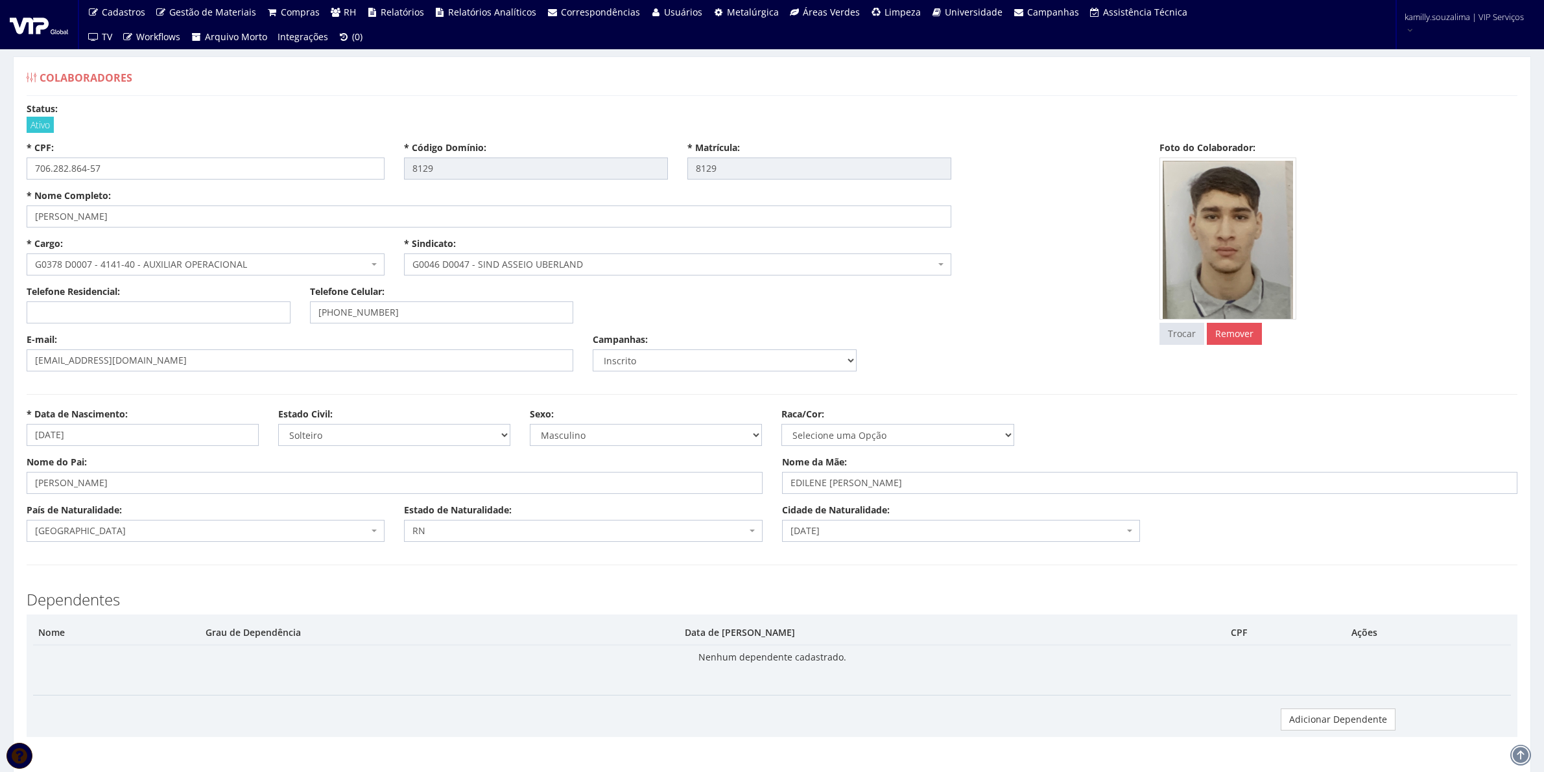
select select
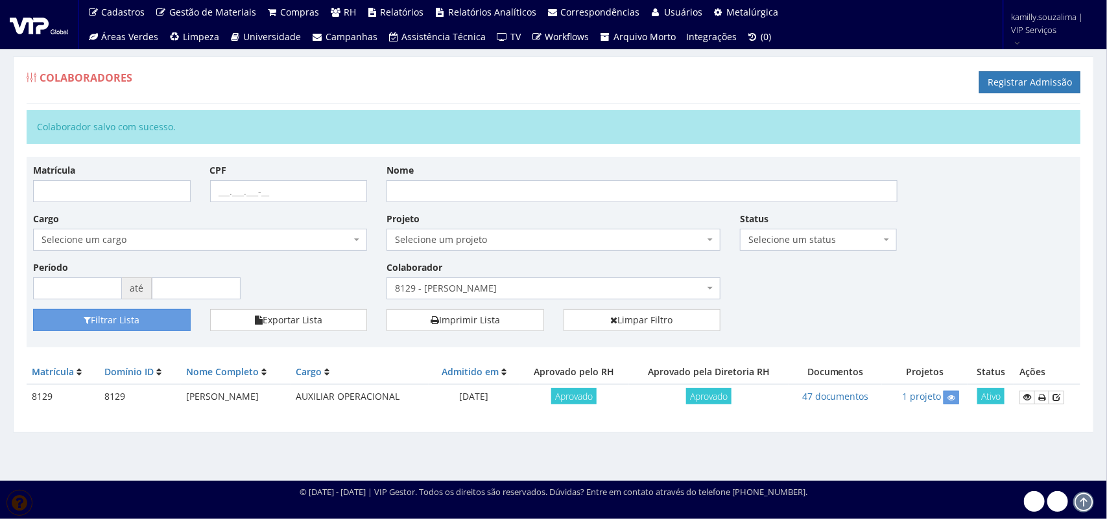
click at [491, 285] on span "8129 - [PERSON_NAME]" at bounding box center [549, 288] width 309 height 13
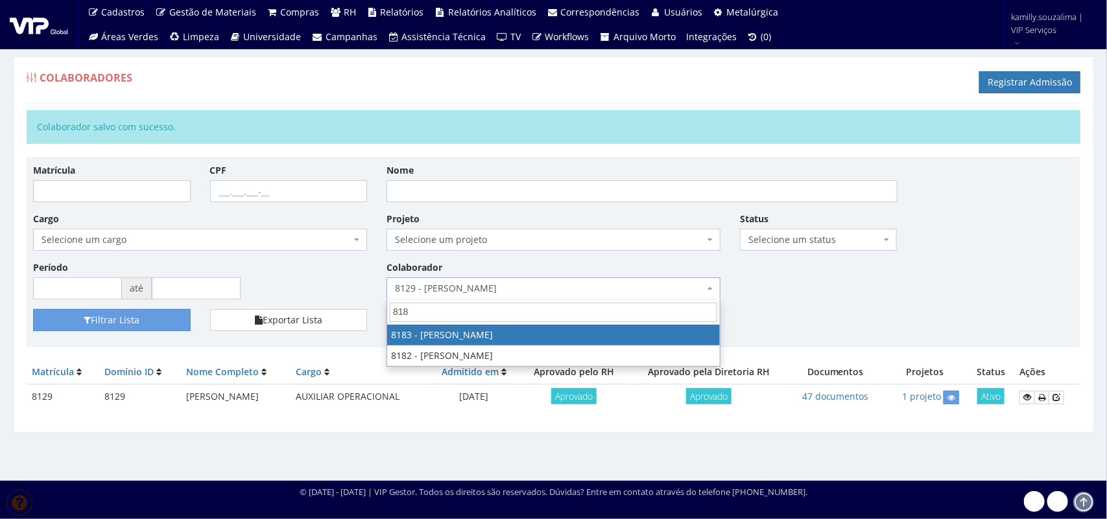
type input "8184"
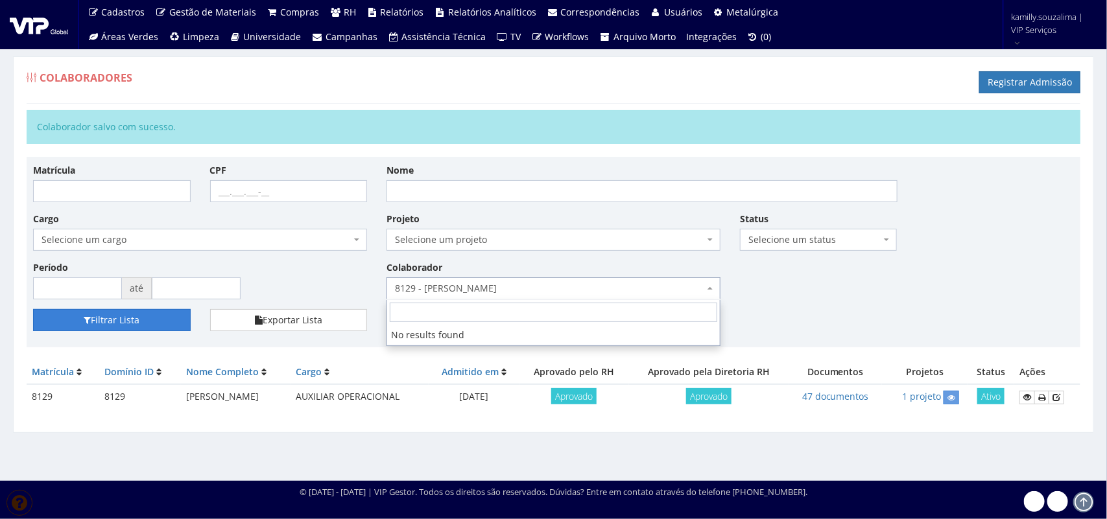
click at [151, 319] on button "Filtrar Lista" at bounding box center [112, 320] width 158 height 22
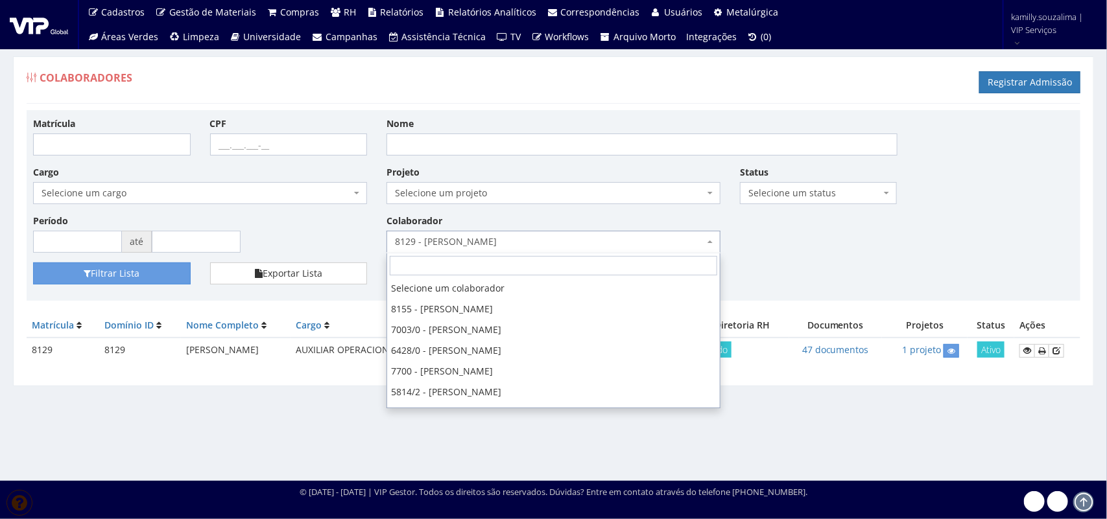
click at [707, 242] on b at bounding box center [709, 242] width 5 height 3
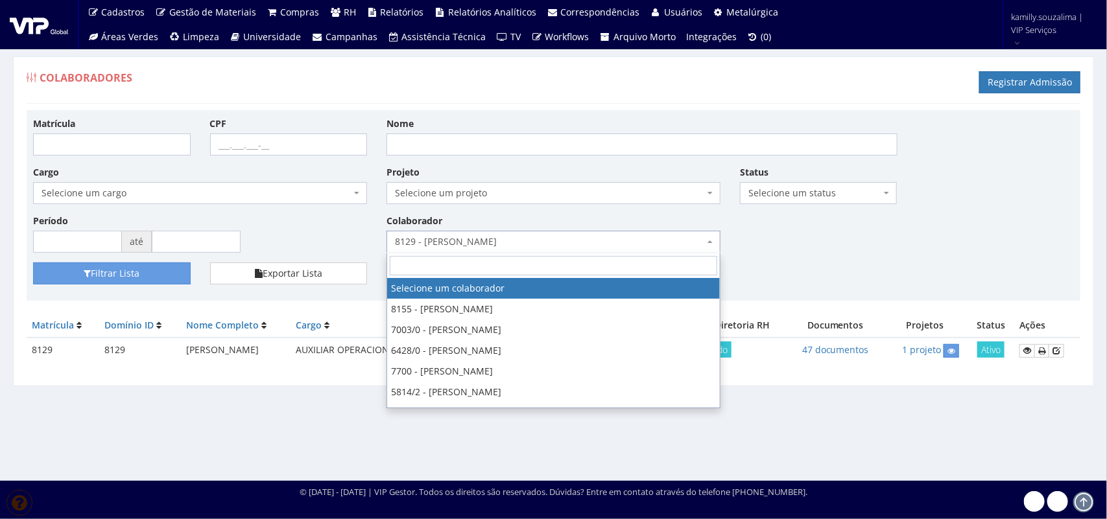
drag, startPoint x: 582, startPoint y: 292, endPoint x: 553, endPoint y: 291, distance: 28.6
select select
click at [493, 241] on span "Selecione um colaborador" at bounding box center [549, 241] width 309 height 13
type input "8184"
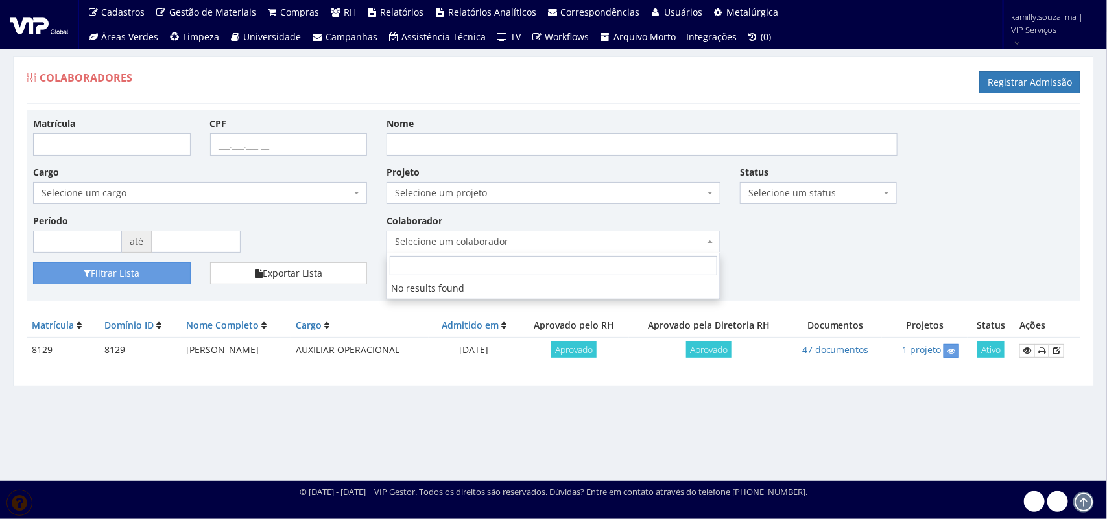
click at [801, 196] on span "Selecione um status" at bounding box center [814, 193] width 133 height 13
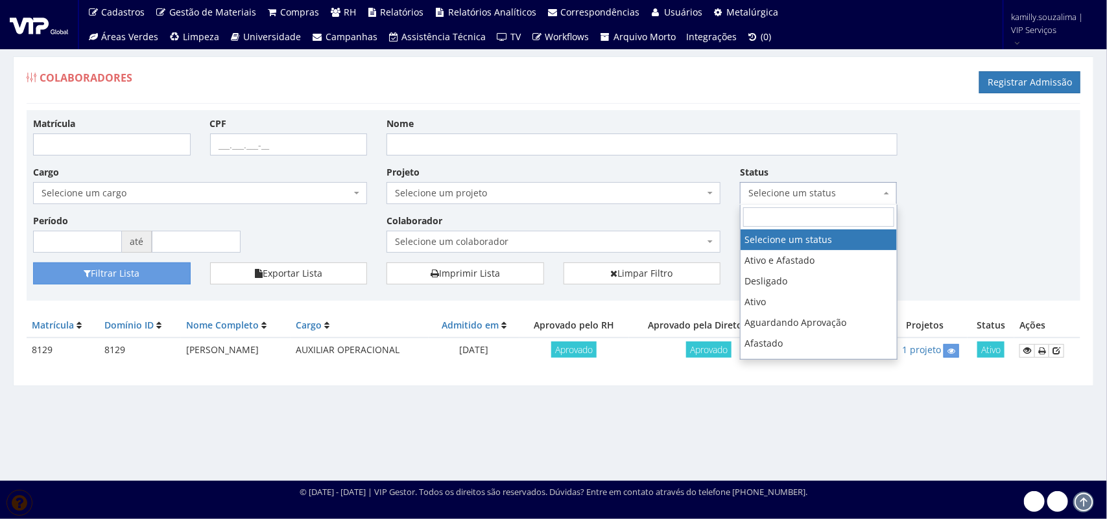
drag, startPoint x: 796, startPoint y: 237, endPoint x: 754, endPoint y: 241, distance: 41.7
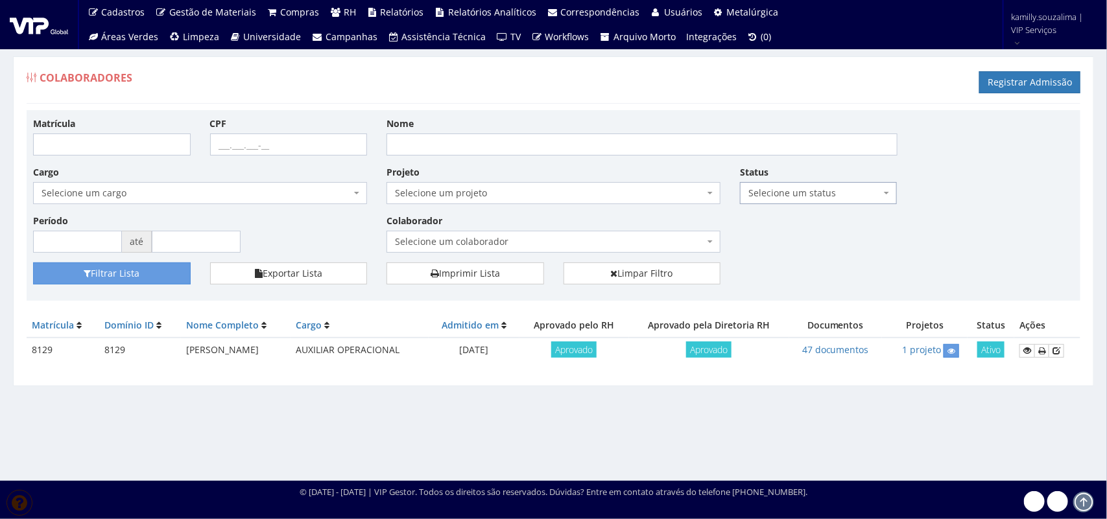
click at [469, 234] on span "Selecione um colaborador" at bounding box center [553, 242] width 334 height 22
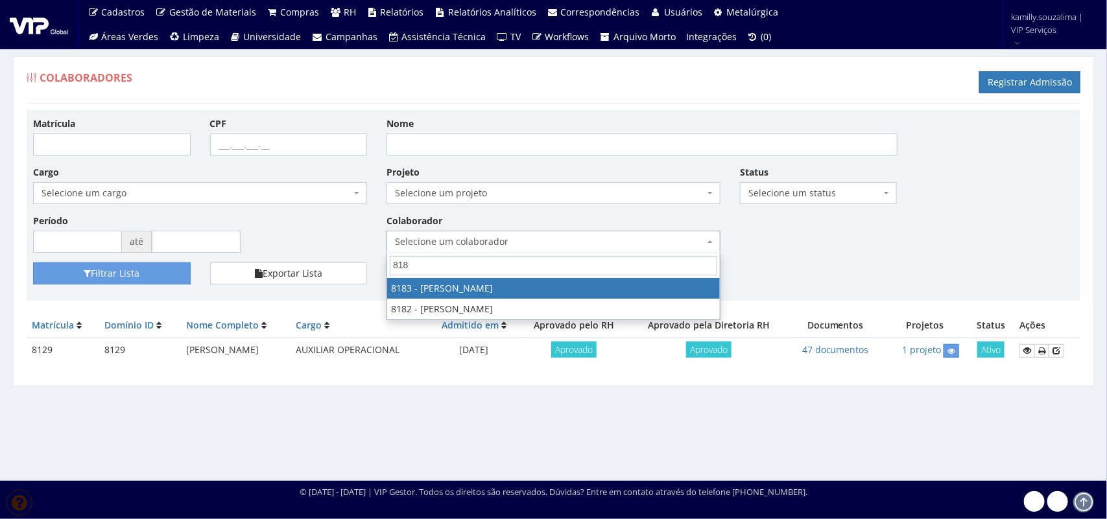
type input "8184"
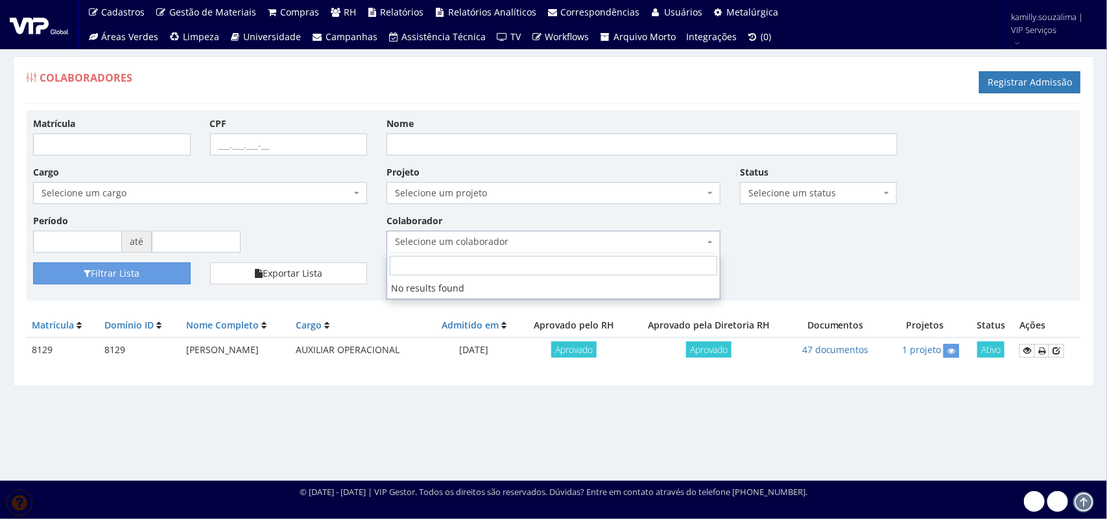
click at [78, 134] on div "Matrícula" at bounding box center [111, 136] width 177 height 39
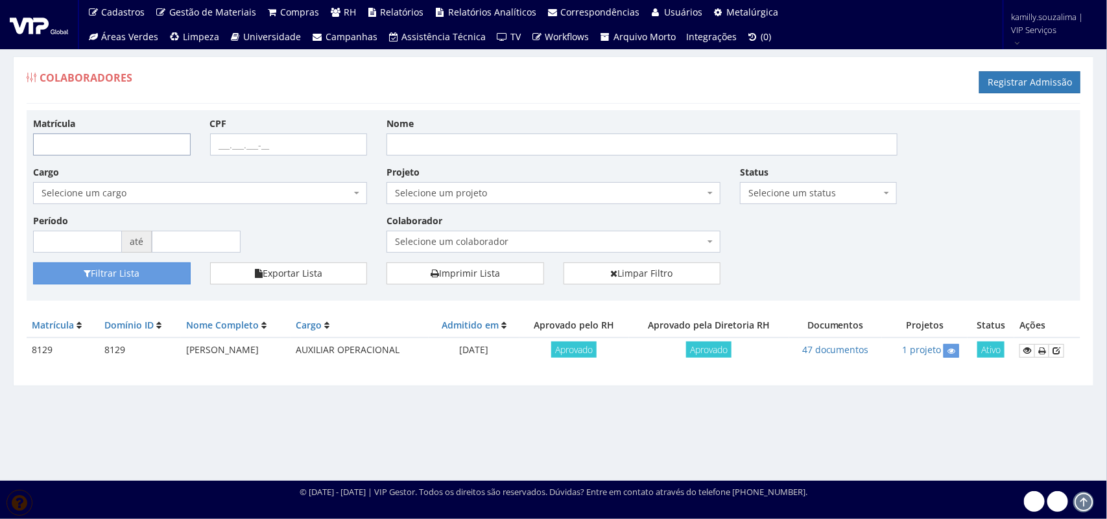
click at [107, 141] on input "Matrícula" at bounding box center [112, 145] width 158 height 22
click at [99, 147] on input "818" at bounding box center [112, 145] width 158 height 22
type input "8184"
click at [163, 274] on button "Filtrar Lista" at bounding box center [112, 274] width 158 height 22
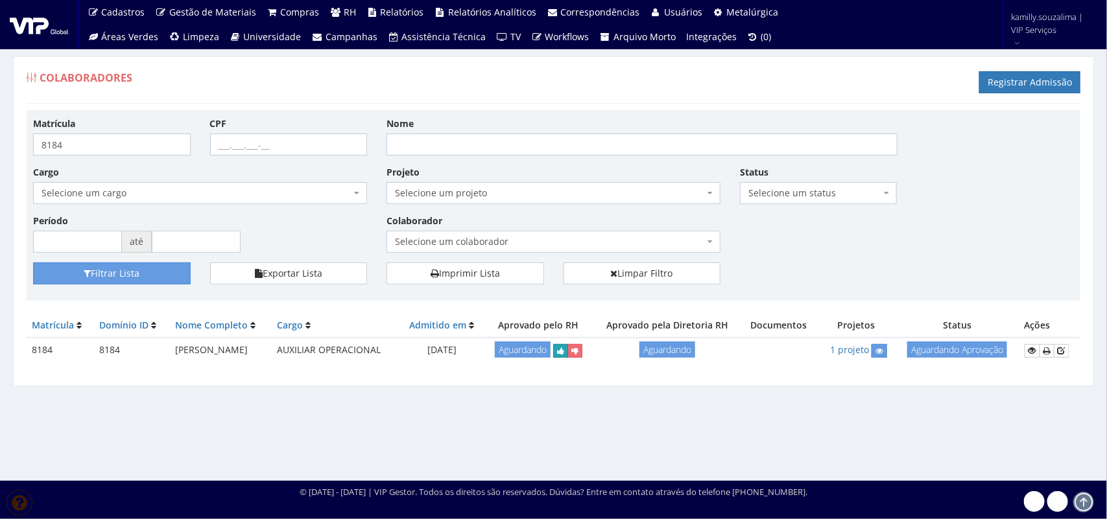
click at [564, 351] on icon "submit" at bounding box center [560, 351] width 7 height 9
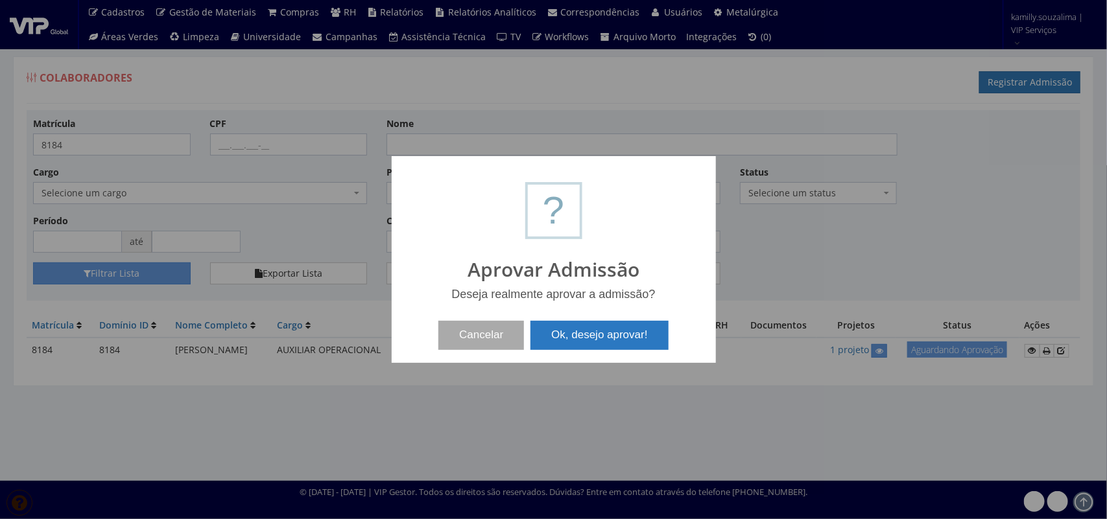
click at [574, 328] on button "Ok, desejo aprovar!" at bounding box center [598, 335] width 137 height 29
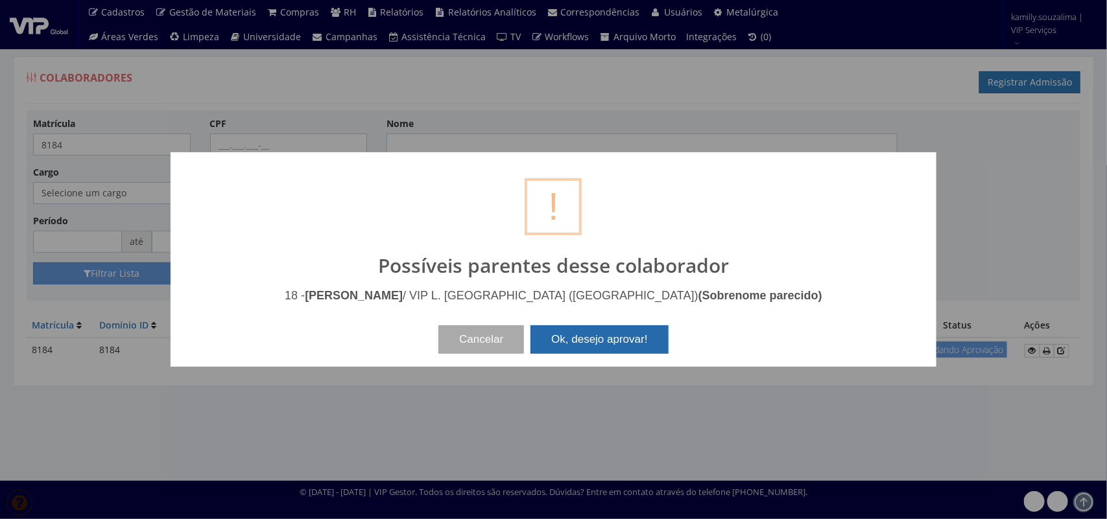
click at [589, 342] on button "Ok, desejo aprovar!" at bounding box center [598, 340] width 137 height 29
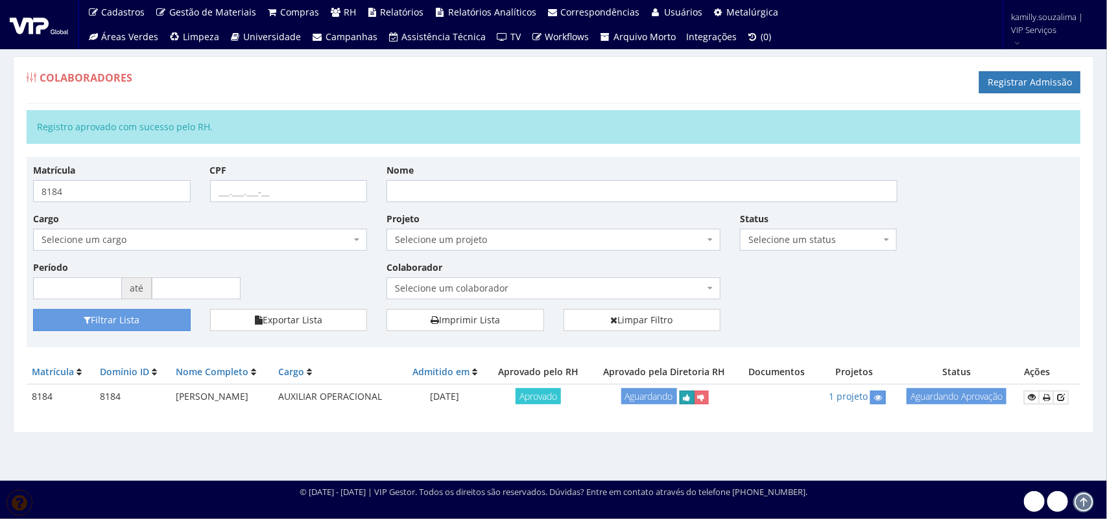
click at [694, 399] on button "submit" at bounding box center [687, 398] width 15 height 14
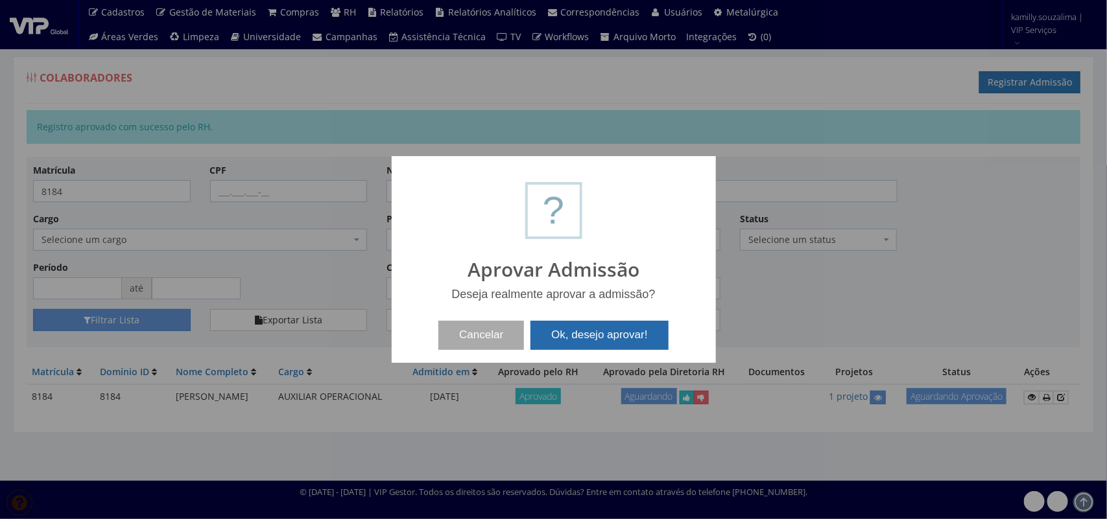
click at [580, 327] on button "Ok, desejo aprovar!" at bounding box center [598, 335] width 137 height 29
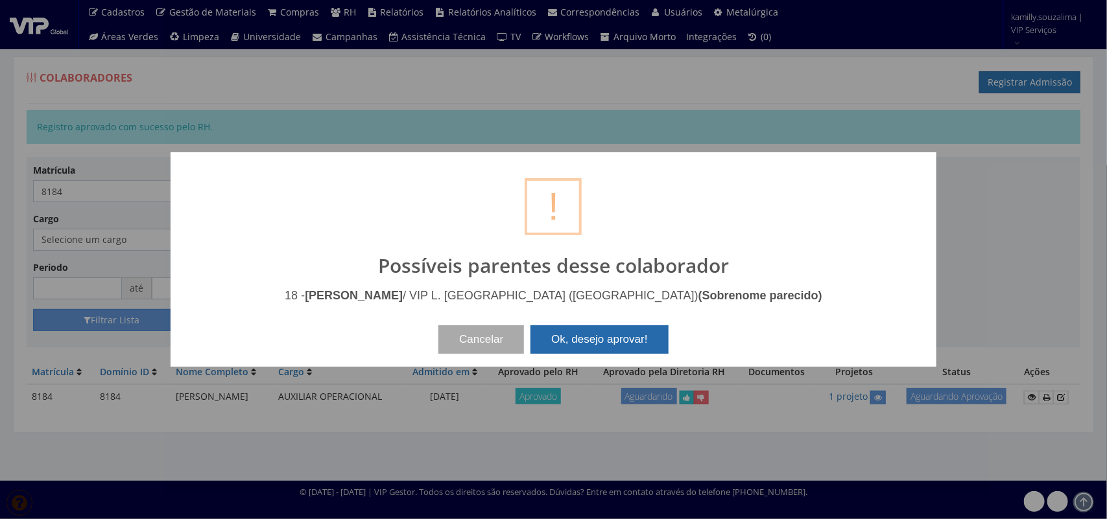
drag, startPoint x: 613, startPoint y: 336, endPoint x: 650, endPoint y: 334, distance: 37.0
click at [623, 336] on button "Ok, desejo aprovar!" at bounding box center [598, 340] width 137 height 29
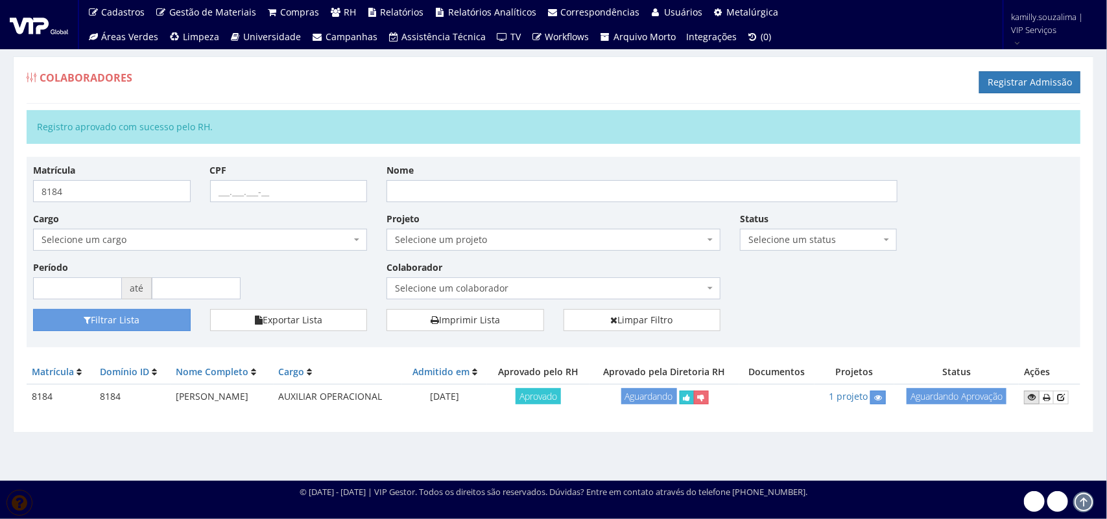
click at [1028, 401] on link at bounding box center [1032, 398] width 16 height 14
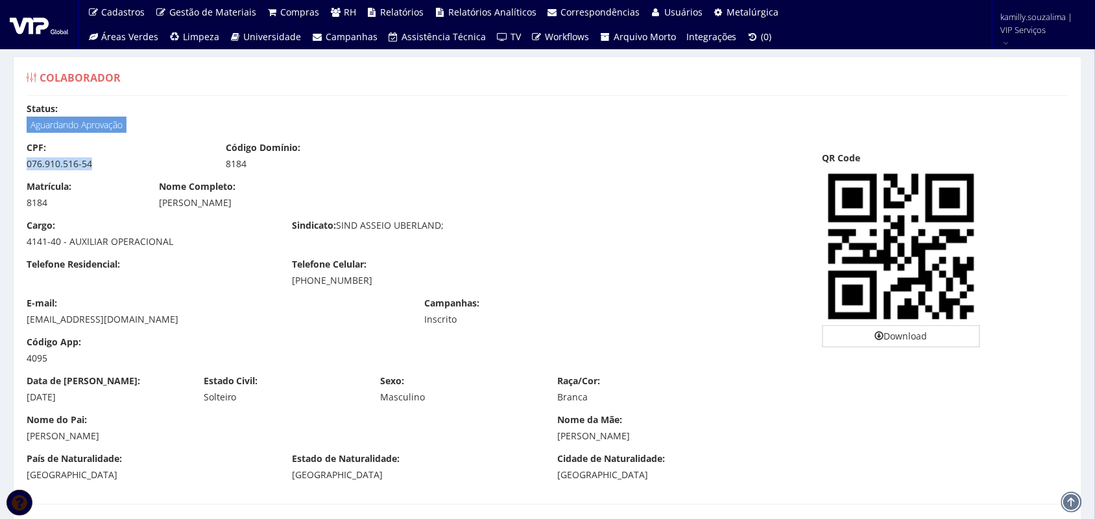
drag, startPoint x: 101, startPoint y: 165, endPoint x: 8, endPoint y: 162, distance: 92.8
copy div "076.910.516-54"
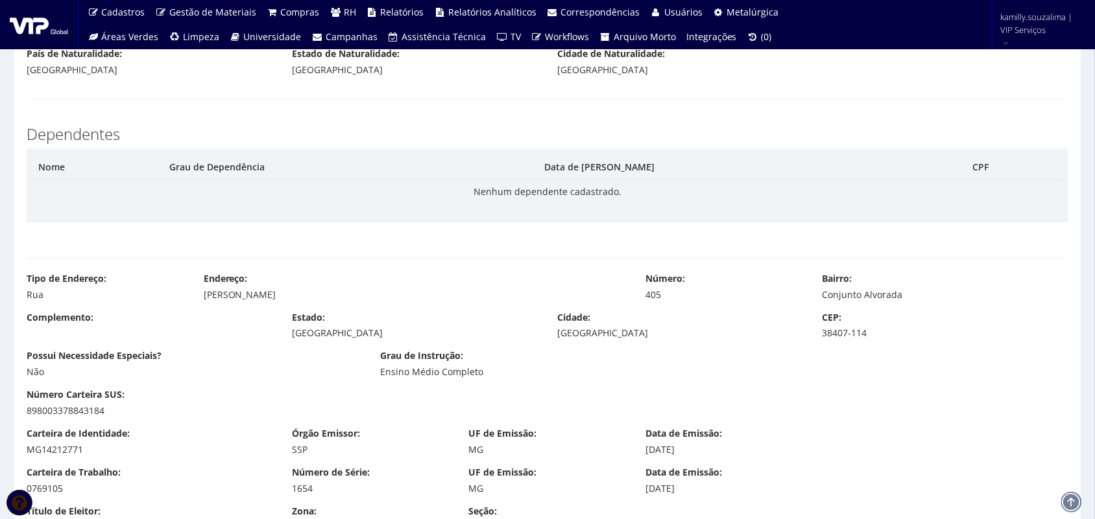
scroll to position [486, 0]
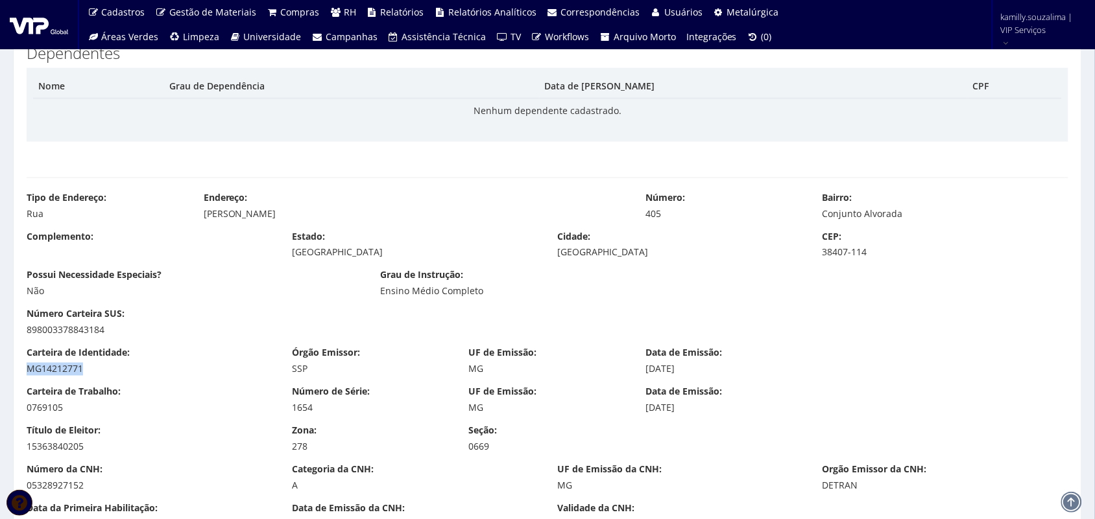
drag, startPoint x: 98, startPoint y: 371, endPoint x: 18, endPoint y: 371, distance: 80.4
click at [18, 371] on div "Carteira de Identidade: MG14212771" at bounding box center [149, 361] width 265 height 29
copy div "MG14212771"
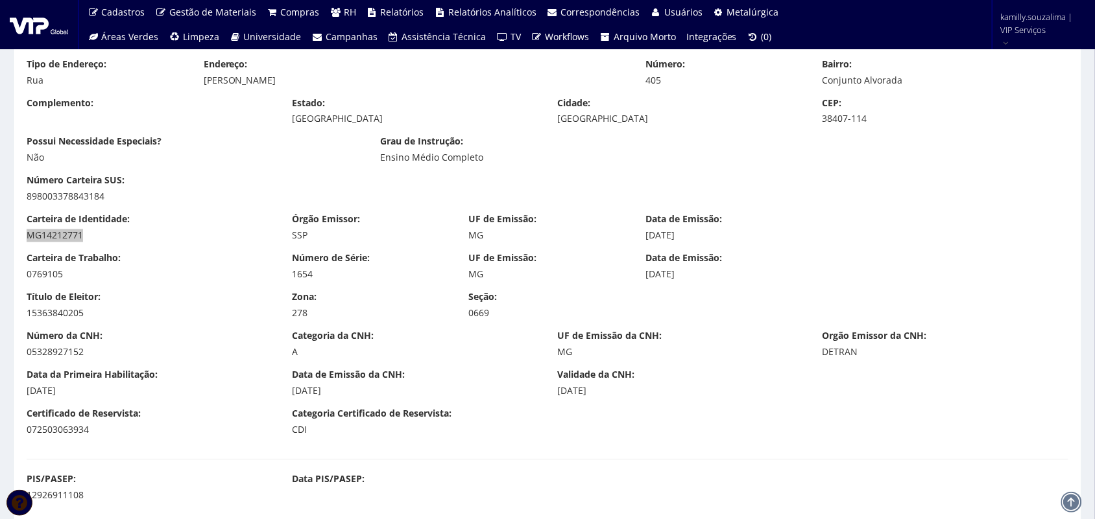
scroll to position [648, 0]
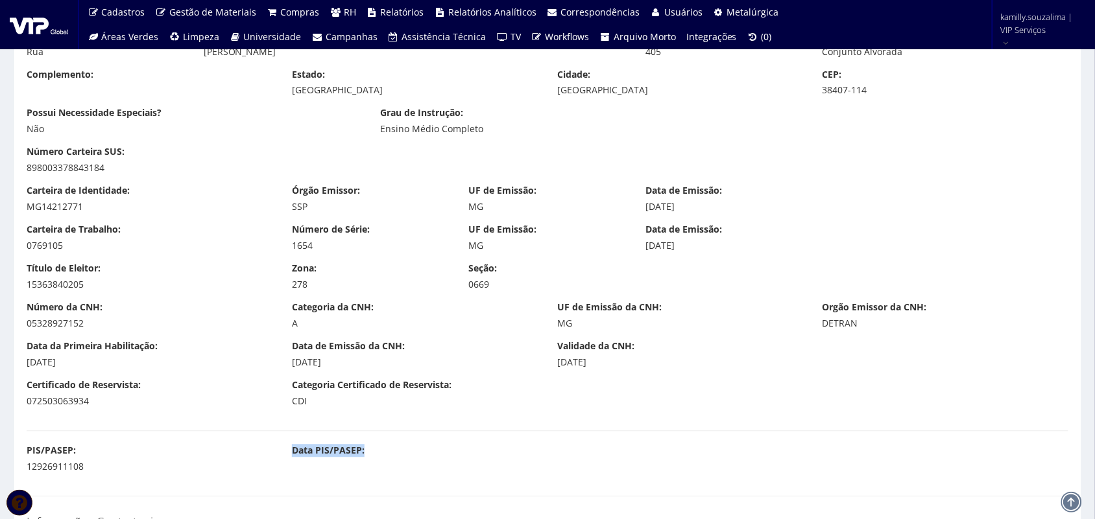
drag, startPoint x: 94, startPoint y: 465, endPoint x: 0, endPoint y: 481, distance: 95.3
click at [110, 464] on div "12926911108" at bounding box center [150, 467] width 246 height 13
click at [92, 469] on div "12926911108" at bounding box center [150, 467] width 246 height 13
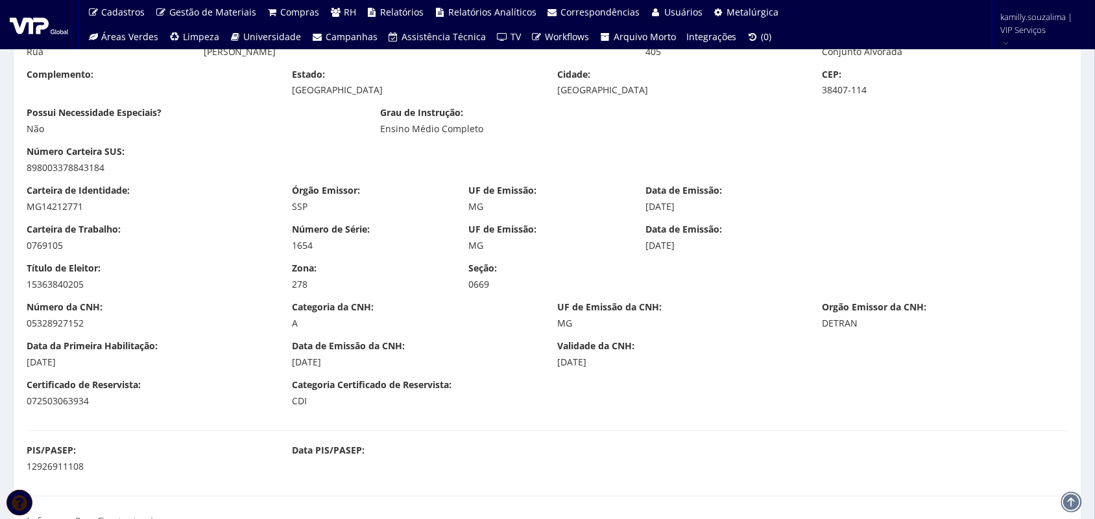
click at [81, 478] on div "PIS/PASEP: 12926911108 Data PIS/PASEP:" at bounding box center [547, 464] width 1061 height 39
drag, startPoint x: 91, startPoint y: 466, endPoint x: 6, endPoint y: 475, distance: 85.5
copy div "12926911108"
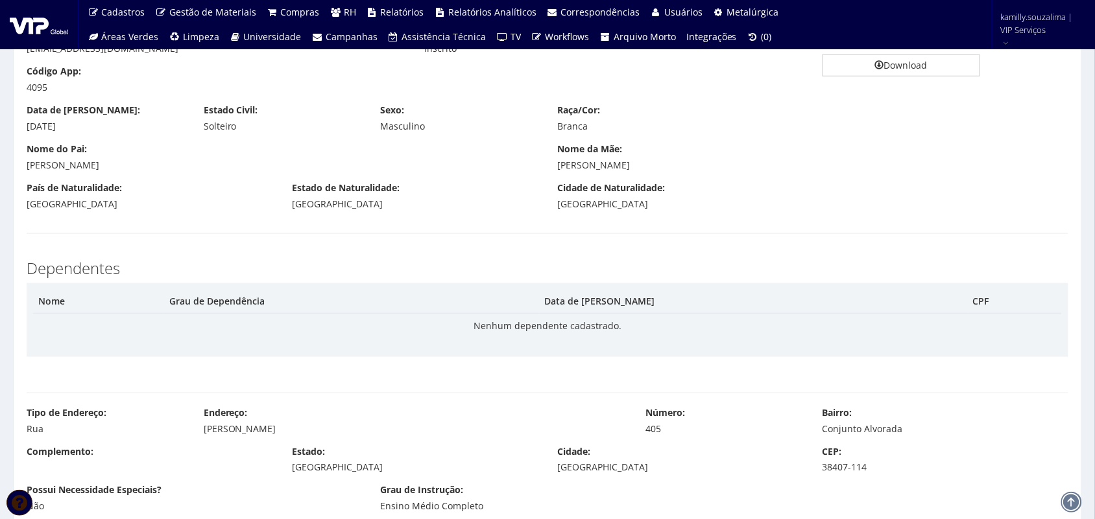
scroll to position [243, 0]
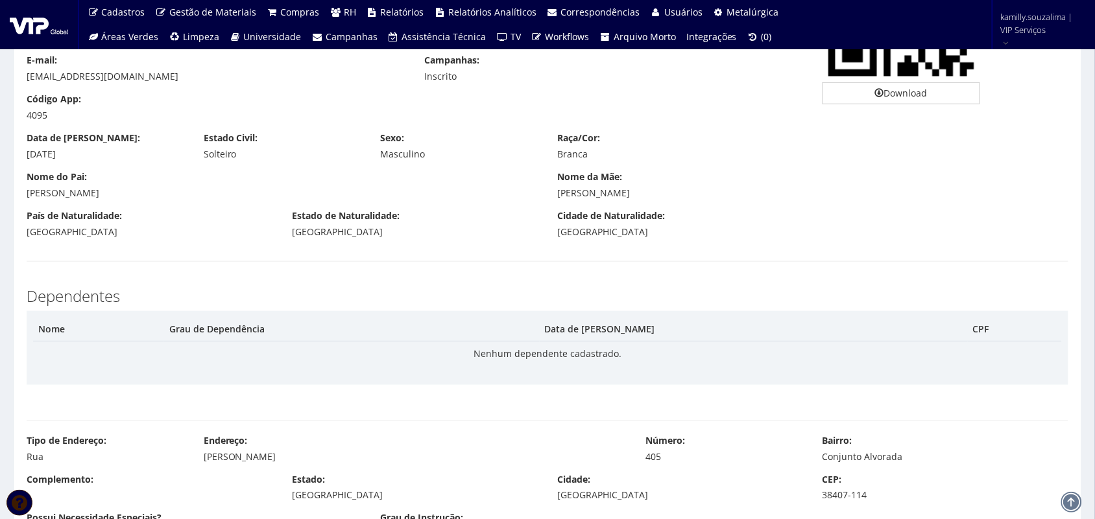
drag, startPoint x: 28, startPoint y: 157, endPoint x: 11, endPoint y: 159, distance: 17.0
copy div "29/07/1986"
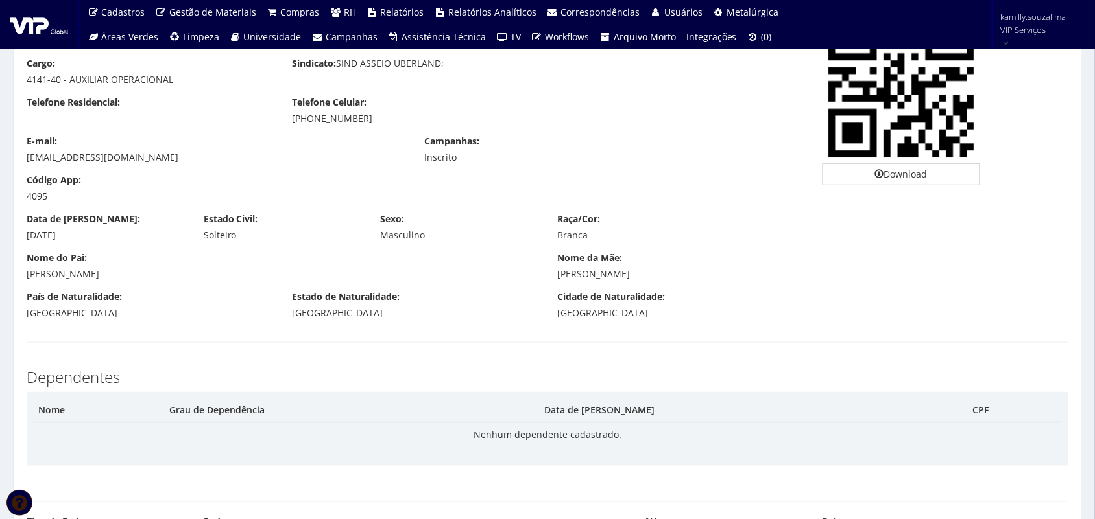
drag, startPoint x: 391, startPoint y: 121, endPoint x: 284, endPoint y: 117, distance: 107.1
click at [284, 117] on div "Telefone Celular: (34) 99289-7442" at bounding box center [414, 110] width 265 height 29
copy div "(34) 99289-7442"
drag, startPoint x: 162, startPoint y: 159, endPoint x: 19, endPoint y: 156, distance: 142.7
click at [19, 156] on div "E-mail: tropicalpalmira@gmail.com" at bounding box center [216, 149] width 398 height 29
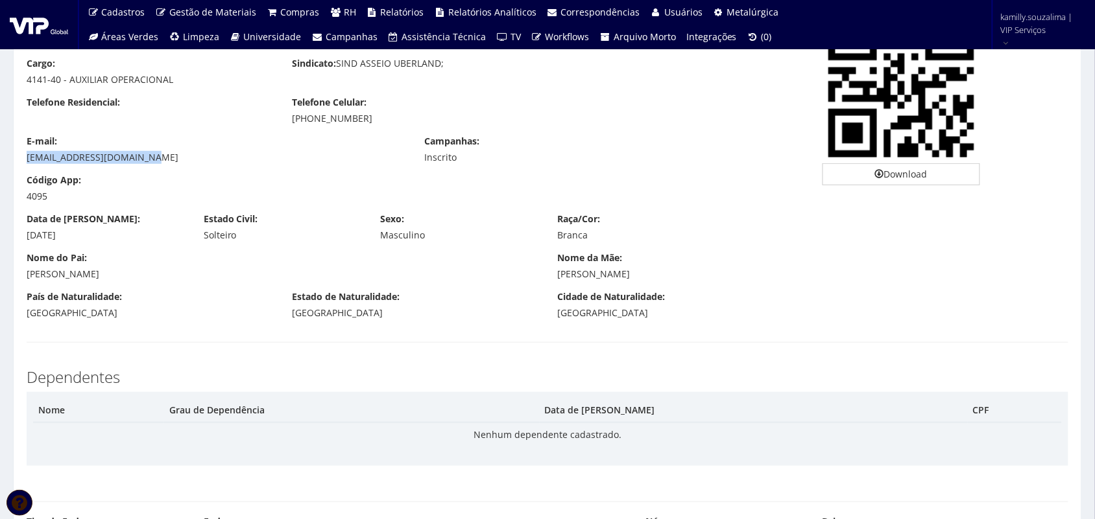
copy div "tropicalpalmira@gmail.com"
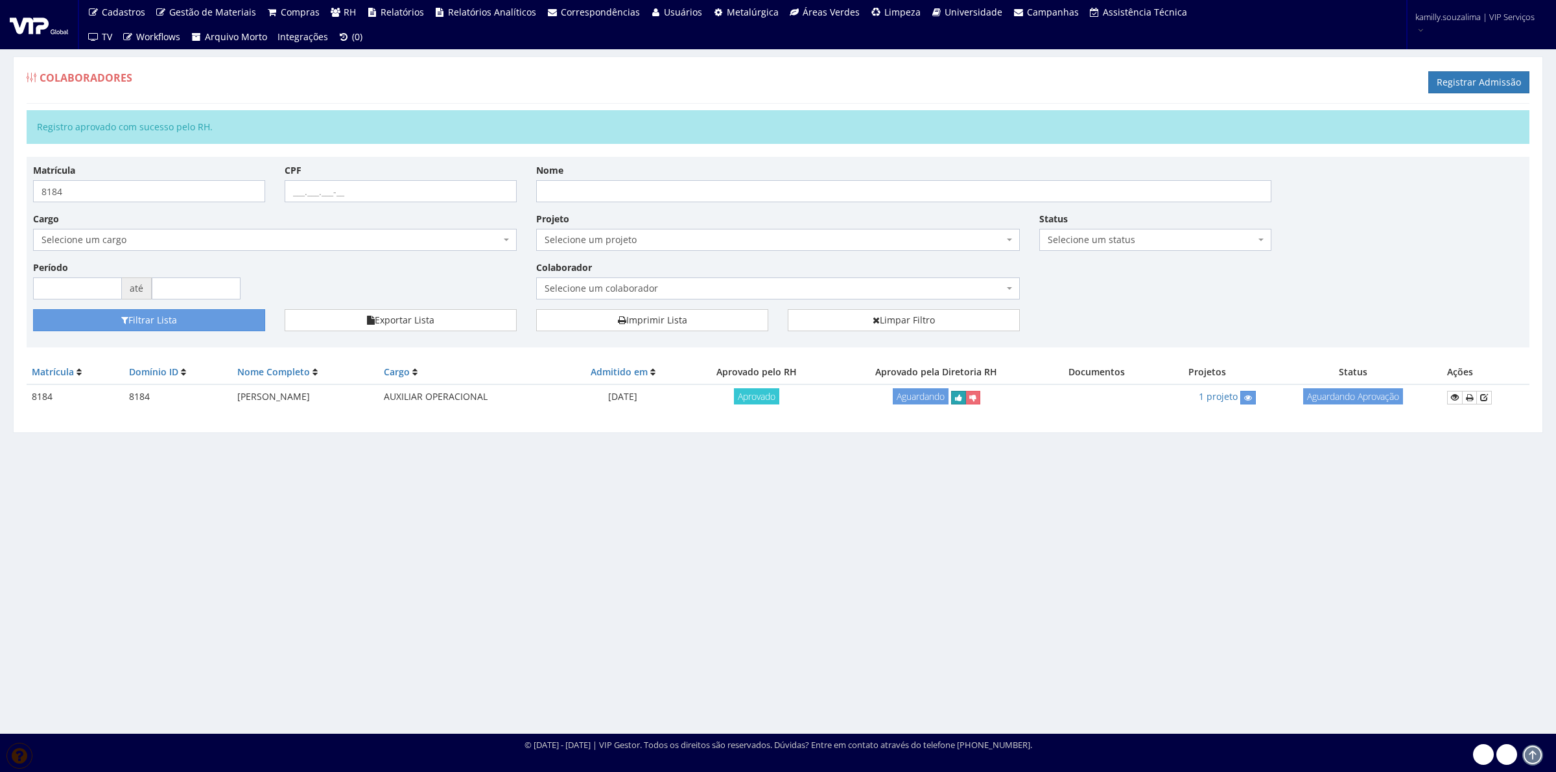
click at [966, 404] on button "submit" at bounding box center [958, 398] width 15 height 14
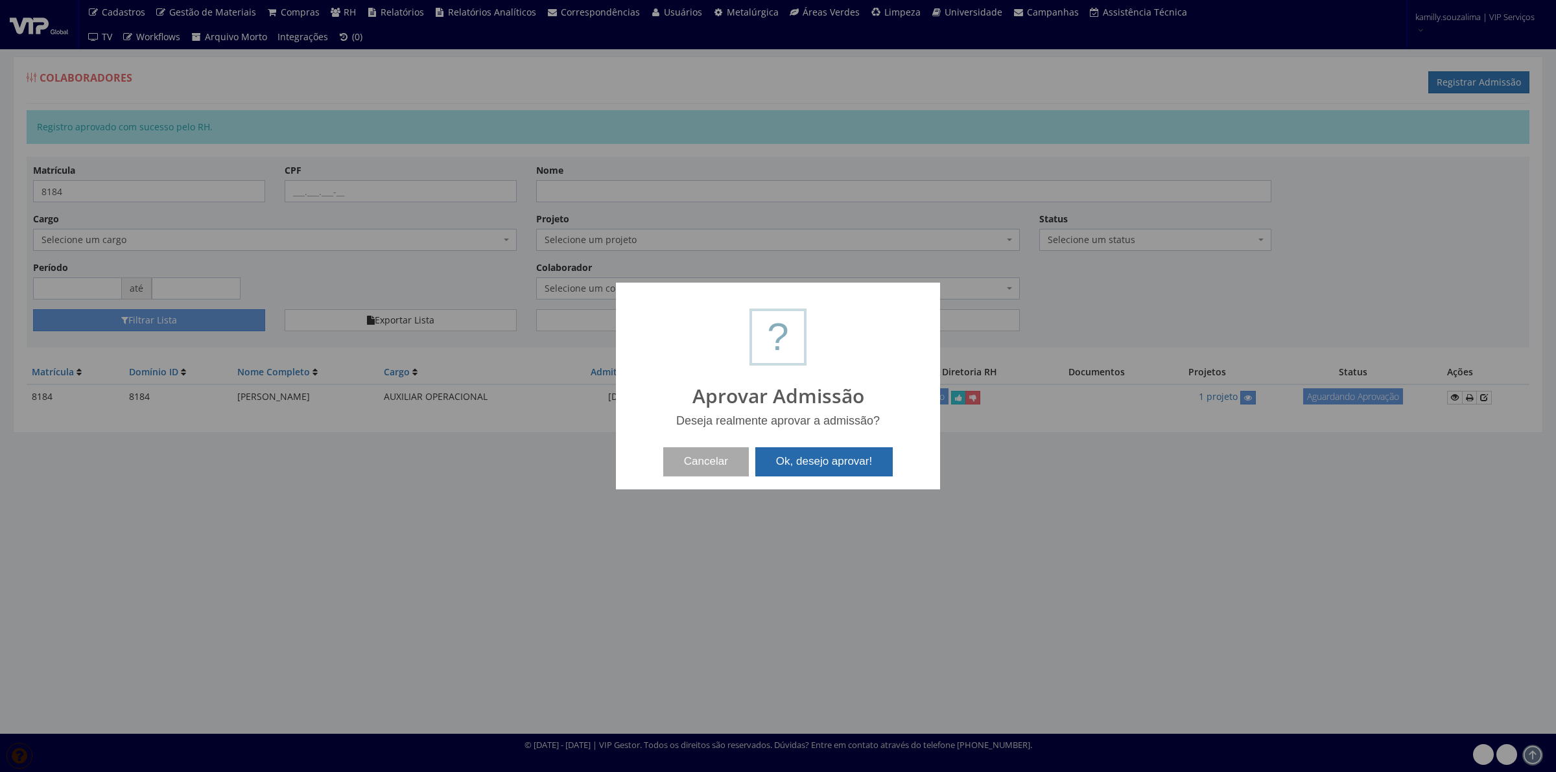
click at [863, 464] on button "Ok, desejo aprovar!" at bounding box center [823, 461] width 137 height 29
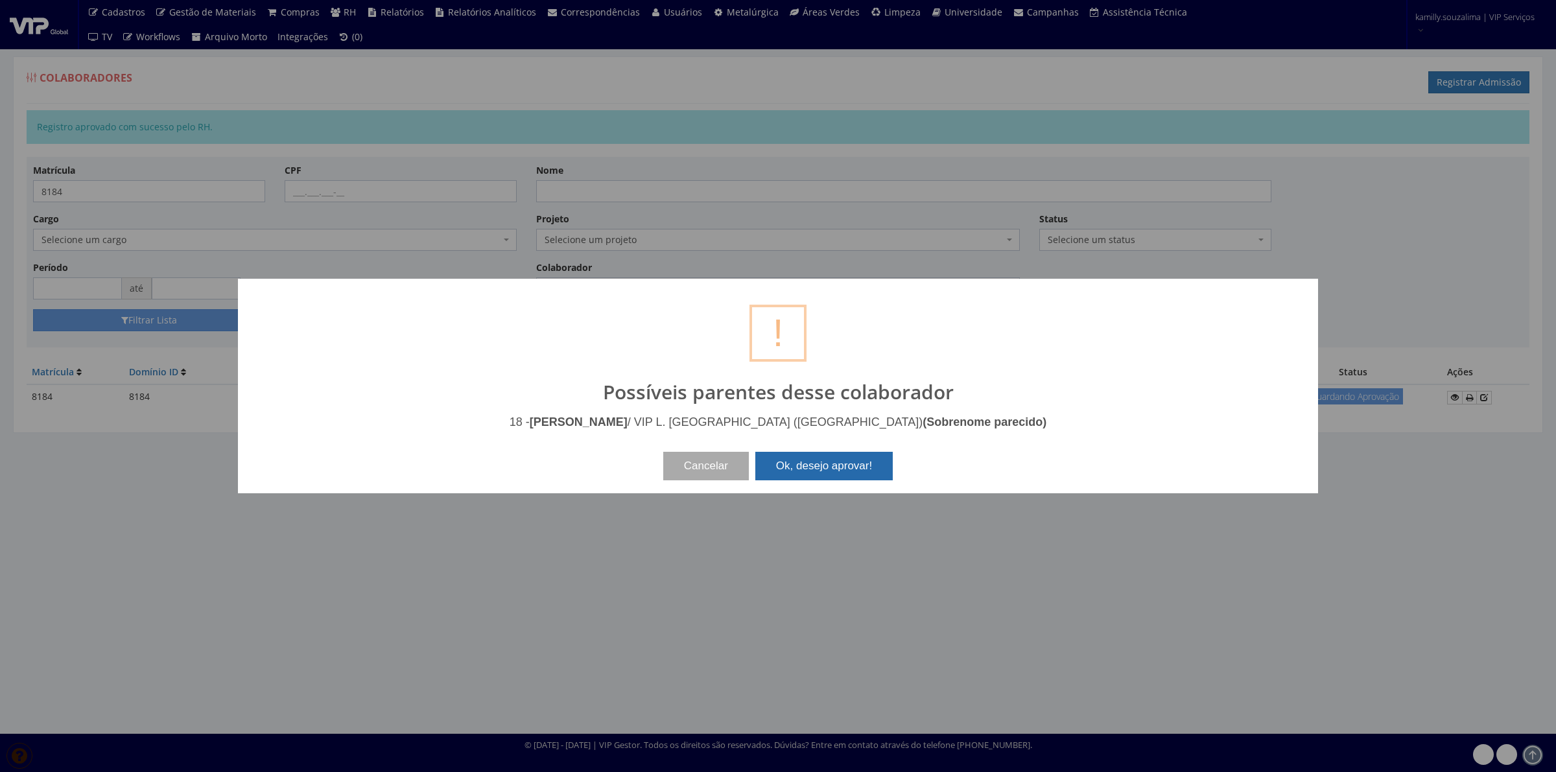
click at [854, 455] on button "Ok, desejo aprovar!" at bounding box center [823, 466] width 137 height 29
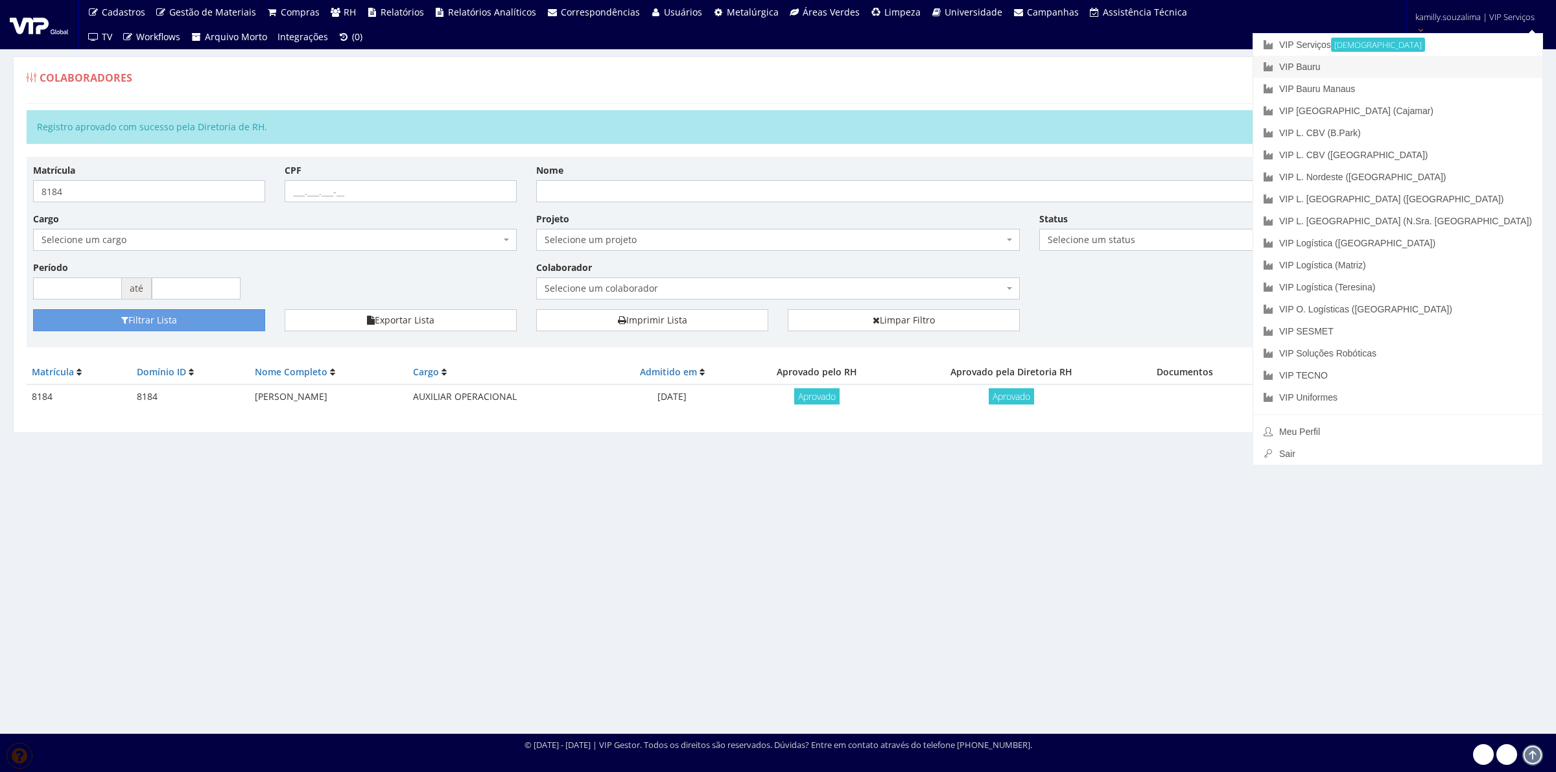
click at [1440, 67] on link "VIP Bauru" at bounding box center [1397, 67] width 289 height 22
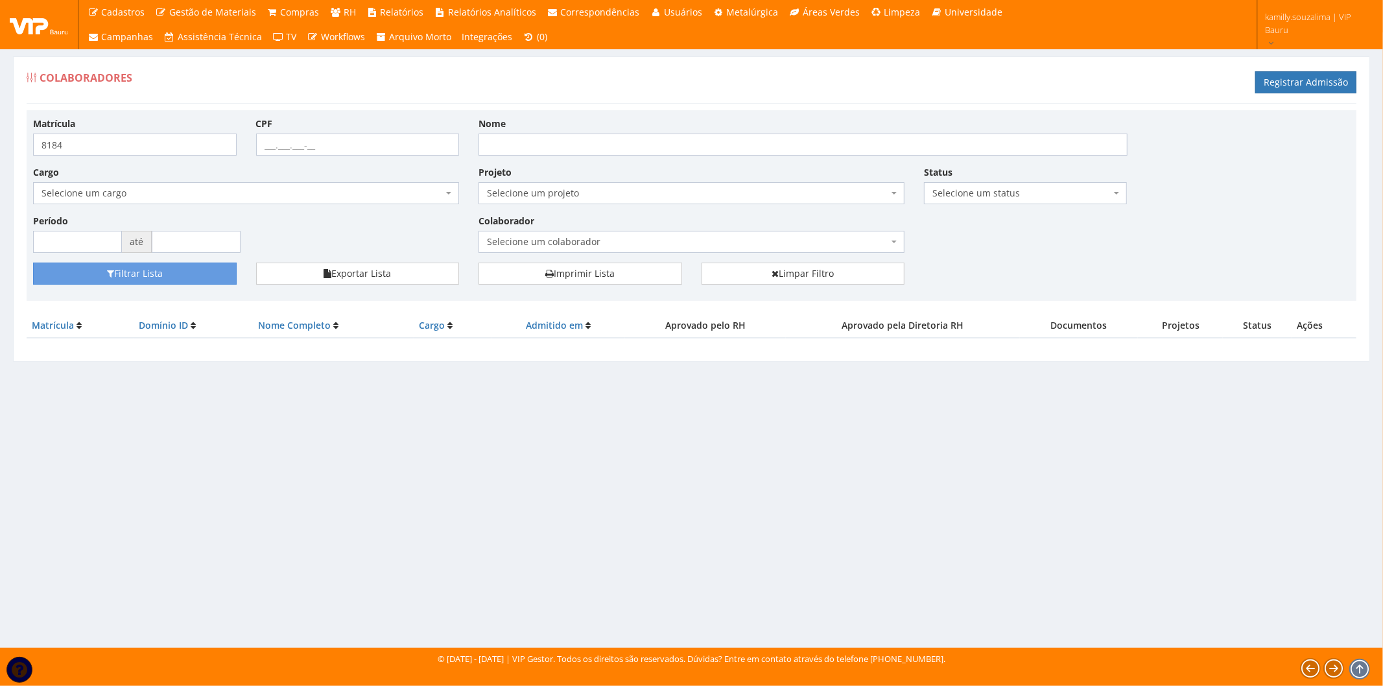
click at [425, 462] on div "Colaboradores Registrar Admissão Matrícula 8184 CPF Nome Cargo Selecione um car…" at bounding box center [691, 339] width 1383 height 615
click at [757, 275] on link "Limpar Filtro" at bounding box center [804, 274] width 204 height 22
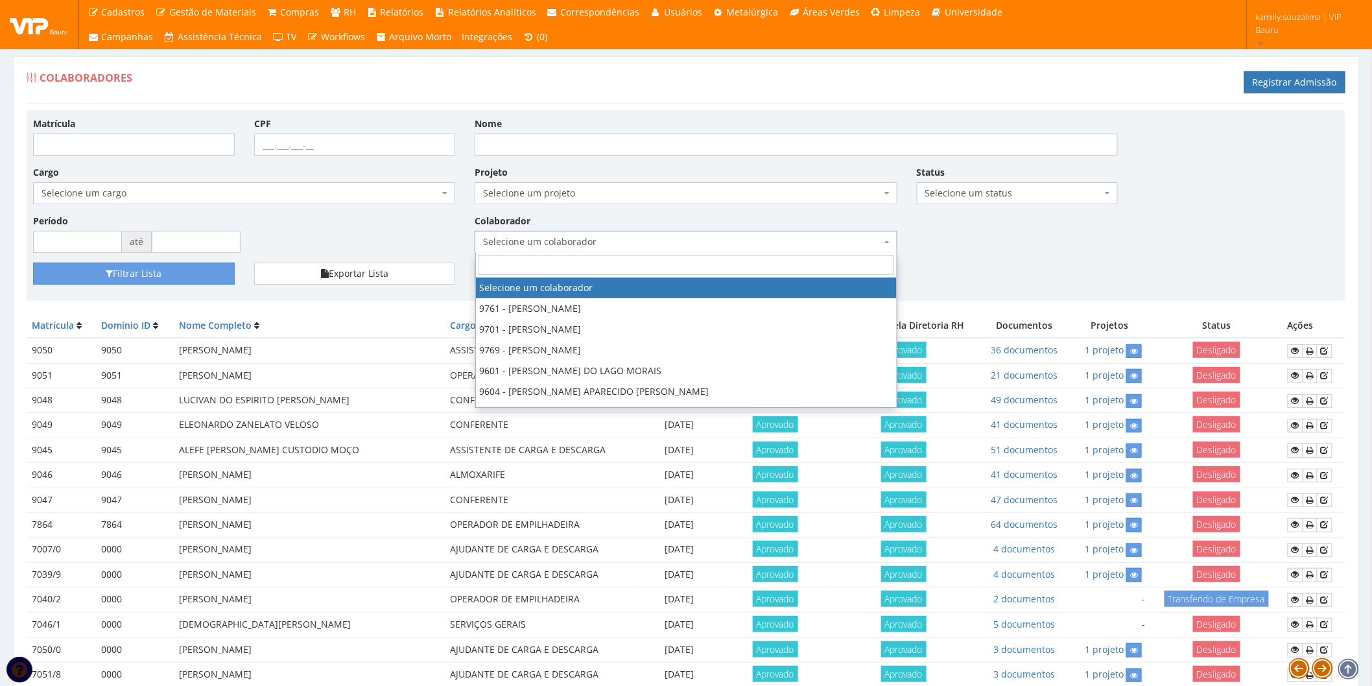
click at [509, 240] on span "Selecione um colaborador" at bounding box center [682, 241] width 398 height 13
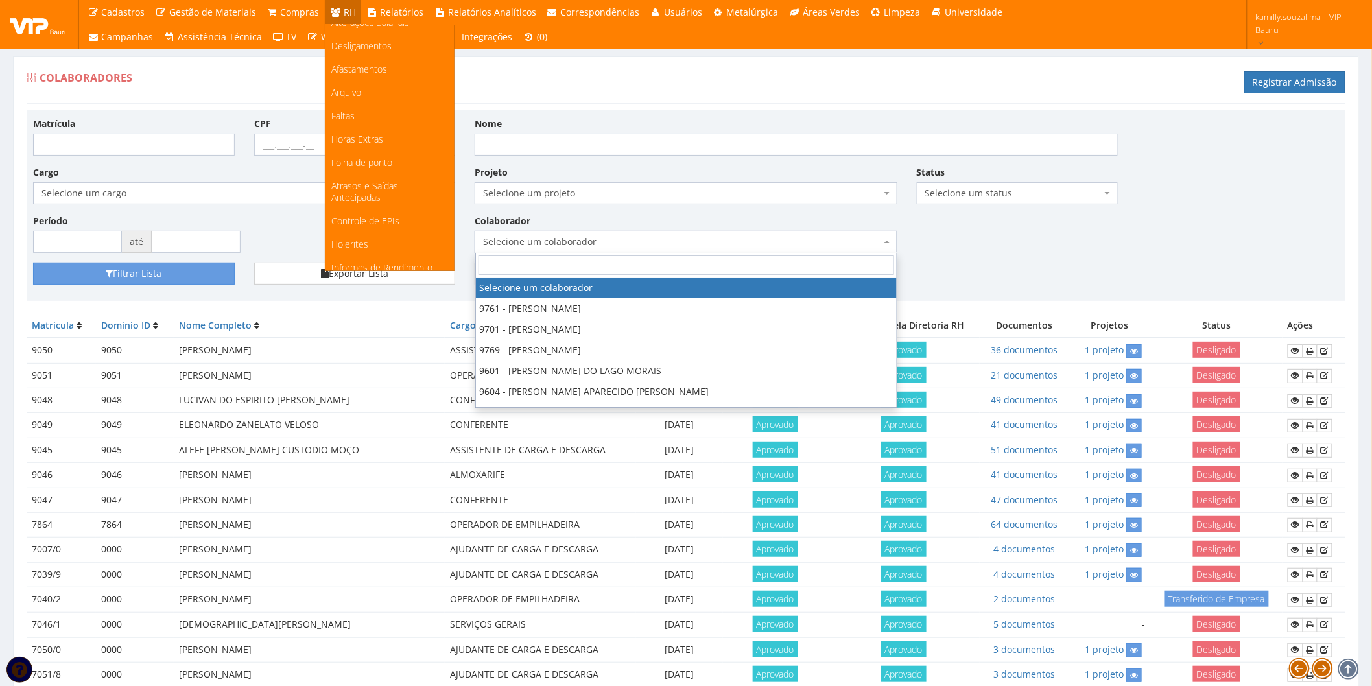
scroll to position [100, 0]
click at [368, 162] on link "Faltas" at bounding box center [390, 169] width 128 height 23
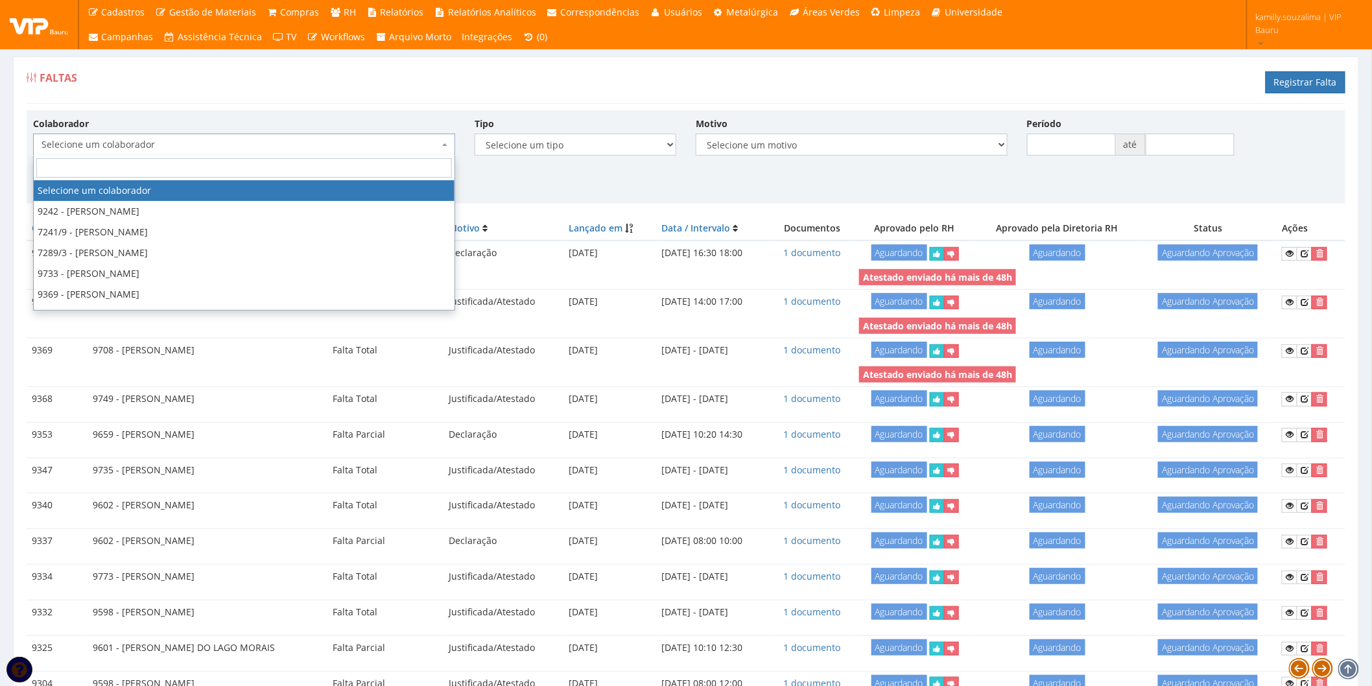
click at [239, 147] on span "Selecione um colaborador" at bounding box center [241, 144] width 398 height 13
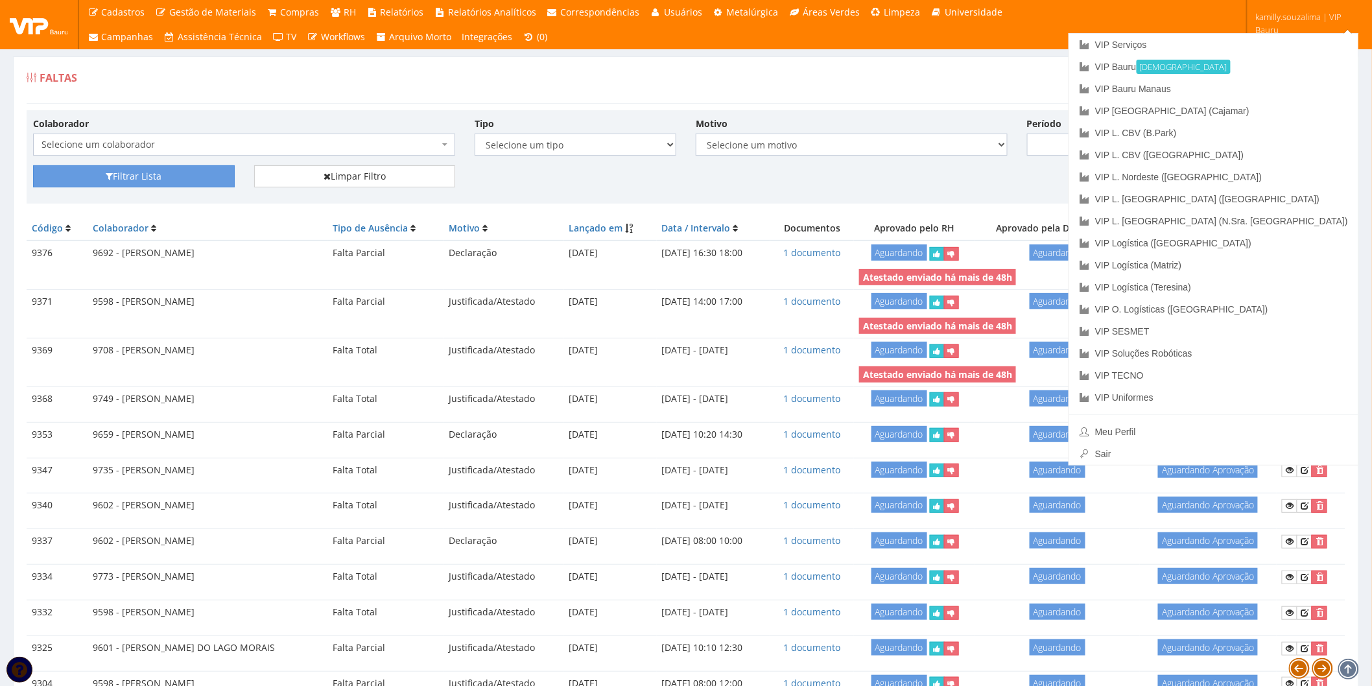
drag, startPoint x: 1102, startPoint y: 79, endPoint x: 1113, endPoint y: 78, distance: 10.5
click at [1102, 80] on div "Faltas Registrar Falta" at bounding box center [686, 84] width 1319 height 39
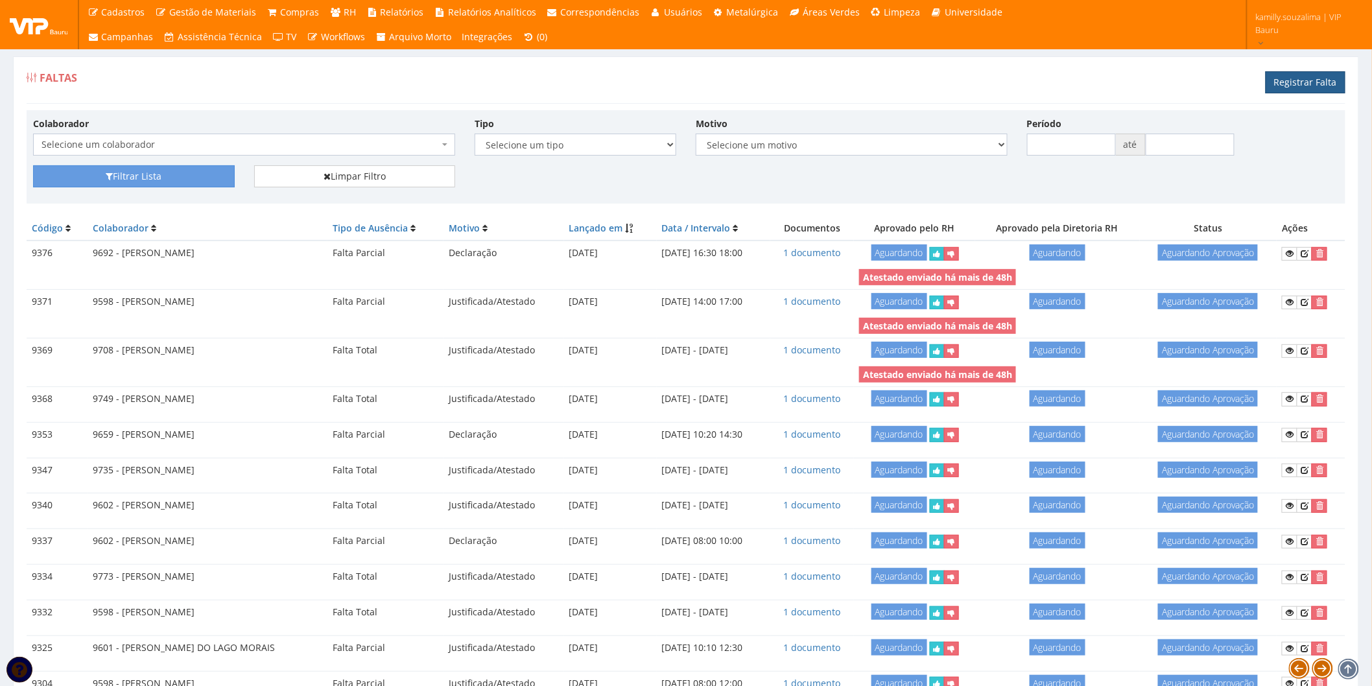
click at [1320, 75] on link "Registrar Falta" at bounding box center [1306, 82] width 80 height 22
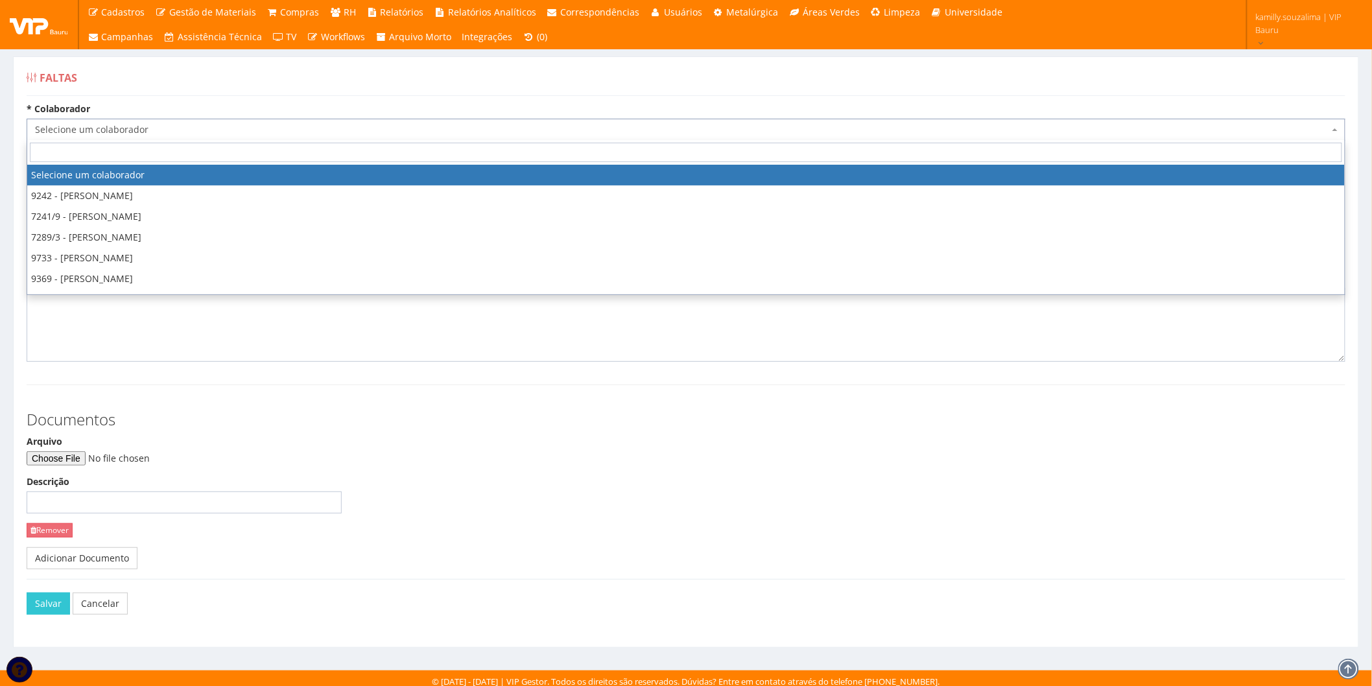
click at [88, 133] on span "Selecione um colaborador" at bounding box center [682, 129] width 1294 height 13
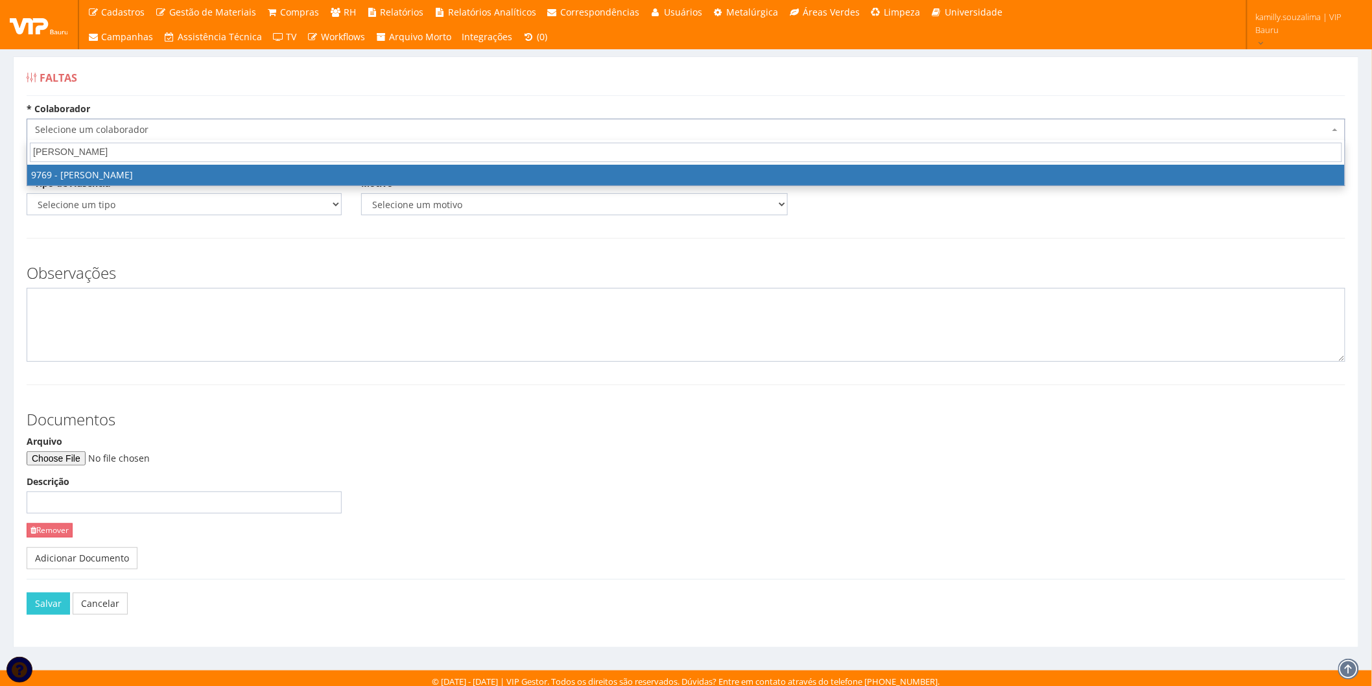
type input "ana laur"
select select "4069"
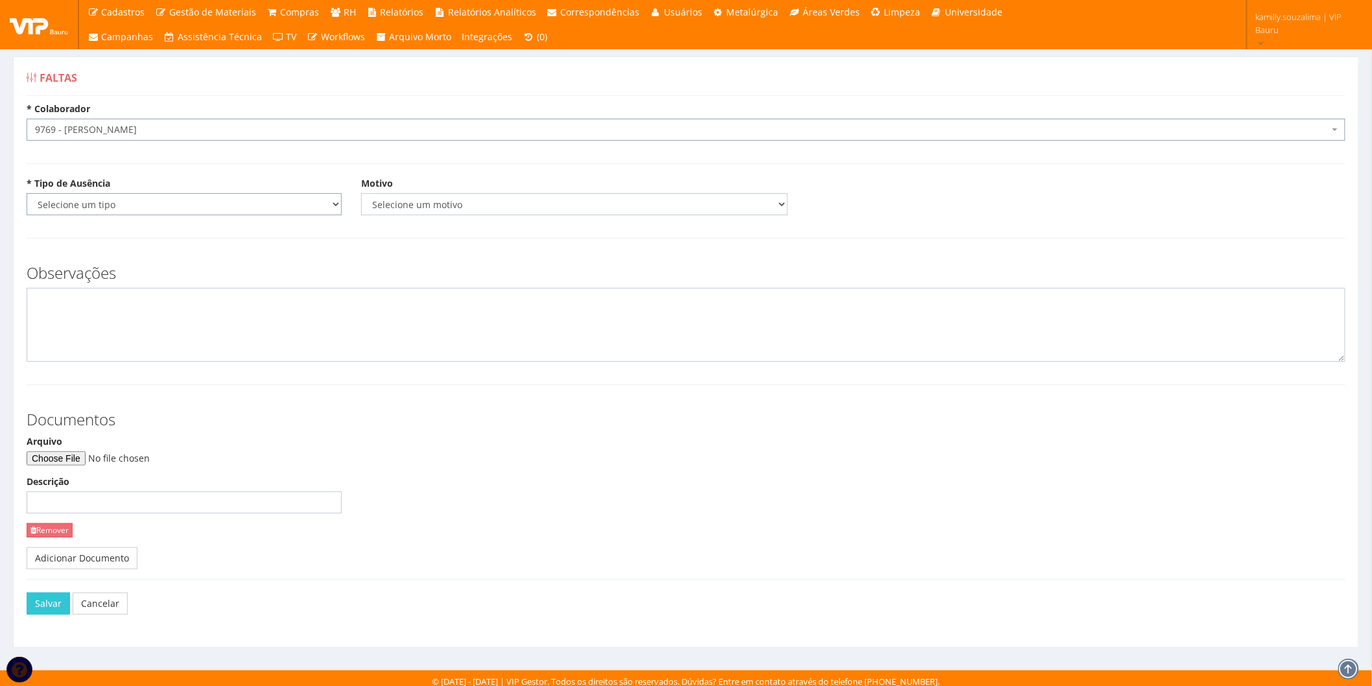
drag, startPoint x: 152, startPoint y: 202, endPoint x: 148, endPoint y: 211, distance: 9.9
click at [152, 202] on select "Selecione um tipo Falta Total Falta Parcial Afastamento Férias" at bounding box center [184, 204] width 315 height 22
select select "total"
click at [27, 193] on select "Selecione um tipo Falta Total Falta Parcial Afastamento Férias" at bounding box center [184, 204] width 315 height 22
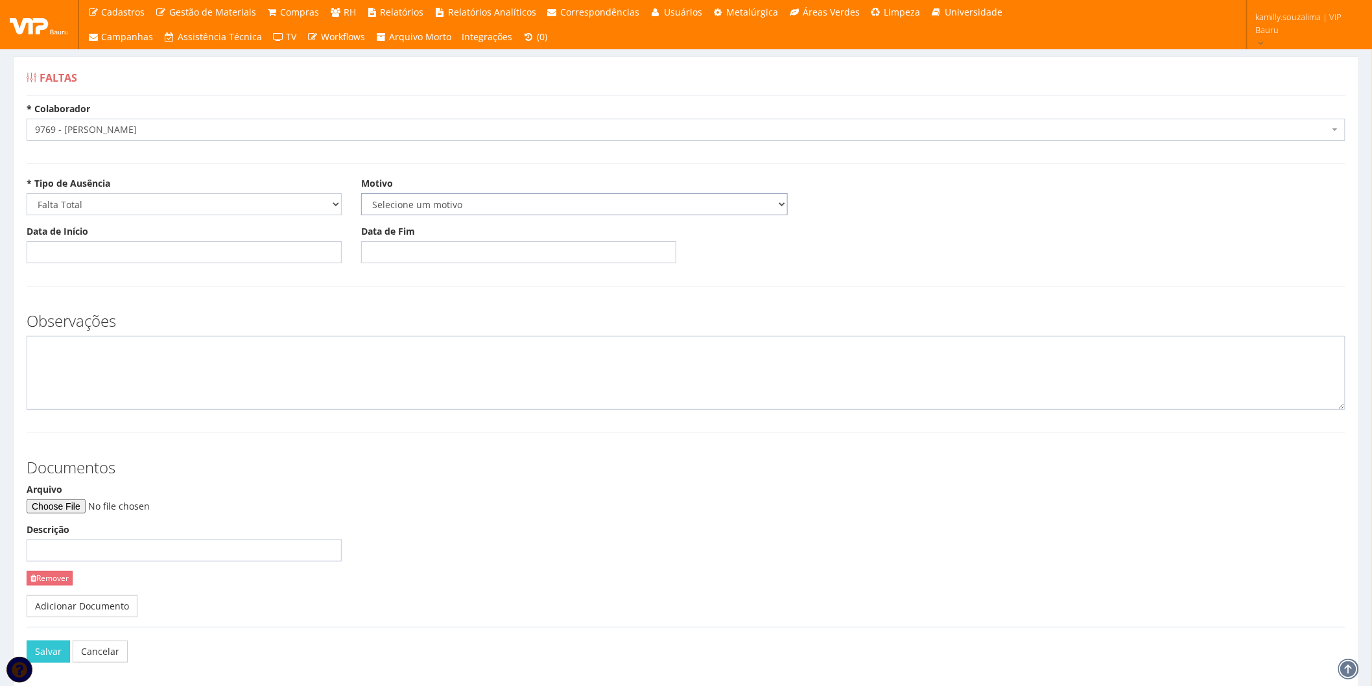
click at [373, 196] on select "Selecione um motivo Acidente Atestado Atraso Declaração Determinação Judicial D…" at bounding box center [574, 204] width 427 height 22
select select "atestado"
click at [361, 193] on select "Selecione um motivo Acidente Atestado Atraso Declaração Determinação Judicial D…" at bounding box center [574, 204] width 427 height 22
click at [193, 247] on input "Data de Início" at bounding box center [184, 252] width 315 height 22
click at [131, 250] on input "Data de Início" at bounding box center [184, 252] width 315 height 22
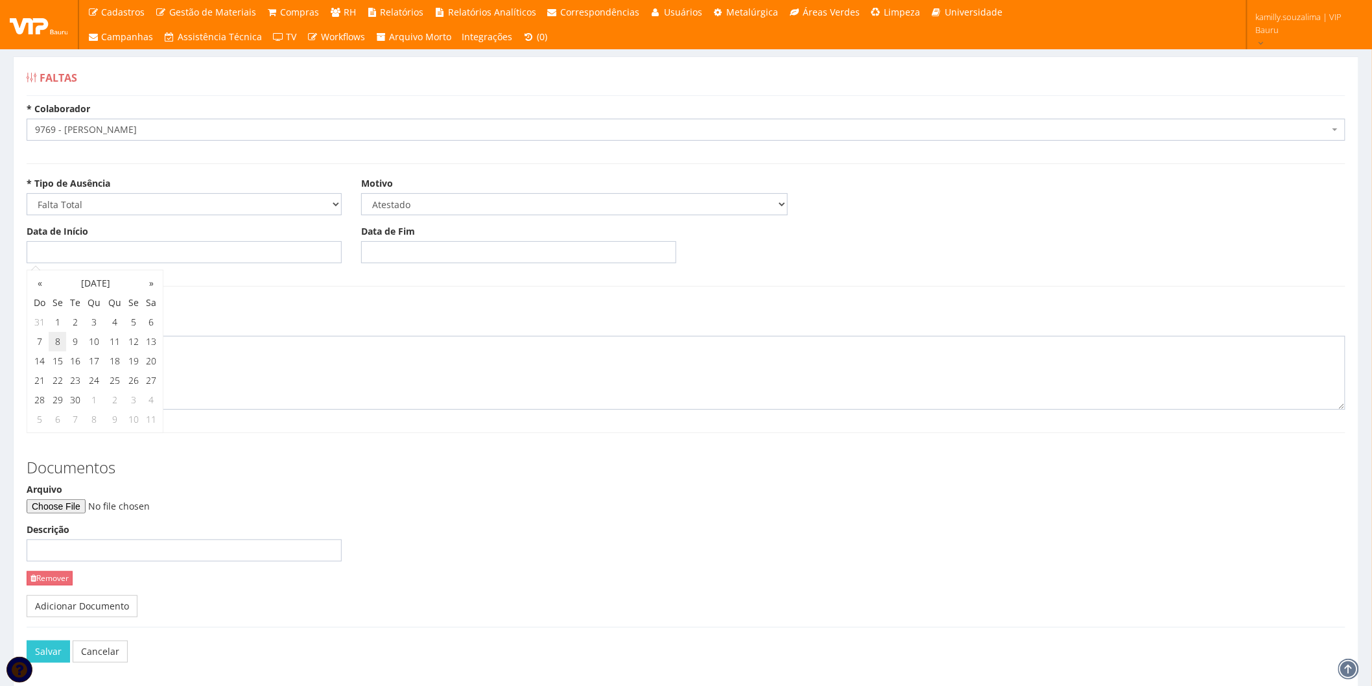
click at [56, 342] on td "8" at bounding box center [58, 341] width 18 height 19
type input "08/09/2025"
drag, startPoint x: 403, startPoint y: 247, endPoint x: 405, endPoint y: 255, distance: 8.0
click at [403, 247] on input "Data de Fim" at bounding box center [518, 252] width 315 height 22
click at [393, 344] on td "8" at bounding box center [392, 341] width 18 height 19
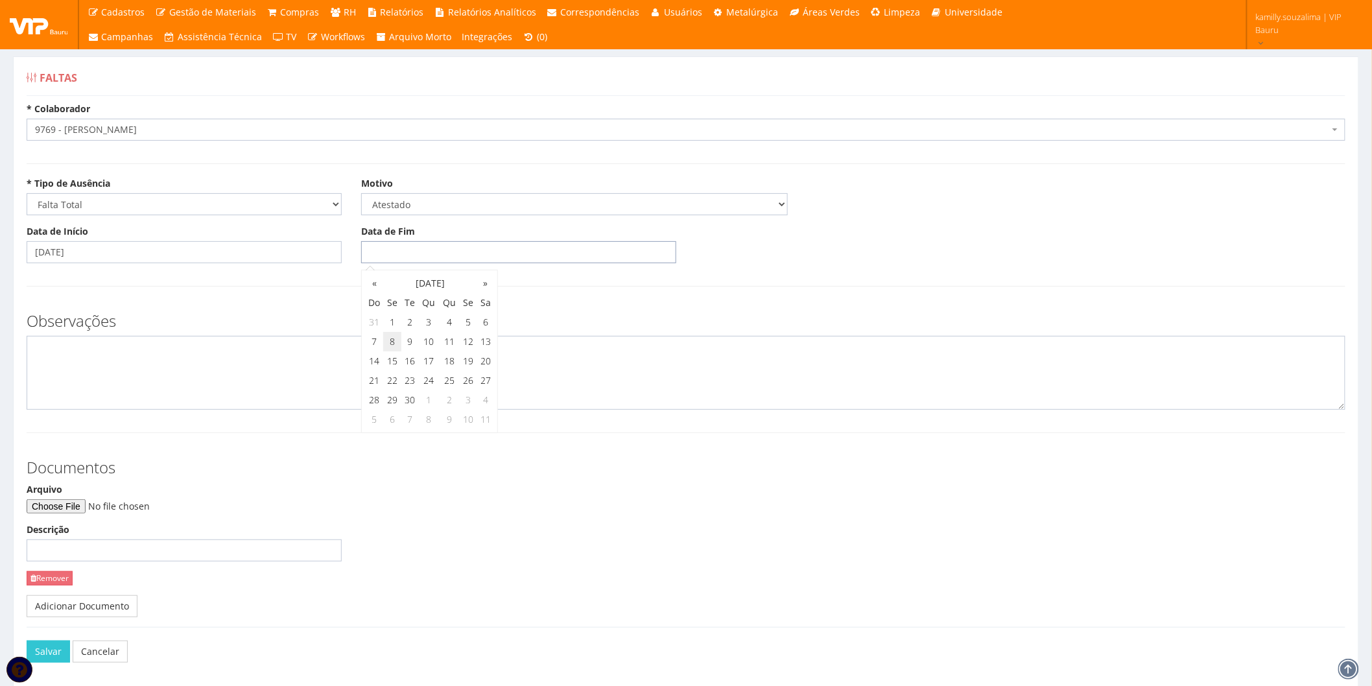
type input "08/09/2025"
click at [201, 372] on textarea at bounding box center [686, 373] width 1319 height 74
type textarea "c"
type textarea "CID: H10.4"
click at [65, 501] on input "Arquivo" at bounding box center [115, 506] width 176 height 14
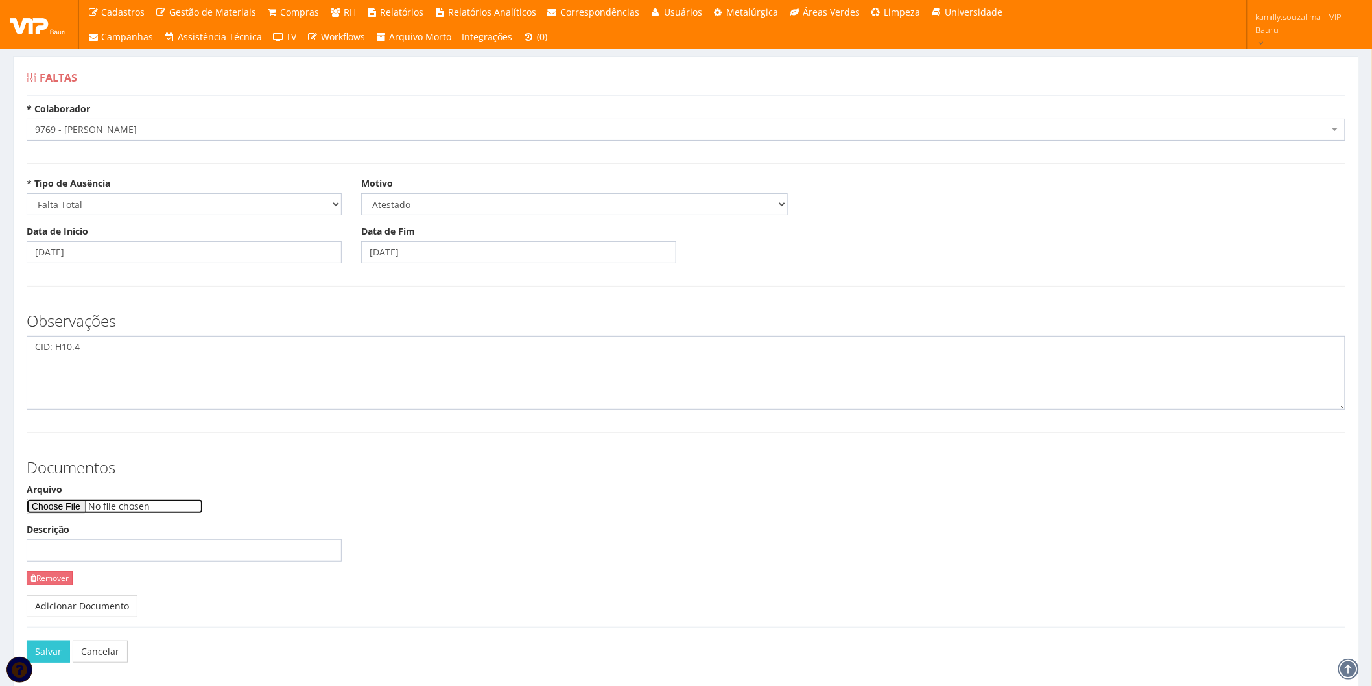
type input "C:\fakepath\WhatsApp Image 2025-09-09 at 06.07.10.jpeg"
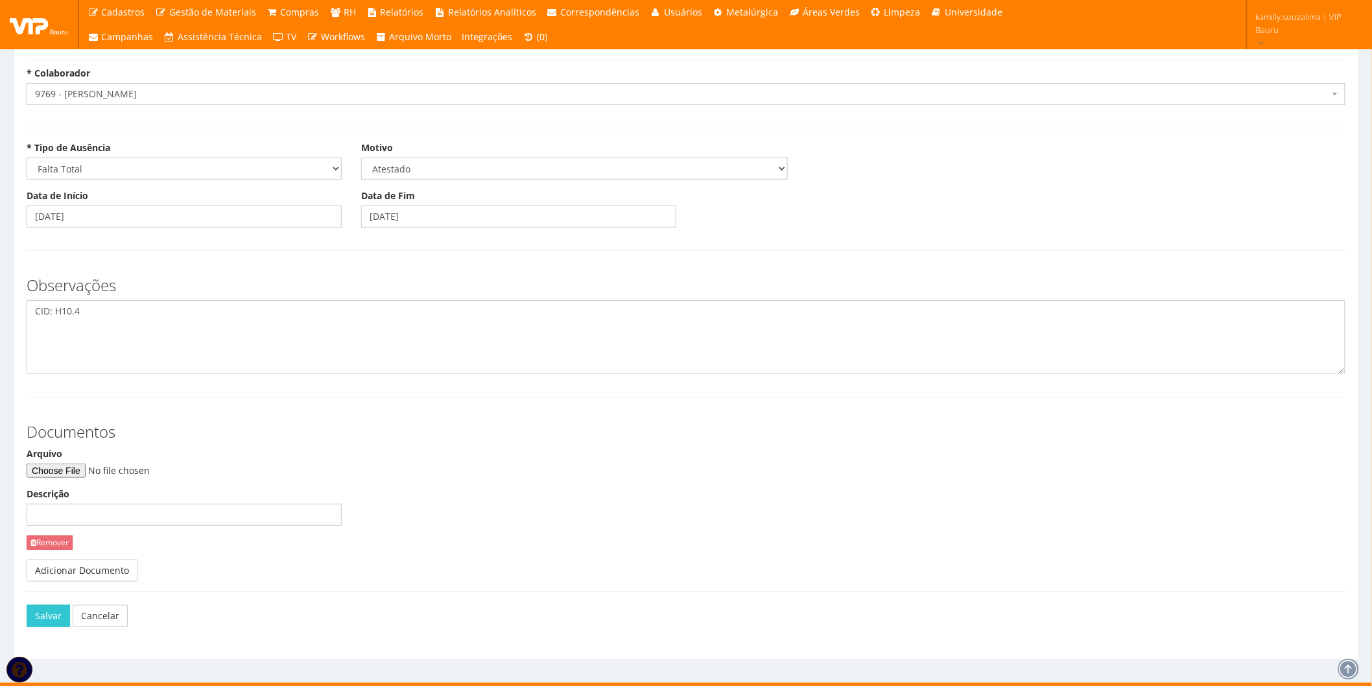
scroll to position [53, 0]
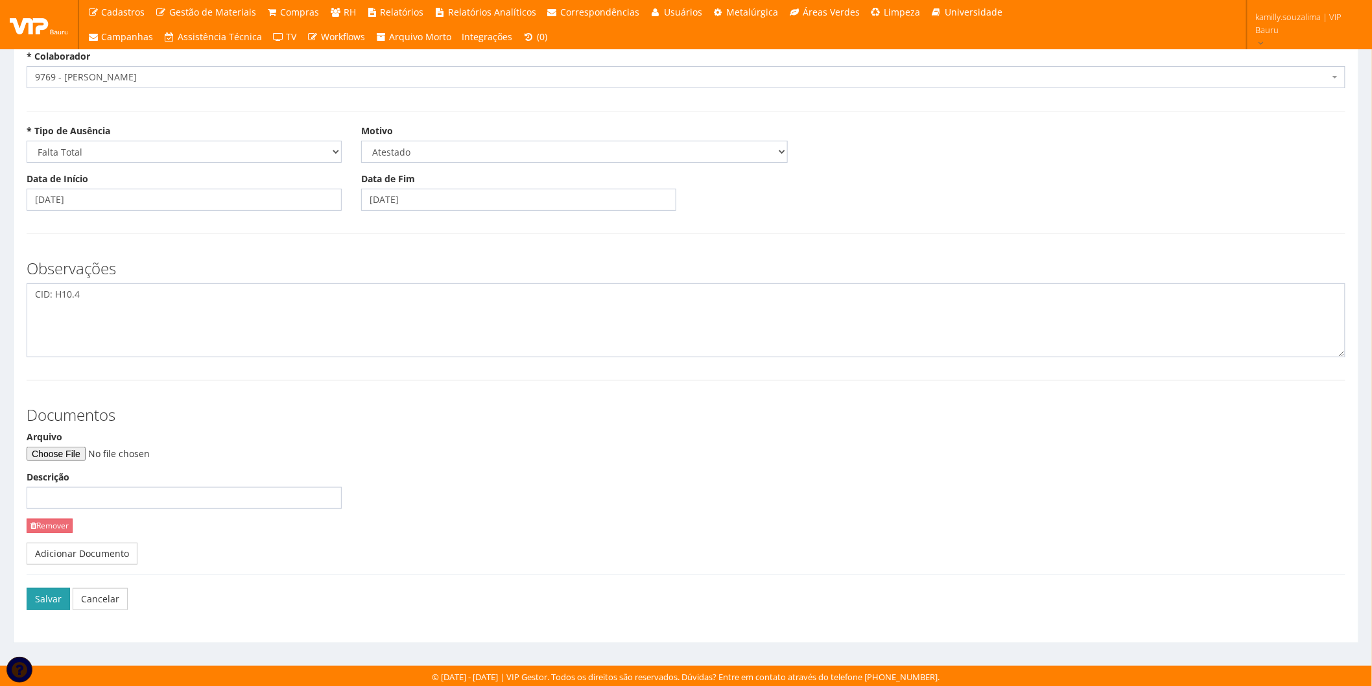
click at [40, 600] on button "Salvar" at bounding box center [48, 599] width 43 height 22
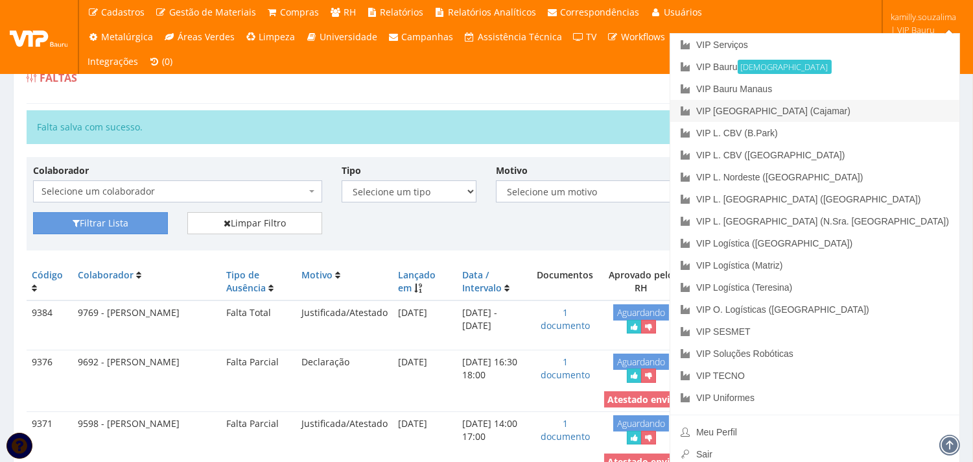
click at [876, 106] on link "VIP [GEOGRAPHIC_DATA] (Cajamar)" at bounding box center [815, 111] width 289 height 22
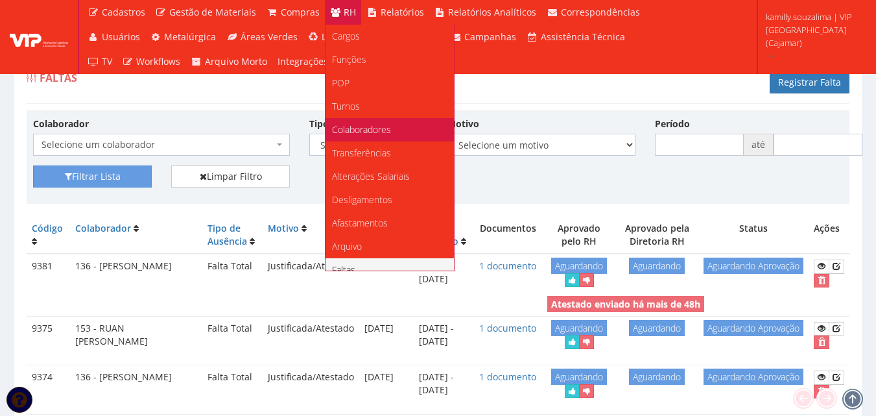
click at [381, 136] on link "Colaboradores" at bounding box center [390, 129] width 128 height 23
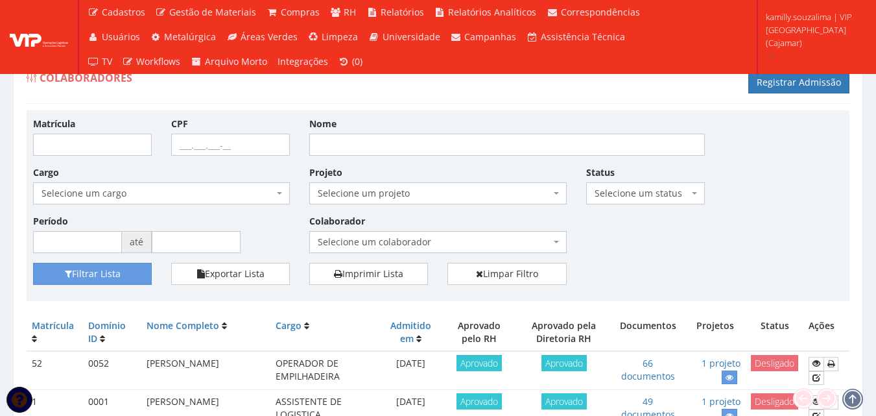
click at [390, 235] on span "Selecione um colaborador" at bounding box center [434, 241] width 232 height 13
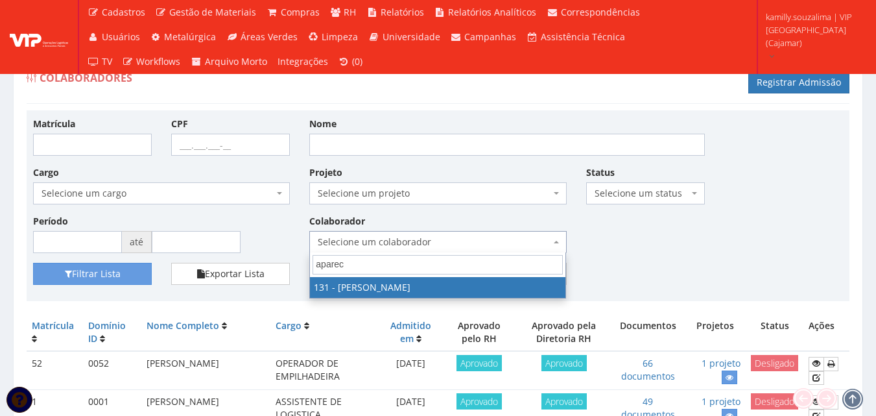
type input "aparec"
select select "3881"
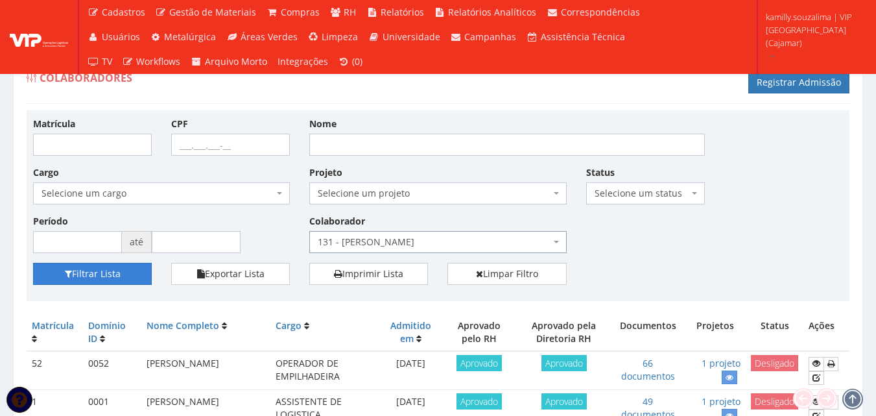
click at [93, 267] on button "Filtrar Lista" at bounding box center [92, 274] width 119 height 22
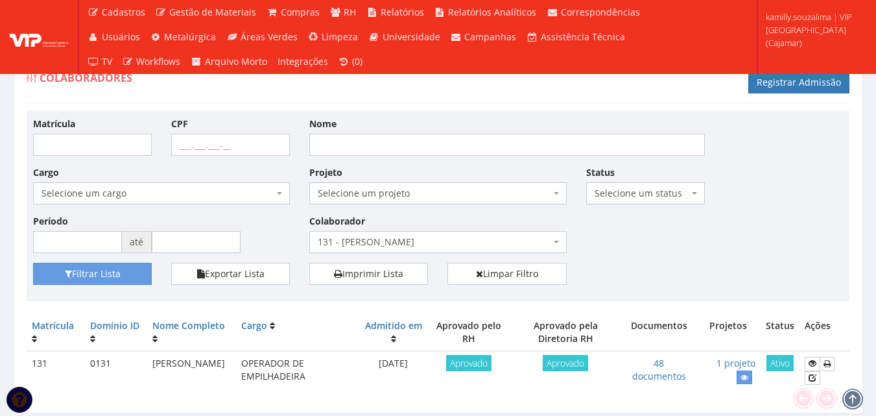
scroll to position [42, 0]
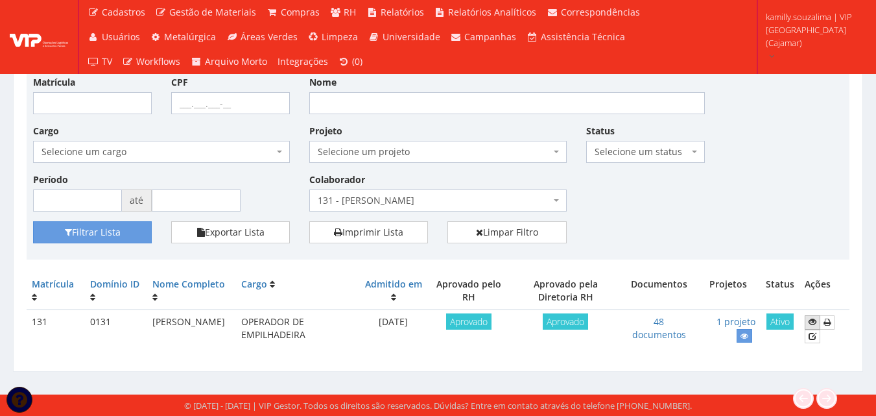
click at [813, 320] on icon at bounding box center [813, 321] width 8 height 9
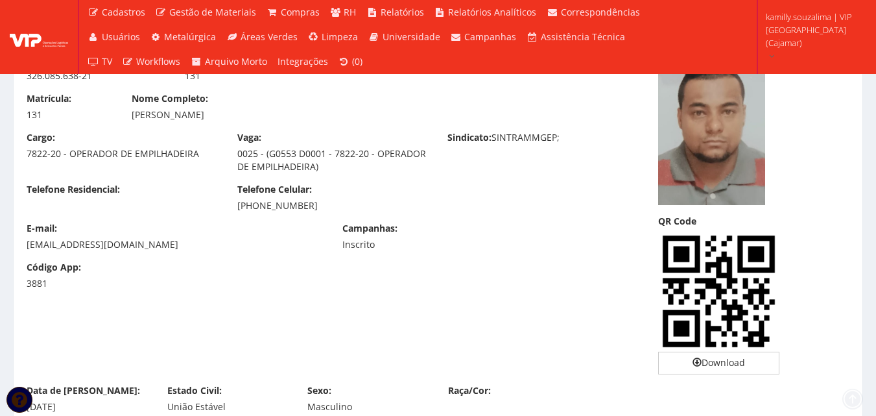
scroll to position [65, 0]
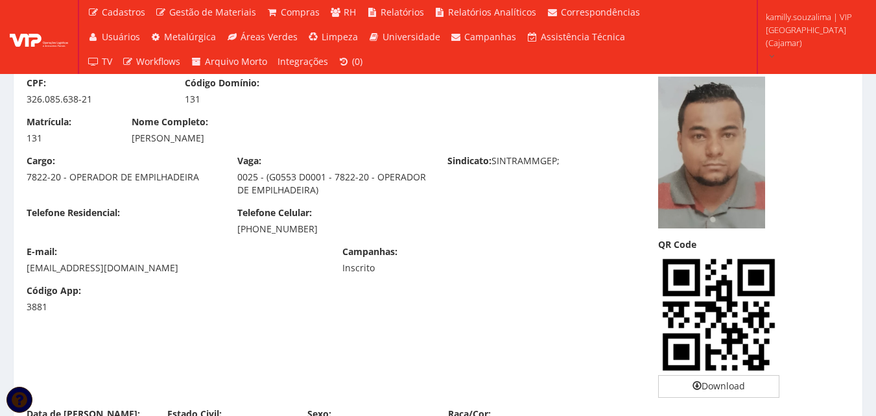
drag, startPoint x: 335, startPoint y: 230, endPoint x: 236, endPoint y: 231, distance: 99.2
click at [236, 231] on div "Telefone Celular: [PHONE_NUMBER]" at bounding box center [333, 220] width 211 height 29
copy div "[PHONE_NUMBER]"
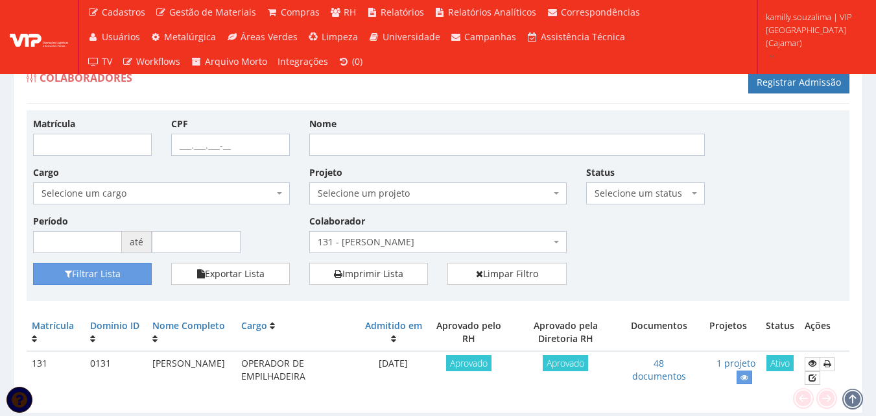
scroll to position [42, 0]
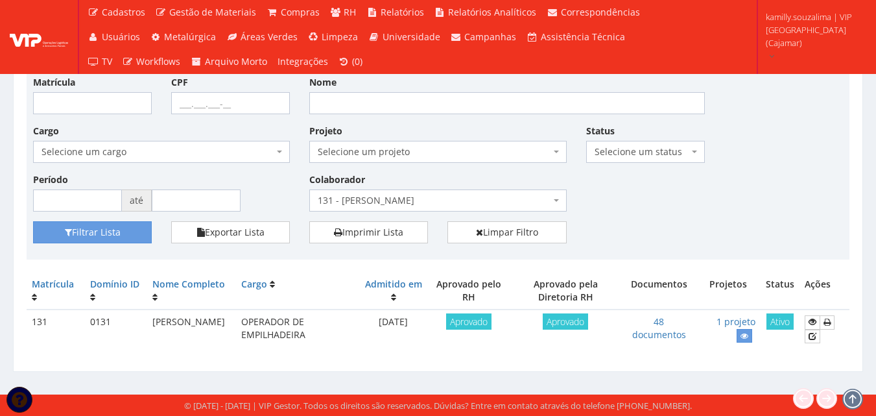
click at [464, 202] on span "131 - [PERSON_NAME]" at bounding box center [434, 200] width 232 height 13
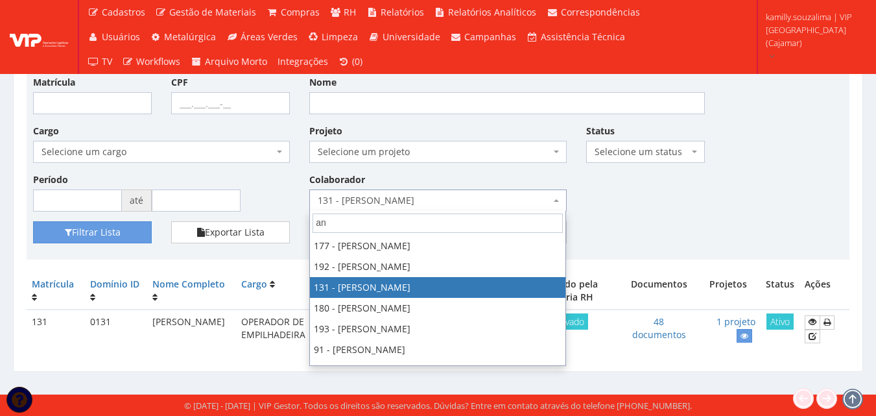
scroll to position [0, 0]
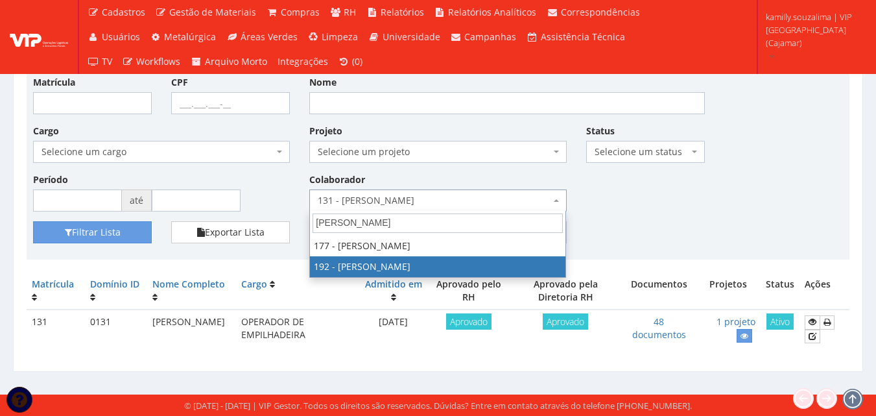
type input "[PERSON_NAME]"
drag, startPoint x: 372, startPoint y: 267, endPoint x: 175, endPoint y: 259, distance: 197.3
select select "4091"
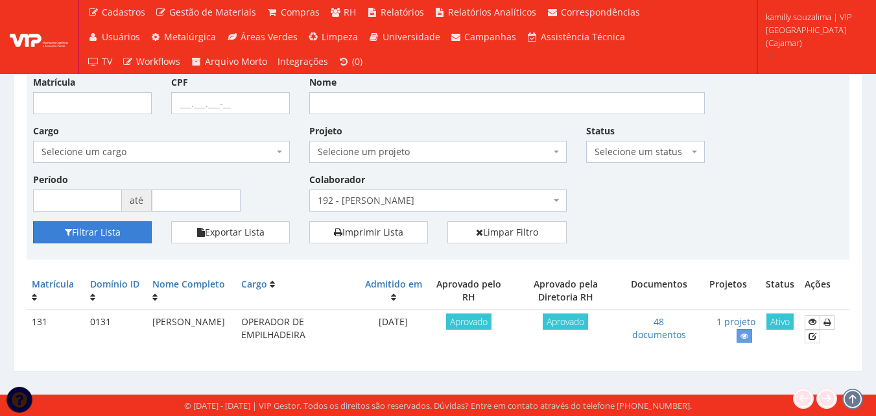
click at [98, 225] on button "Filtrar Lista" at bounding box center [92, 232] width 119 height 22
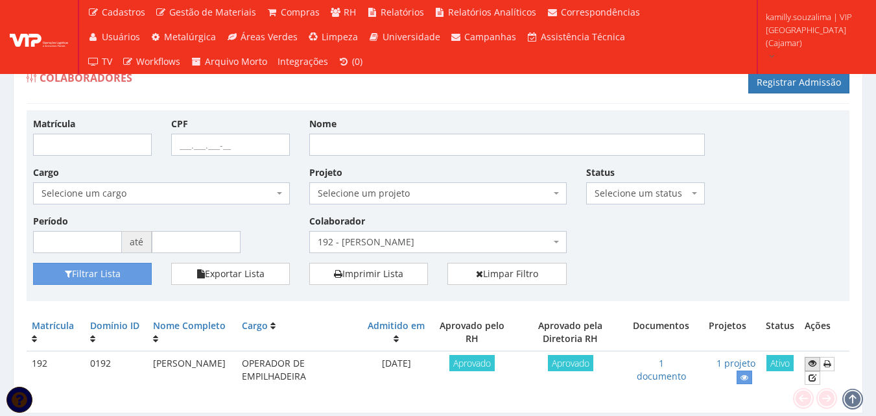
click at [812, 365] on icon at bounding box center [813, 363] width 8 height 9
